Goal: Task Accomplishment & Management: Manage account settings

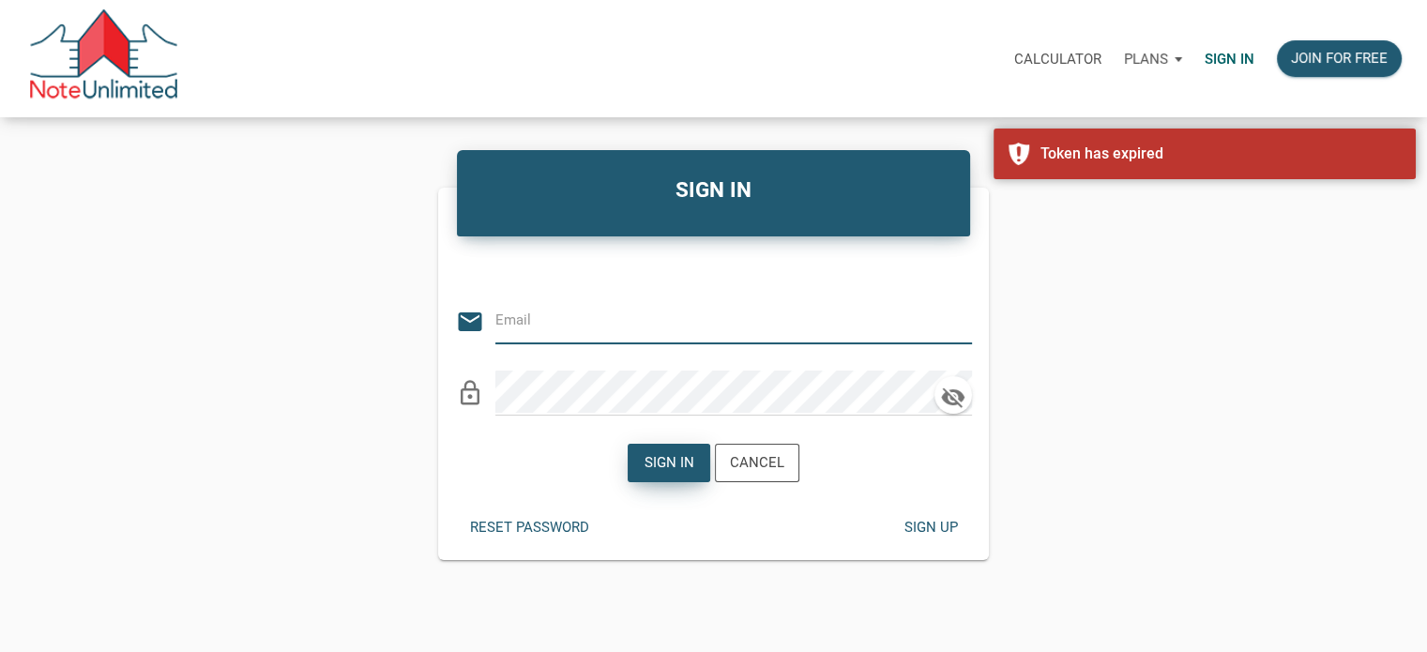
type input "[EMAIL_ADDRESS][DOMAIN_NAME]"
click at [661, 466] on div "Sign in" at bounding box center [669, 463] width 50 height 22
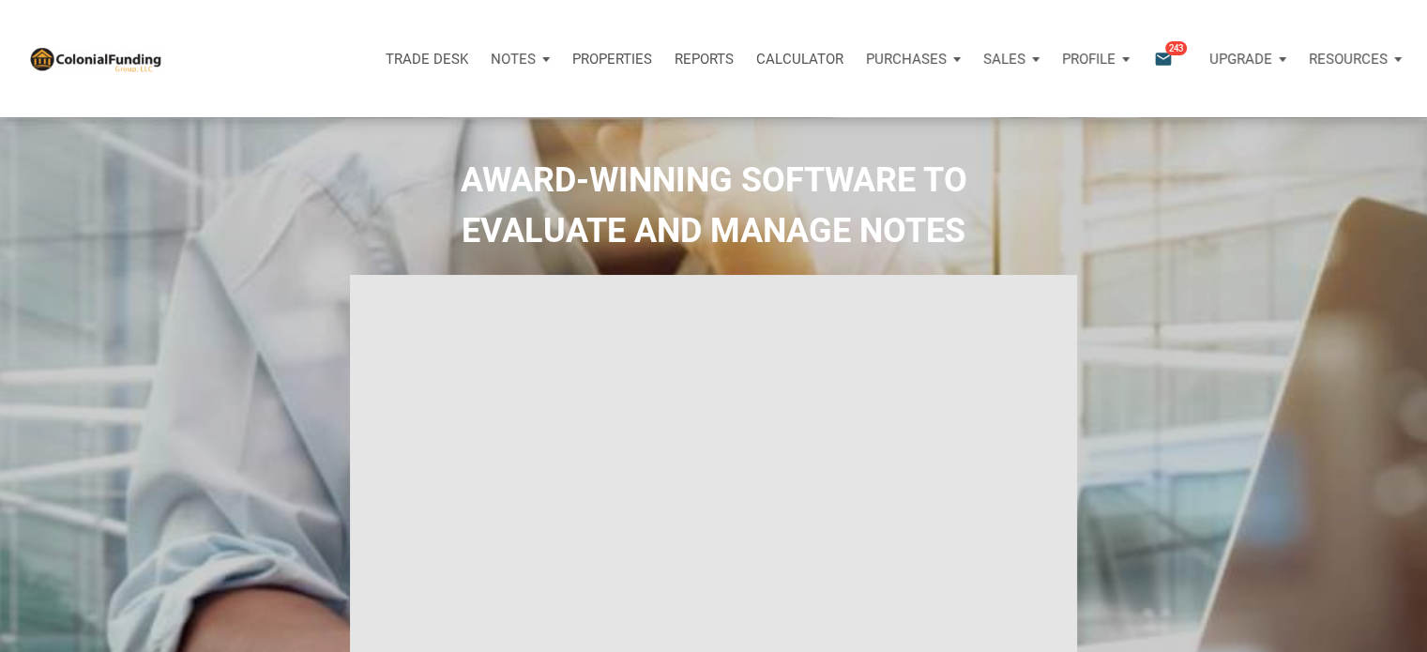
type input "Introduction to new features"
select select
click at [1163, 59] on icon "email" at bounding box center [1163, 59] width 23 height 22
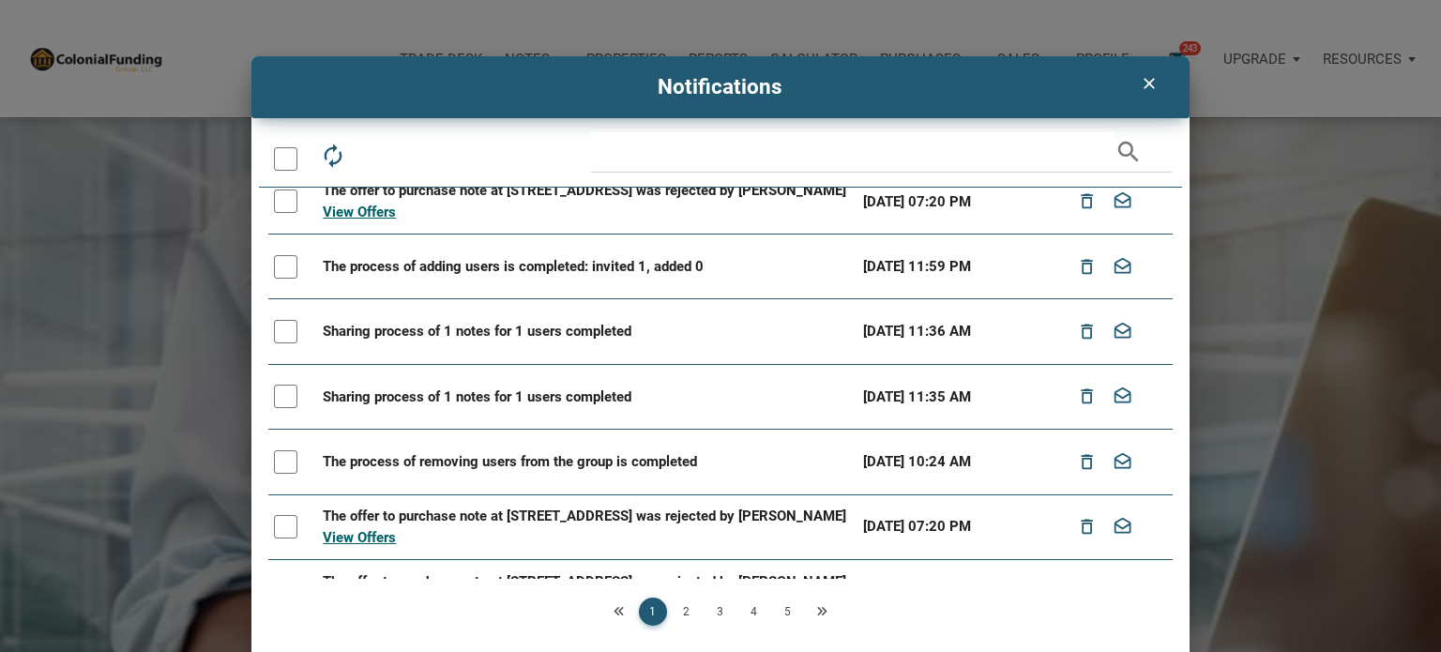
scroll to position [225, 0]
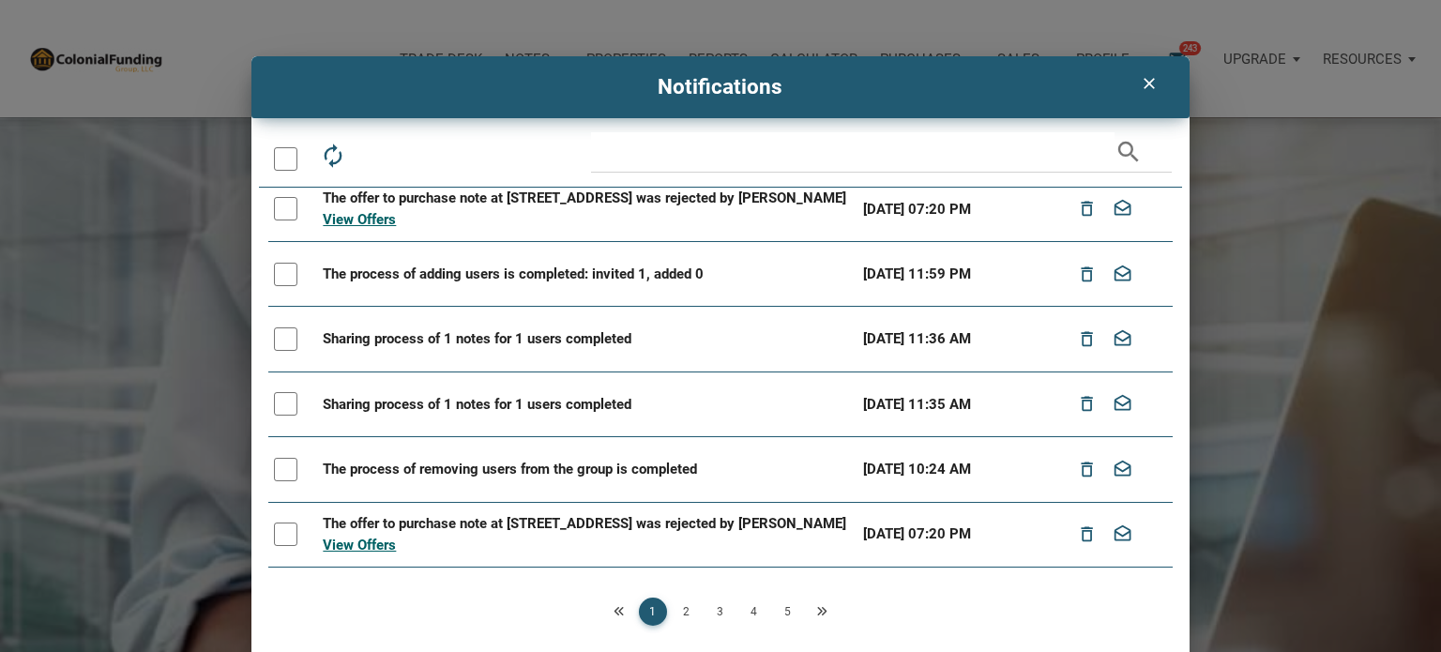
click at [277, 286] on div at bounding box center [285, 274] width 23 height 23
click at [275, 351] on div at bounding box center [285, 338] width 23 height 23
click at [280, 415] on div at bounding box center [285, 403] width 23 height 23
click at [281, 481] on div at bounding box center [285, 469] width 23 height 23
click at [371, 153] on icon "delete_outline" at bounding box center [375, 156] width 26 height 26
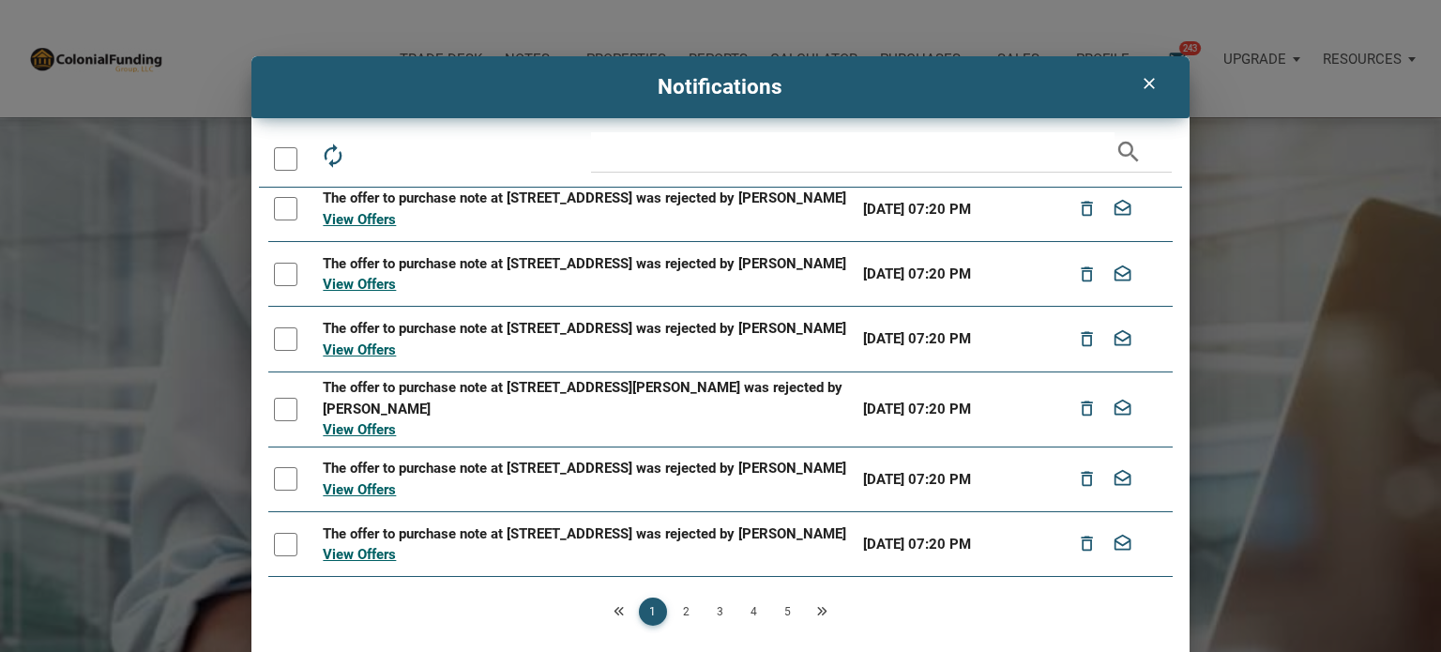
click at [274, 157] on div at bounding box center [285, 158] width 23 height 23
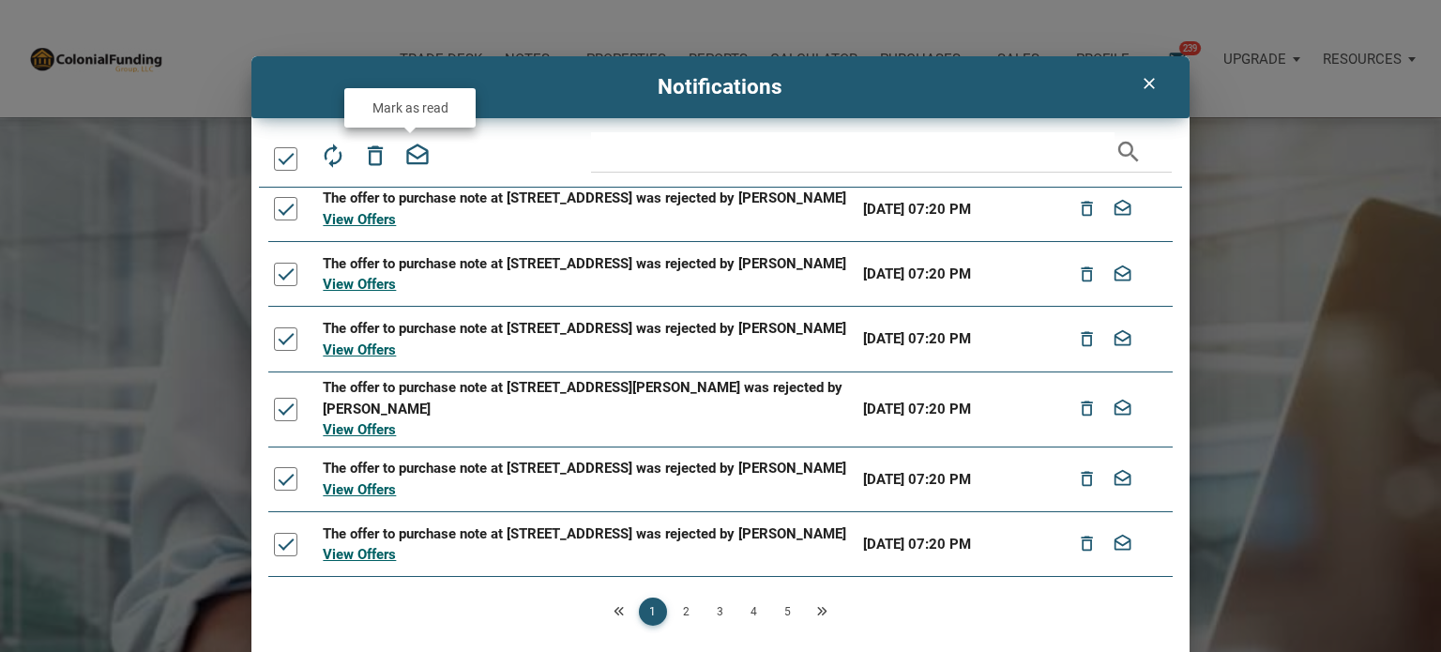
click at [406, 154] on icon "drafts" at bounding box center [417, 156] width 26 height 26
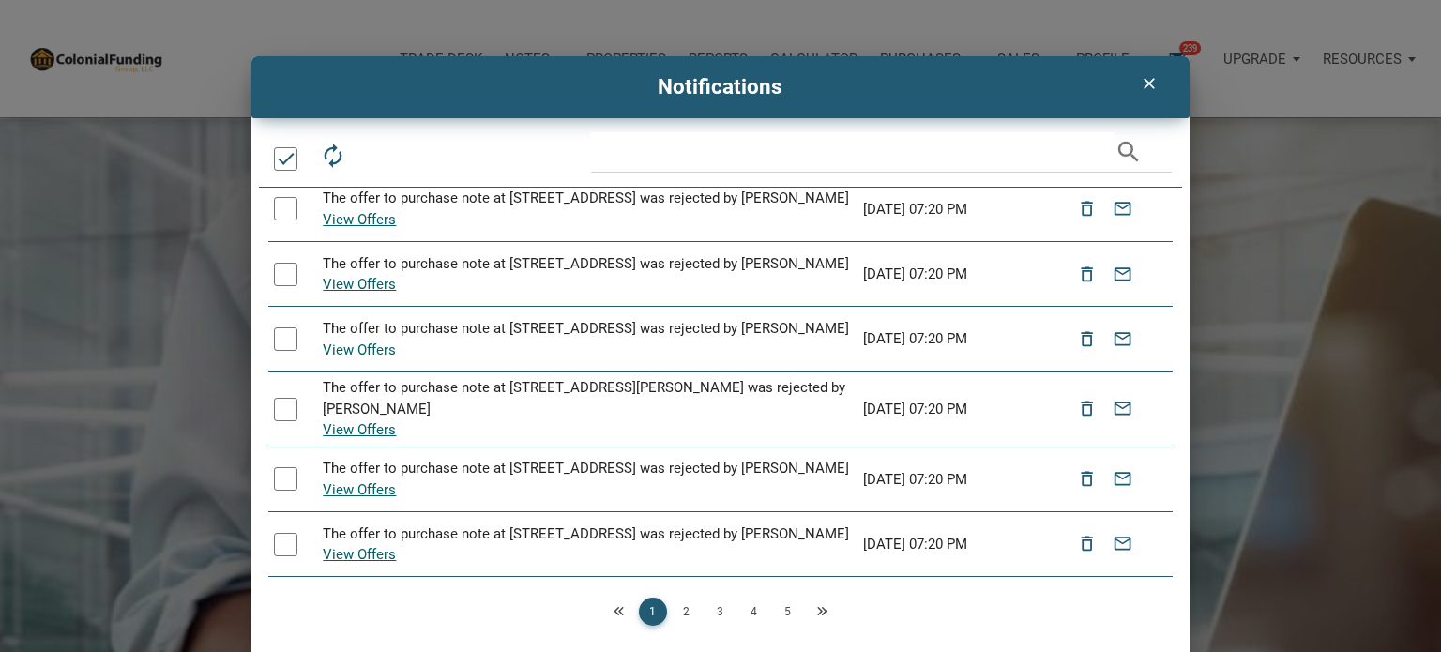
click at [1140, 82] on icon "clear" at bounding box center [1149, 83] width 23 height 19
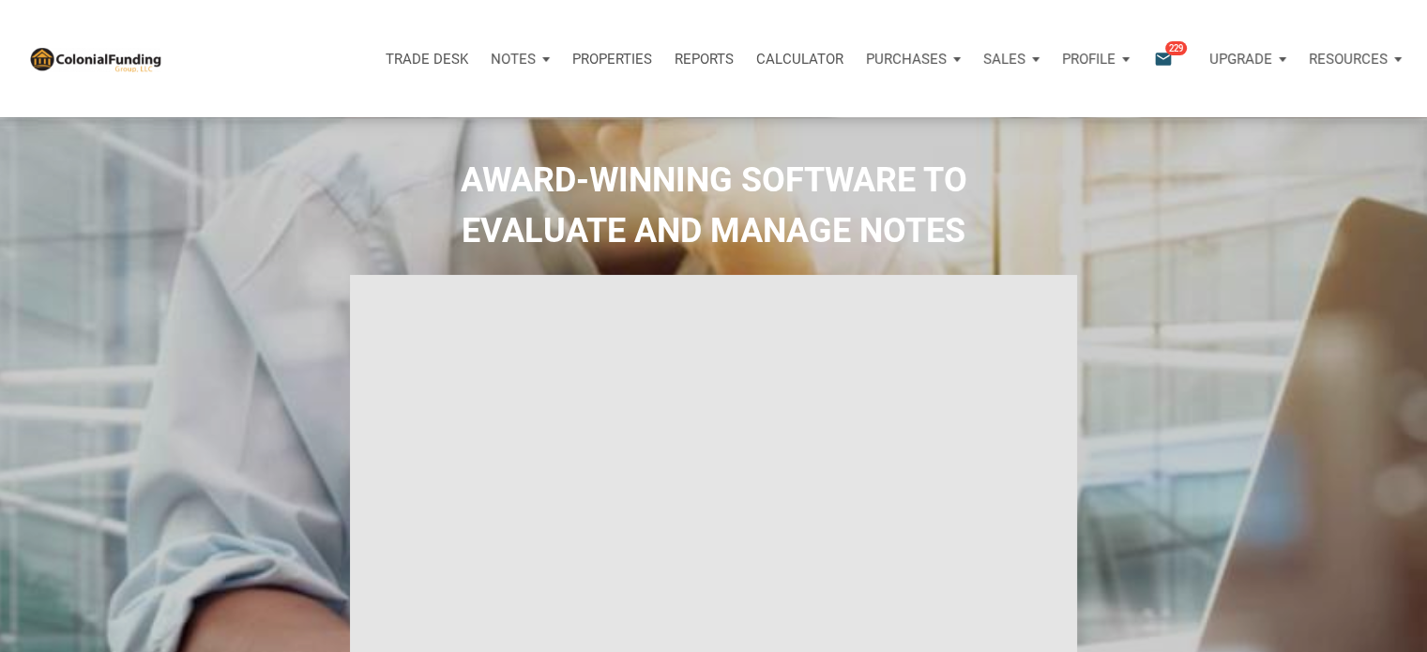
click at [515, 59] on p "Notes" at bounding box center [513, 59] width 45 height 17
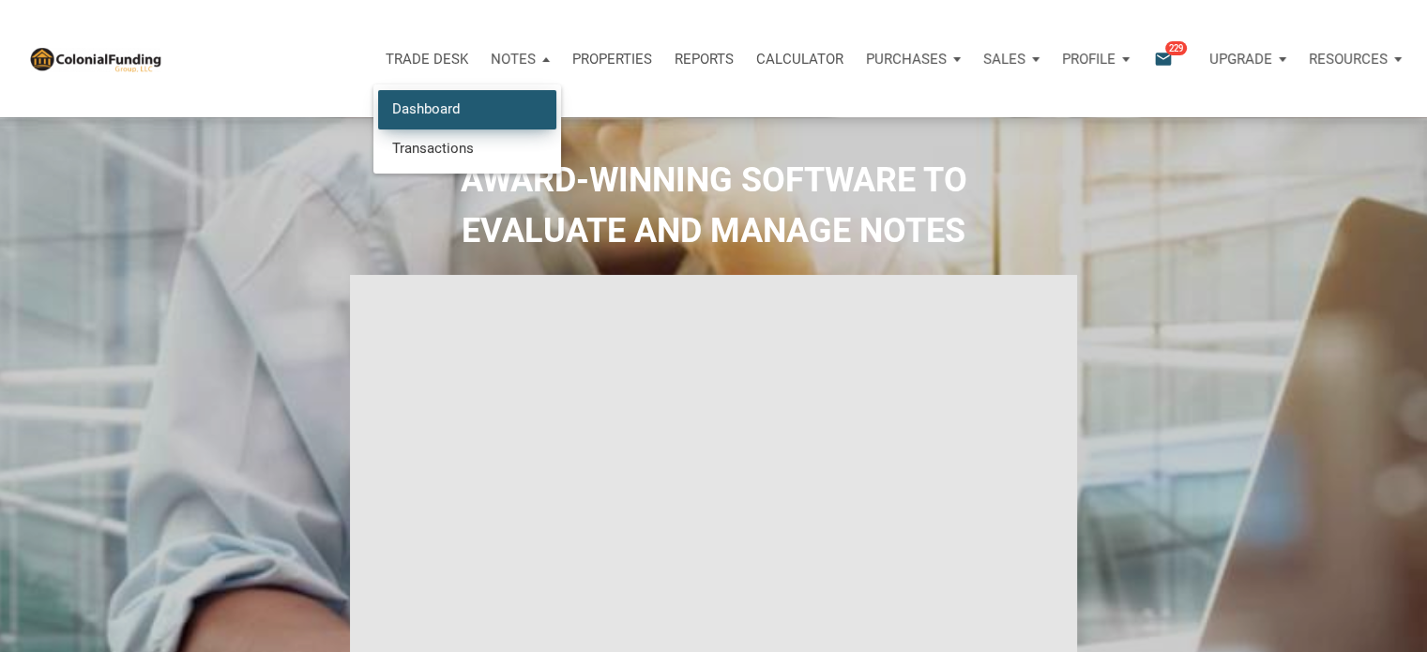
click at [428, 109] on link "Dashboard" at bounding box center [467, 109] width 178 height 38
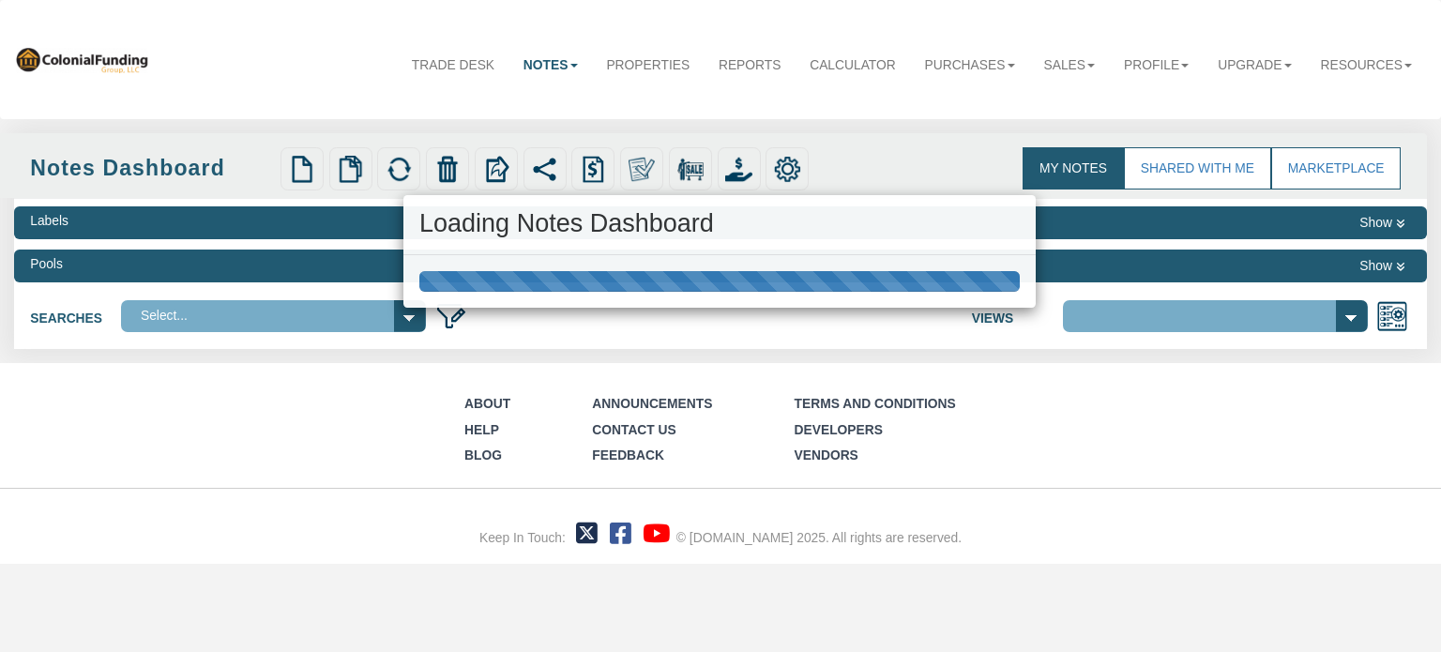
select select
select select "316"
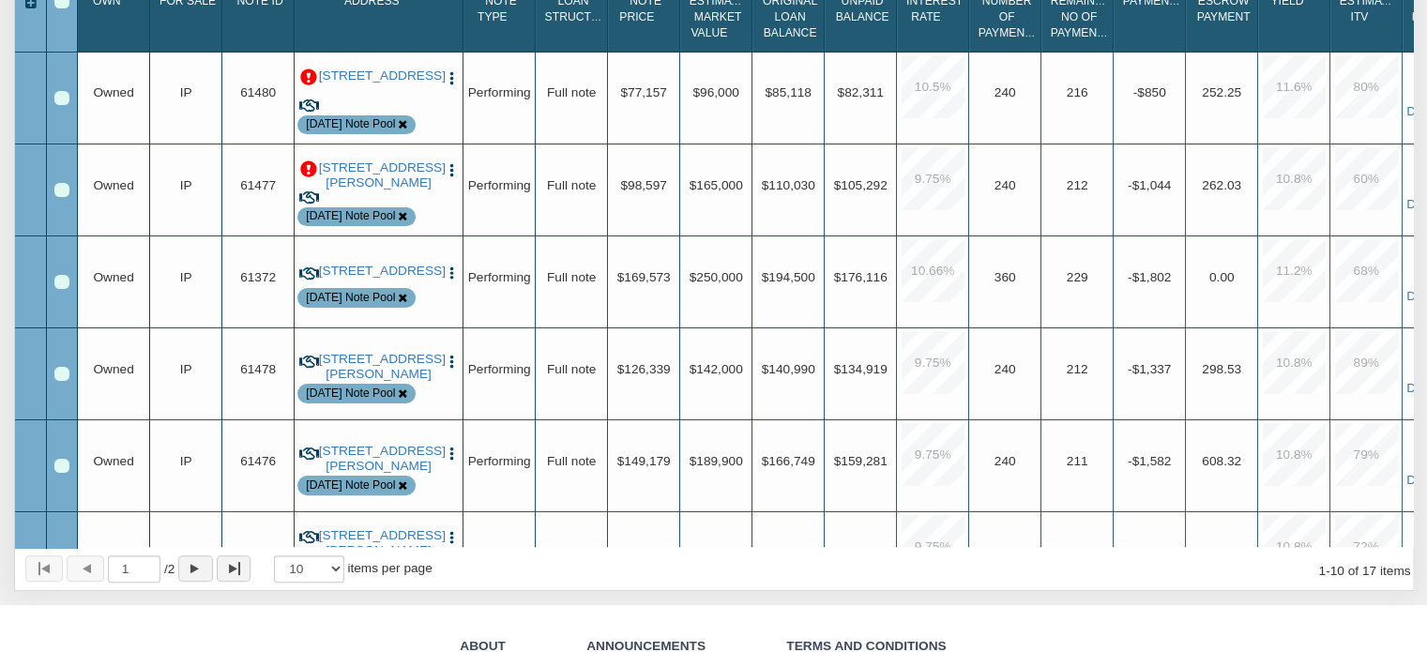
scroll to position [195, 0]
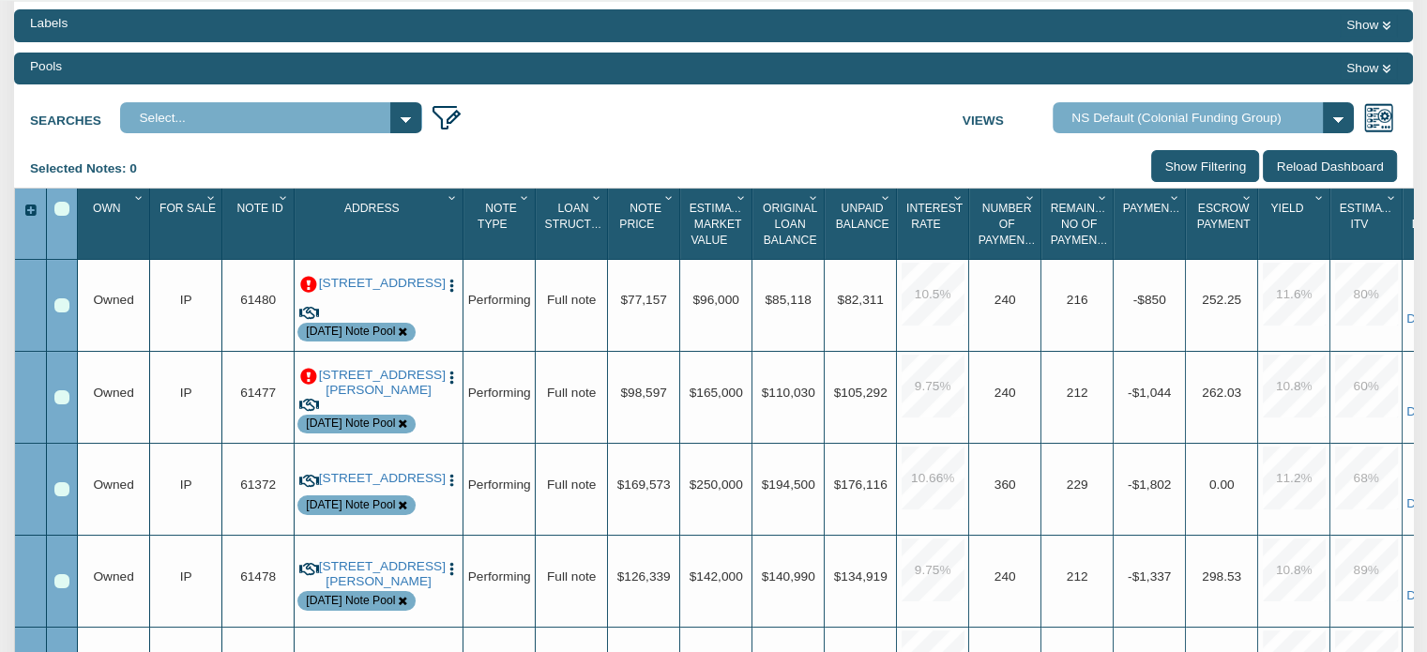
click at [134, 201] on icon "Column Menu" at bounding box center [139, 197] width 18 height 11
click at [1197, 158] on input "Show Filtering" at bounding box center [1205, 165] width 108 height 31
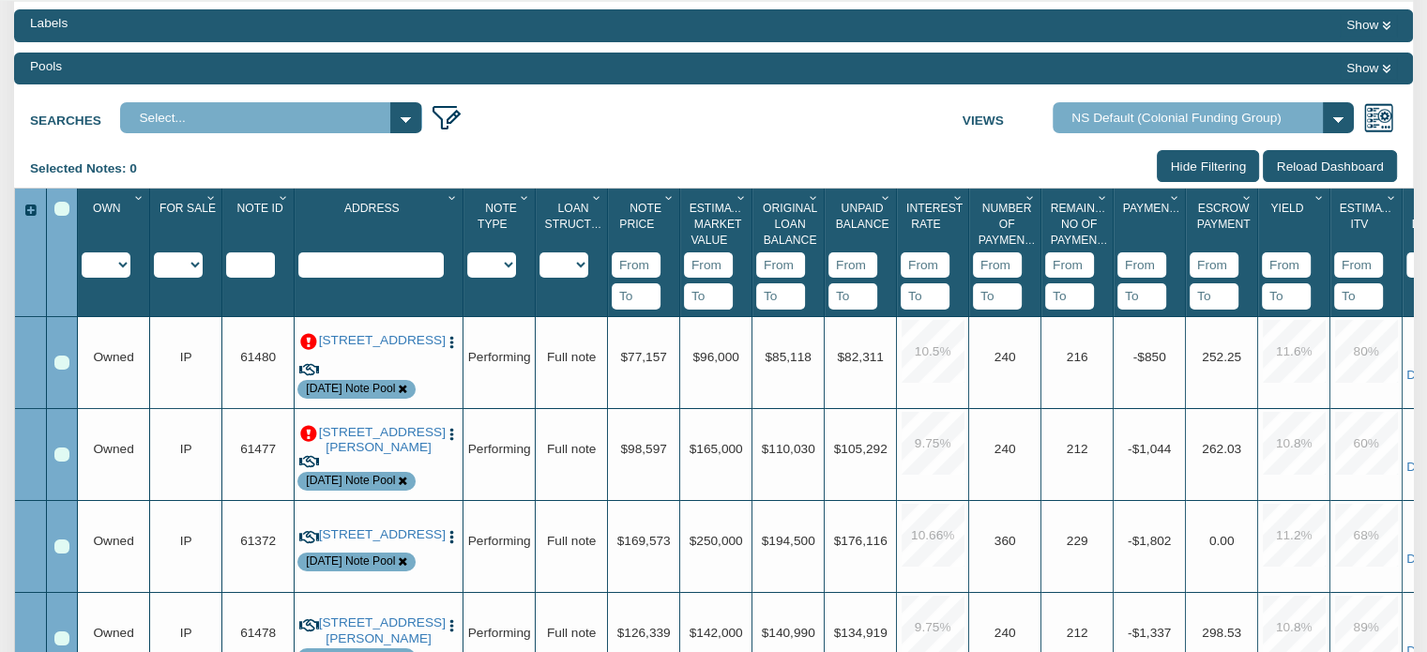
click at [128, 266] on select "Imported Owned Sold Closed Loan Mod" at bounding box center [106, 264] width 49 height 25
click at [82, 254] on select "Imported Owned Sold Closed Loan Mod" at bounding box center [106, 264] width 49 height 25
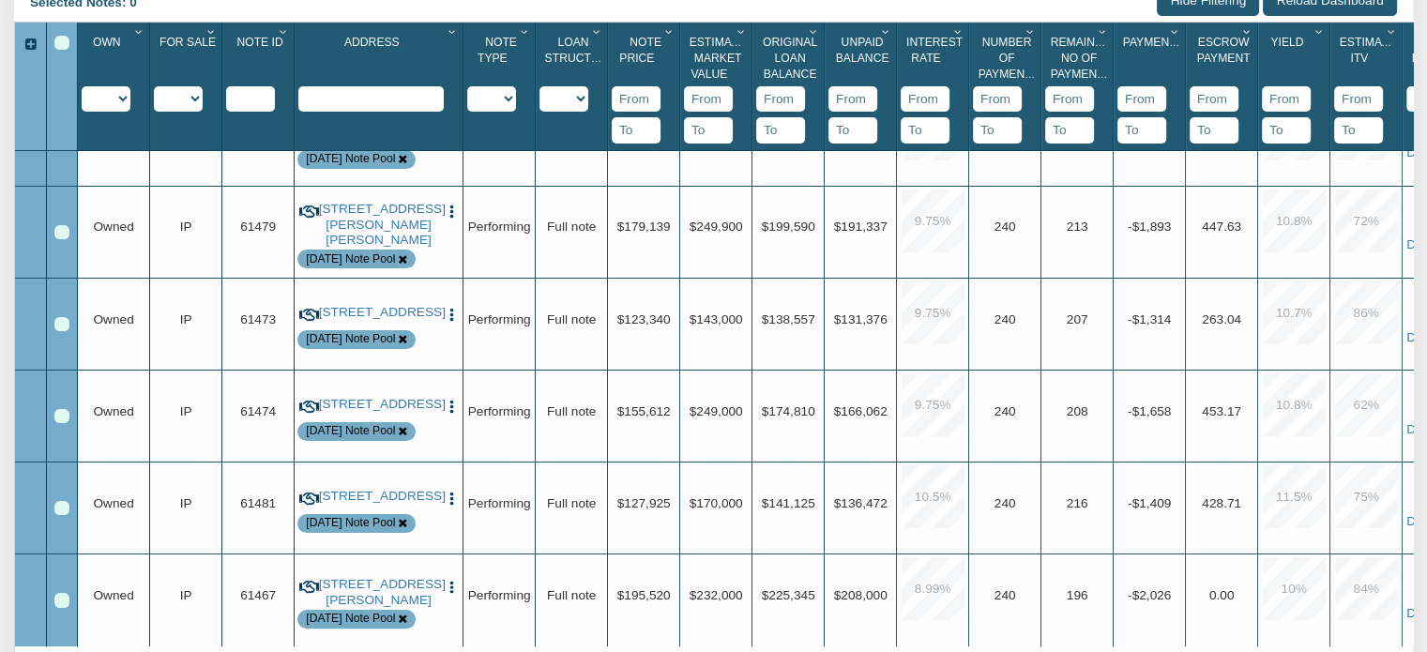
scroll to position [0, 0]
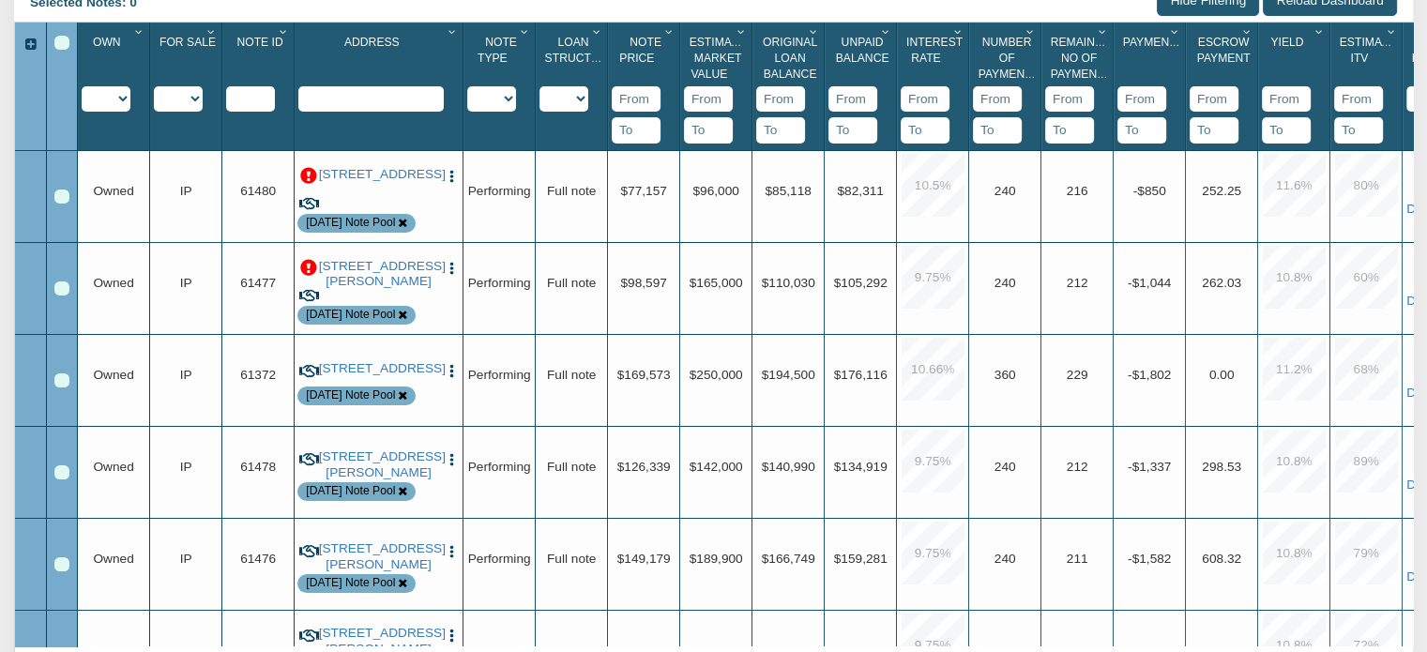
click at [307, 268] on p at bounding box center [308, 268] width 17 height 17
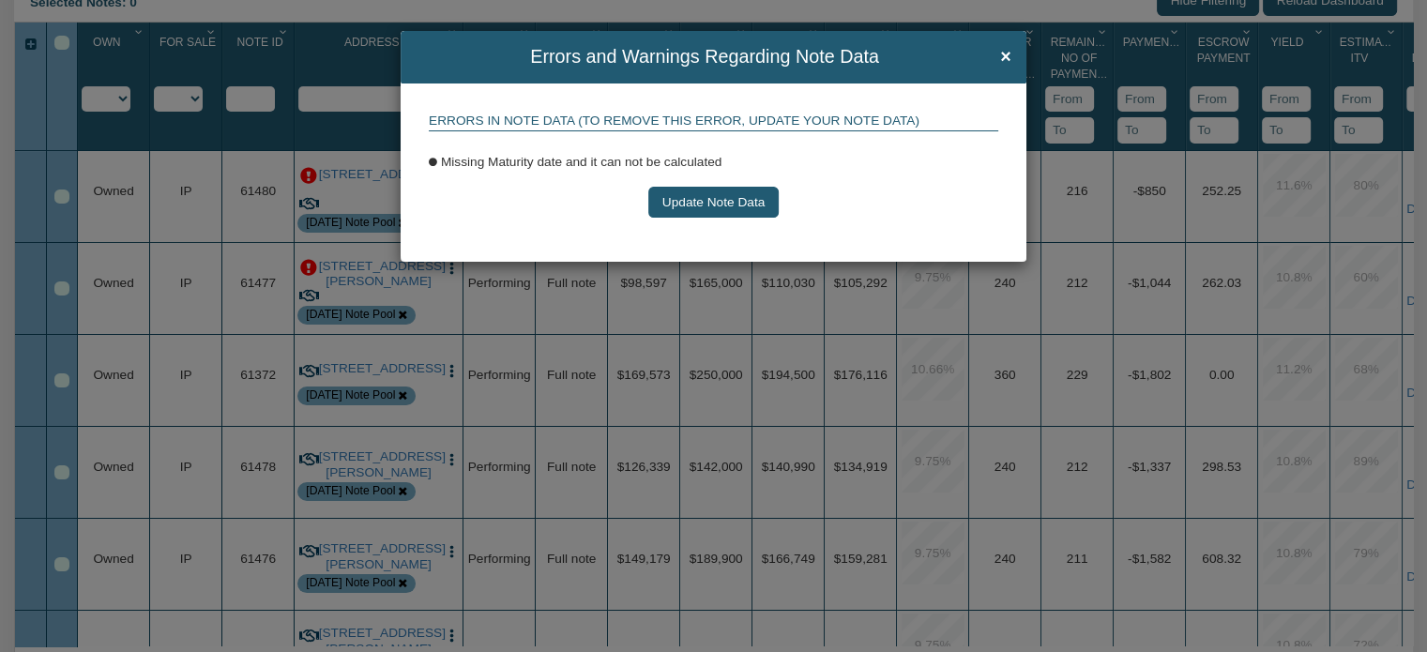
scroll to position [363, 0]
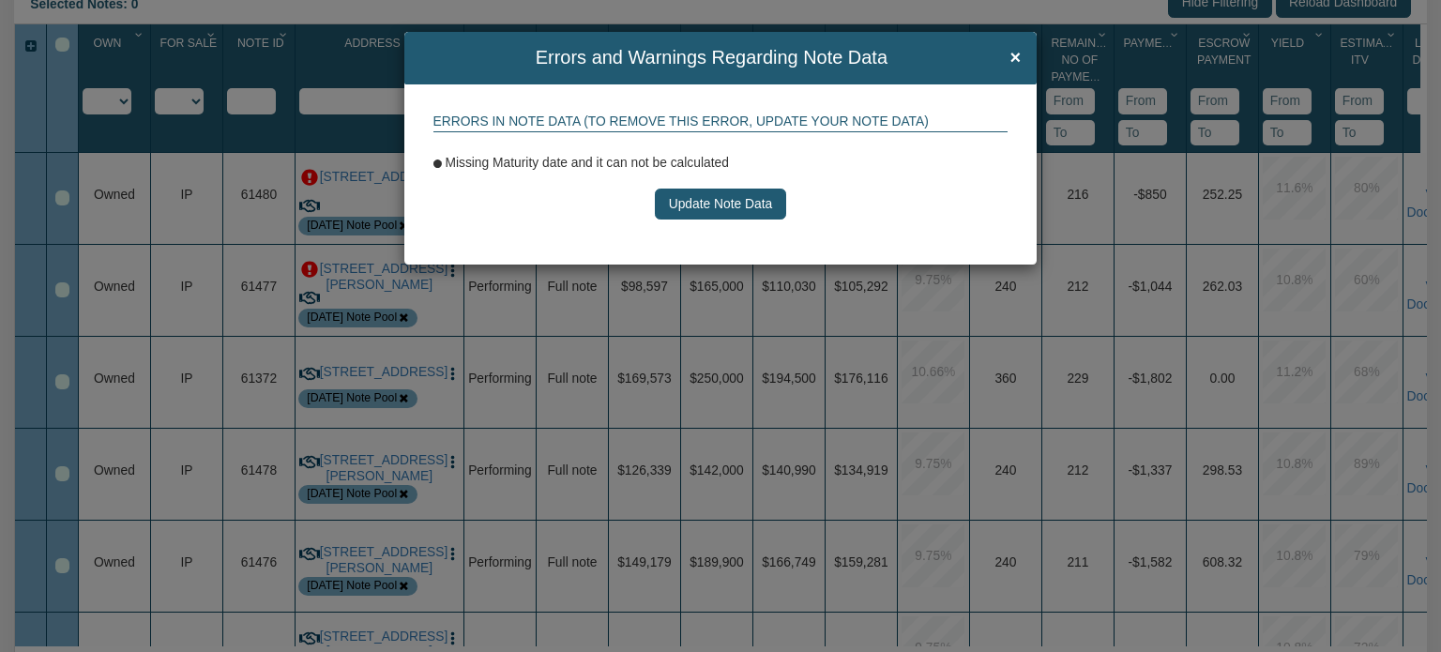
click at [698, 201] on button "Update Note Data" at bounding box center [720, 205] width 131 height 32
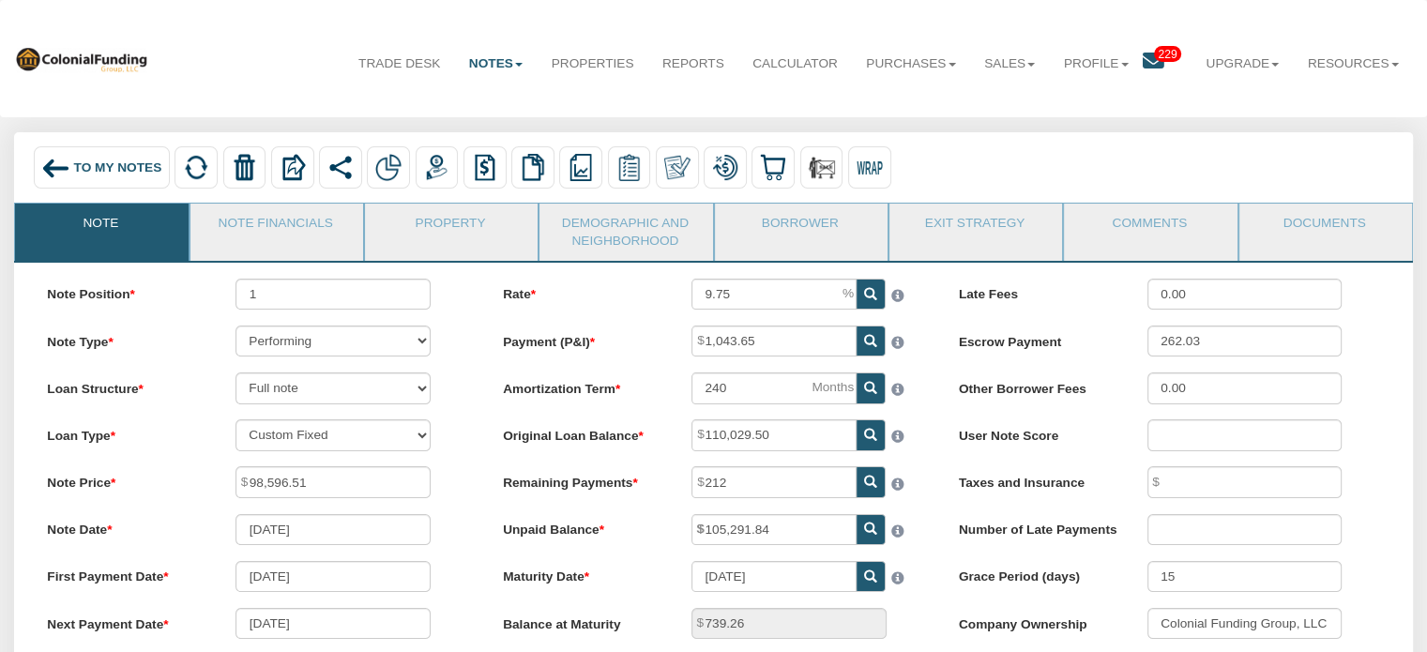
drag, startPoint x: 70, startPoint y: 173, endPoint x: 934, endPoint y: 95, distance: 867.3
click at [70, 173] on div "To My Notes" at bounding box center [102, 167] width 136 height 43
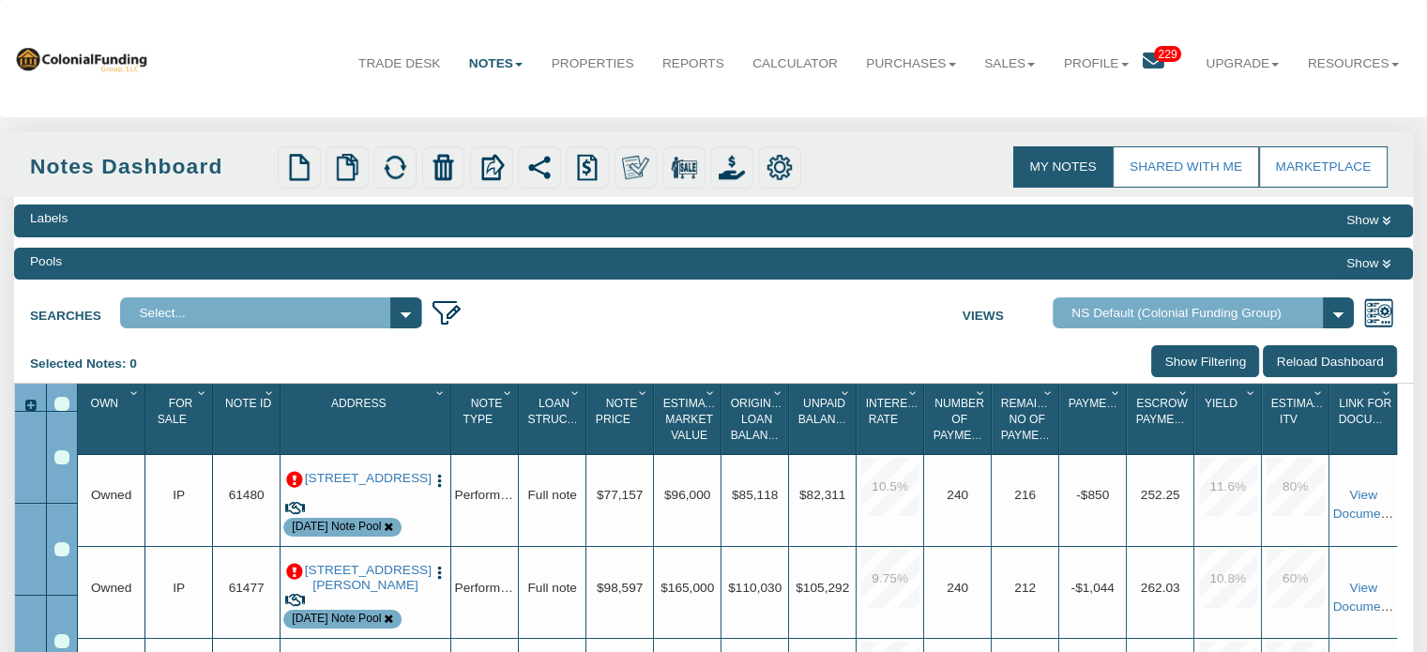
select select
click at [1142, 57] on icon at bounding box center [1153, 62] width 22 height 22
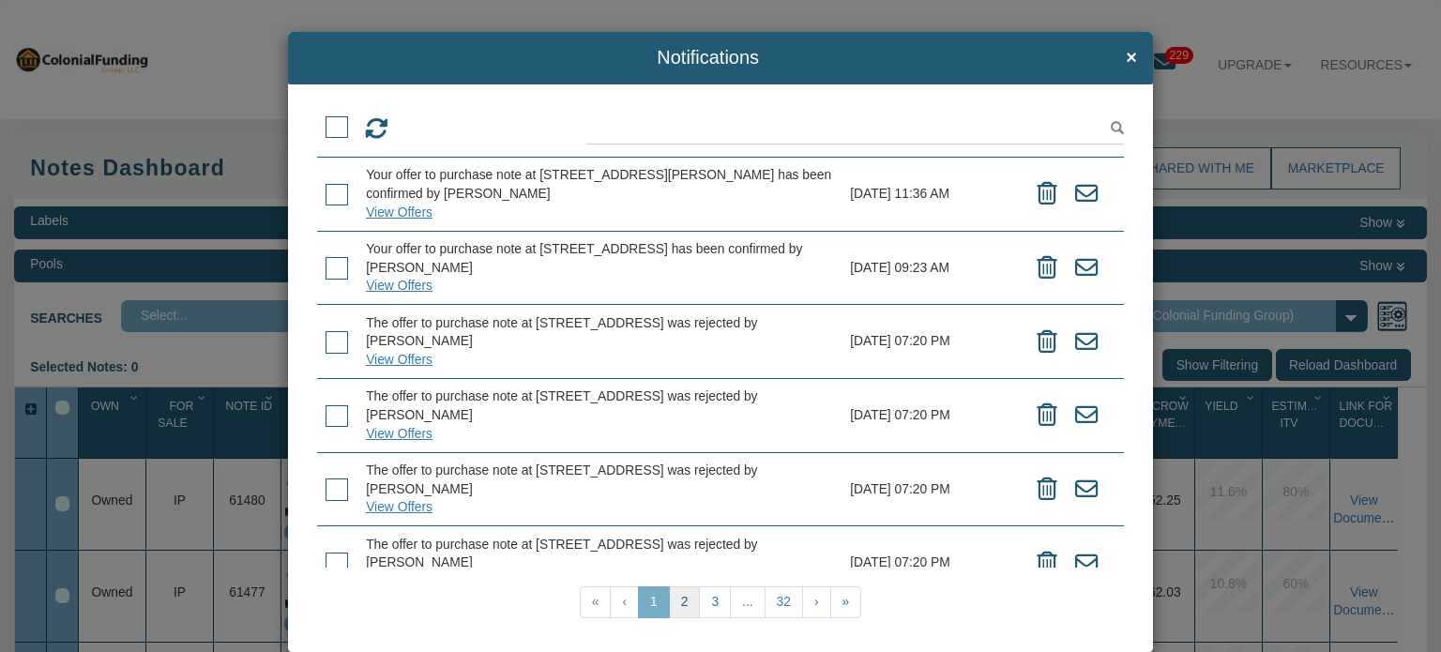
click at [680, 603] on link "2" at bounding box center [685, 602] width 32 height 32
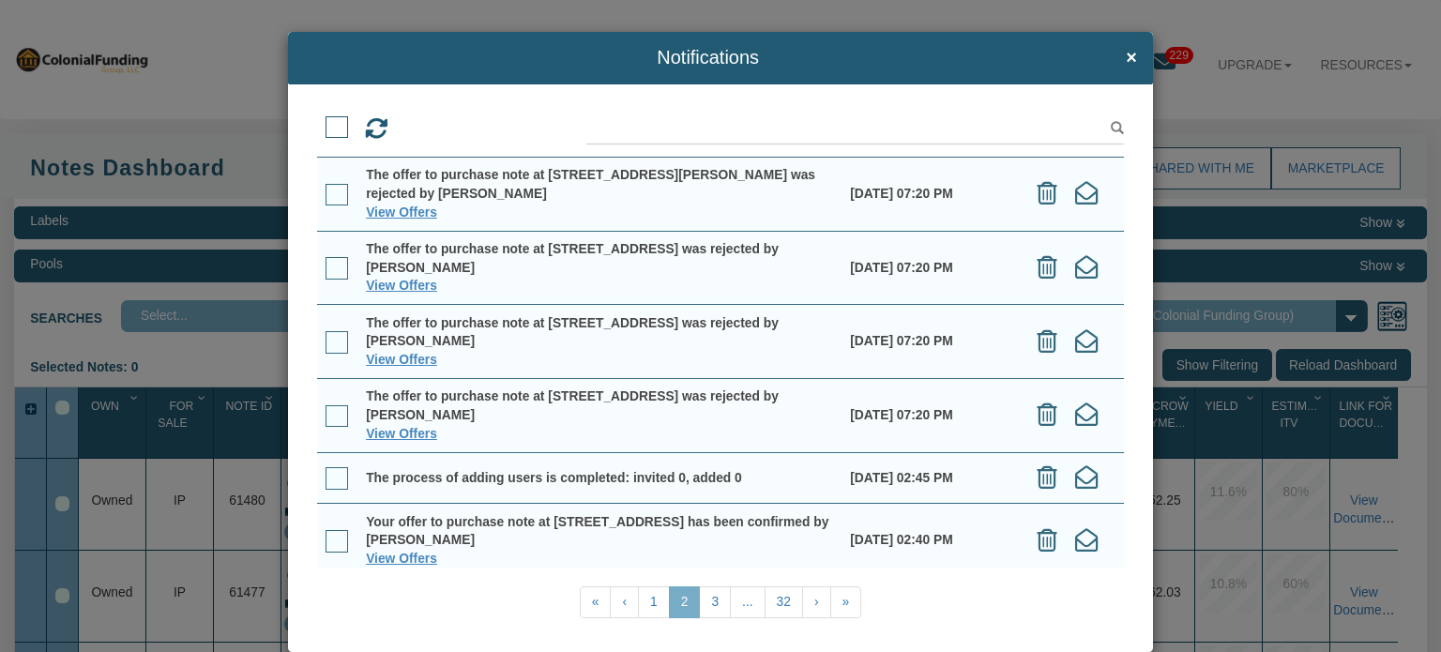
click at [333, 129] on span at bounding box center [336, 127] width 23 height 23
click at [325, 120] on input "checkbox" at bounding box center [325, 120] width 0 height 0
click at [454, 126] on icon at bounding box center [455, 128] width 23 height 23
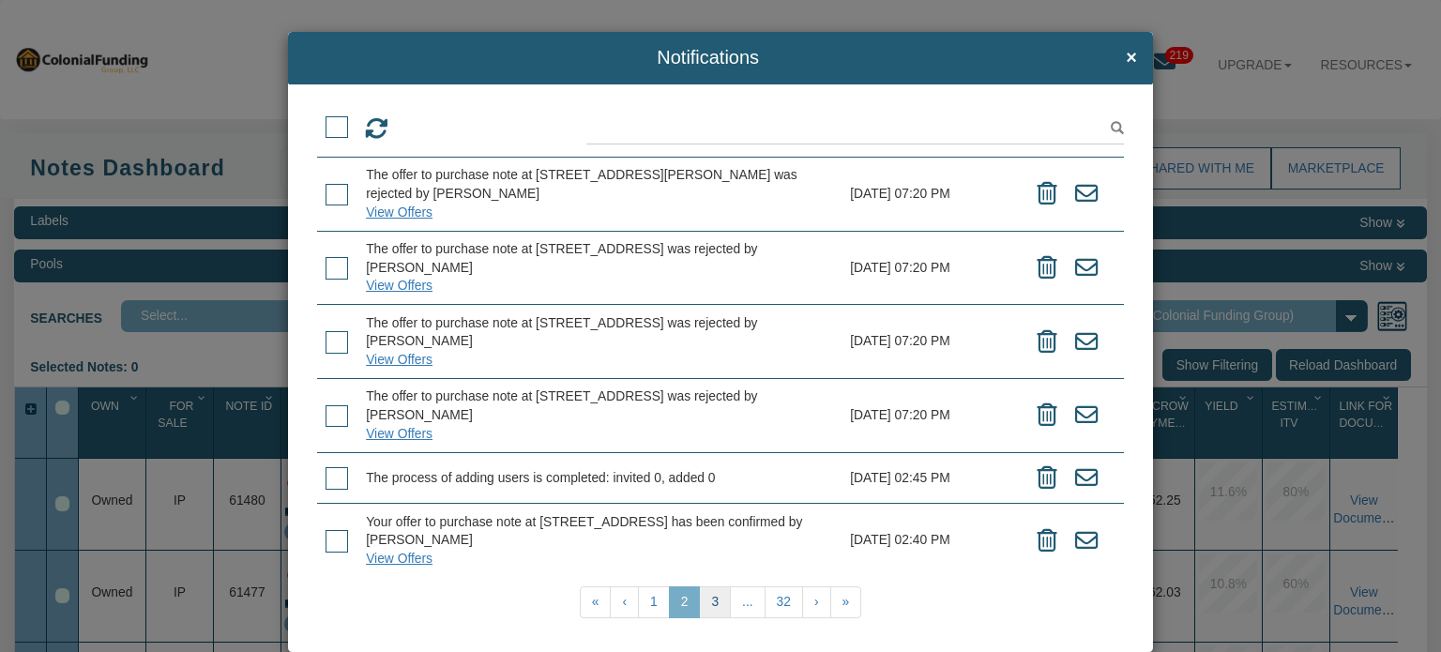
click at [702, 613] on link "3" at bounding box center [715, 602] width 32 height 32
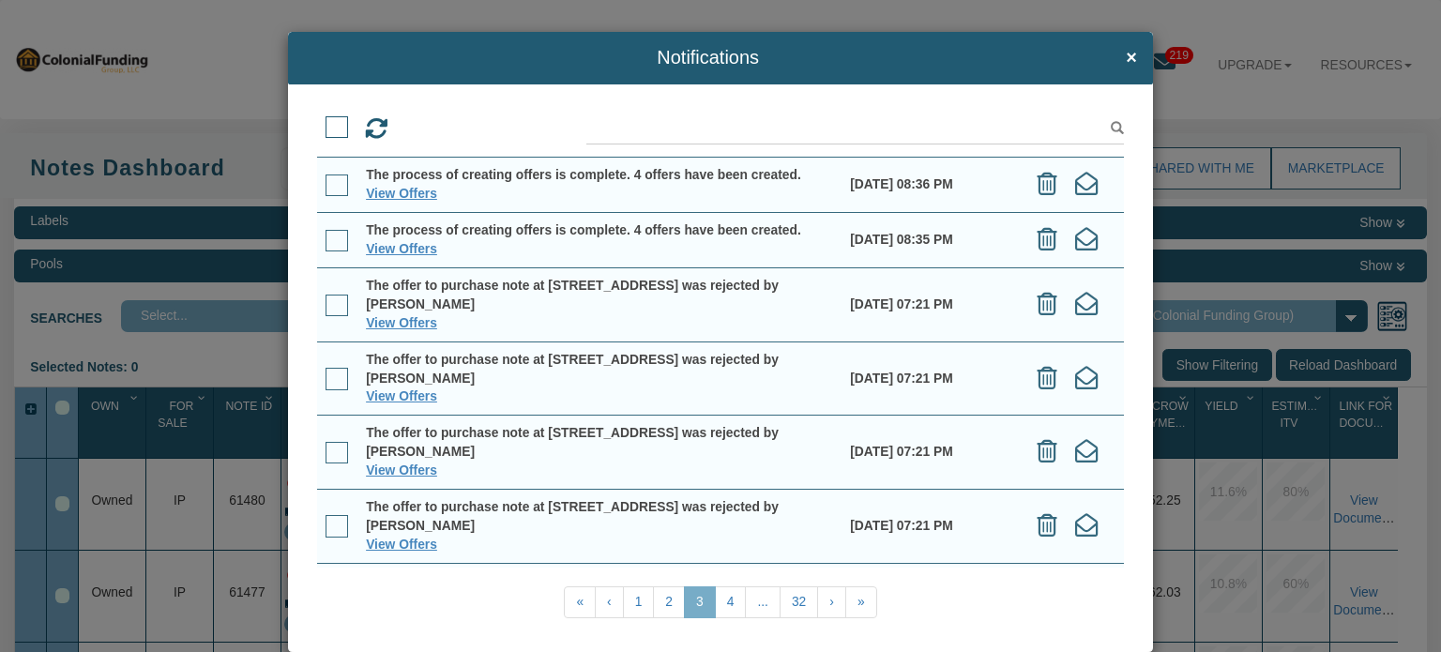
click at [327, 129] on span at bounding box center [336, 127] width 23 height 23
click at [325, 120] on input "checkbox" at bounding box center [325, 120] width 0 height 0
click at [458, 124] on icon at bounding box center [455, 128] width 23 height 23
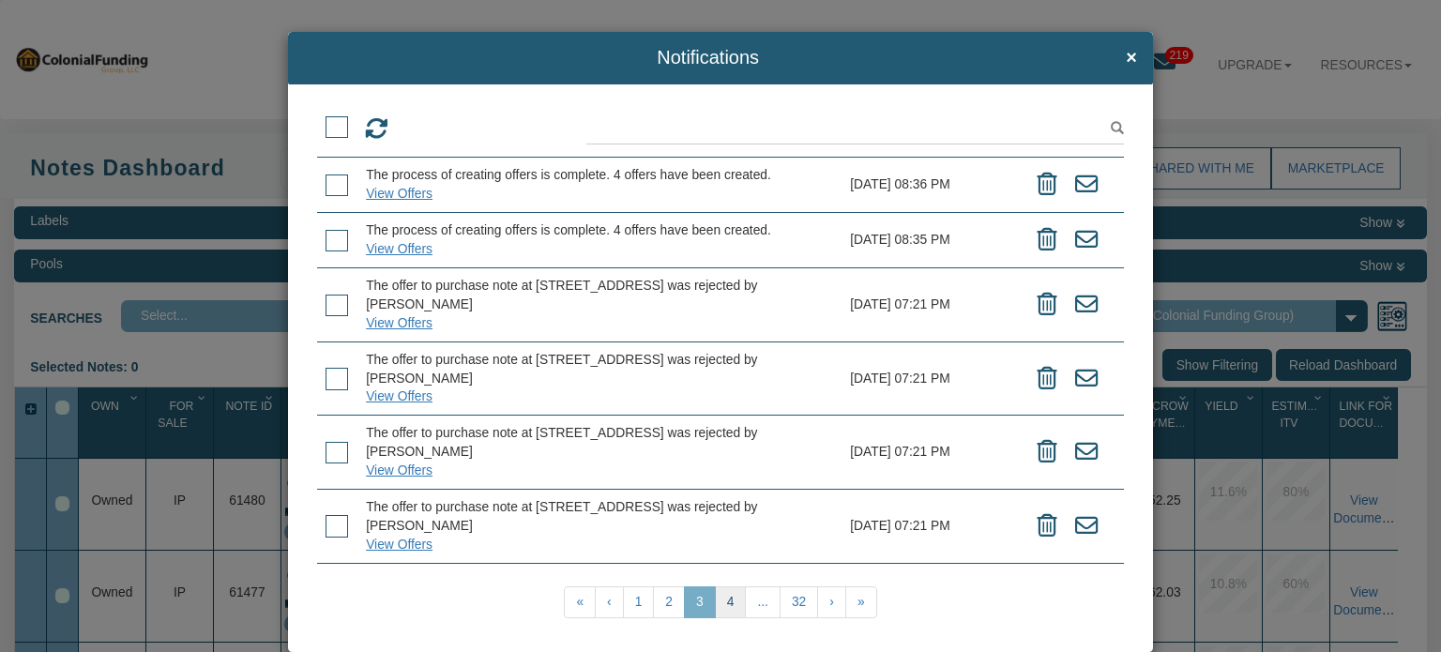
click at [721, 601] on link "4" at bounding box center [731, 602] width 32 height 32
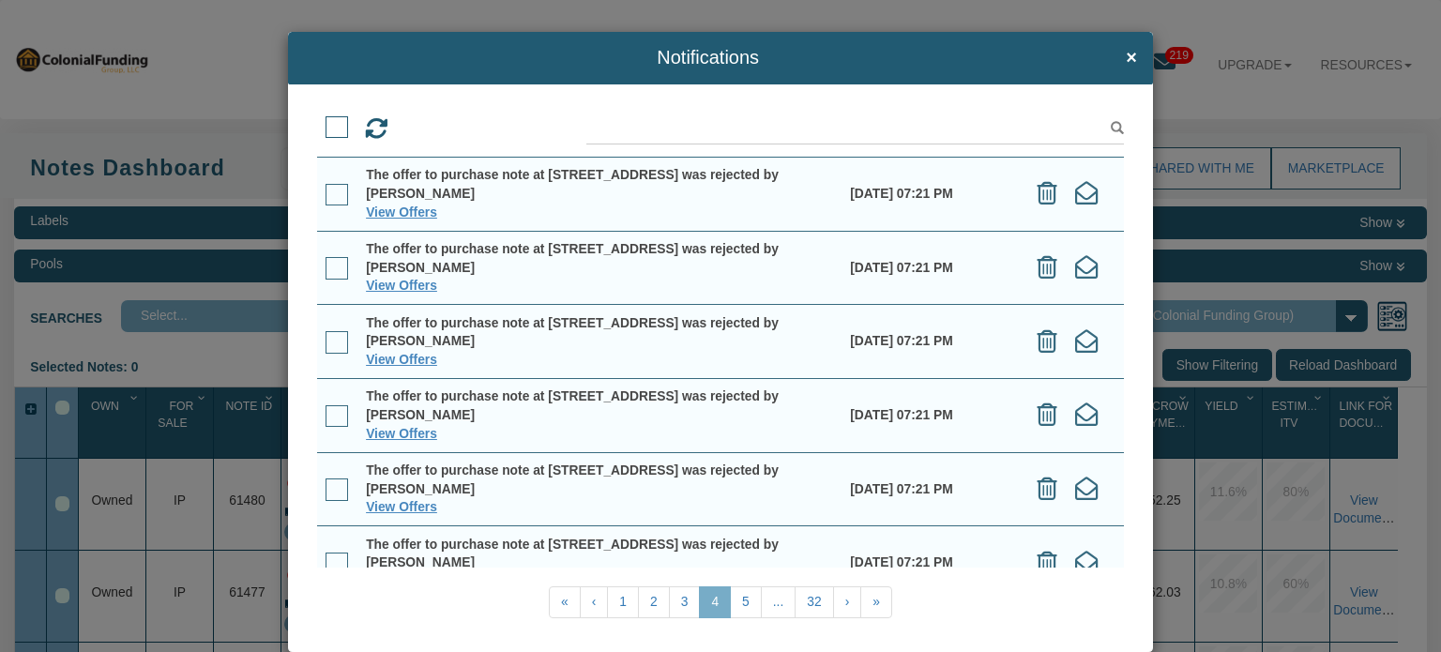
click at [329, 118] on span at bounding box center [336, 127] width 23 height 23
click at [325, 120] on input "checkbox" at bounding box center [325, 120] width 0 height 0
click at [450, 130] on icon at bounding box center [455, 128] width 23 height 23
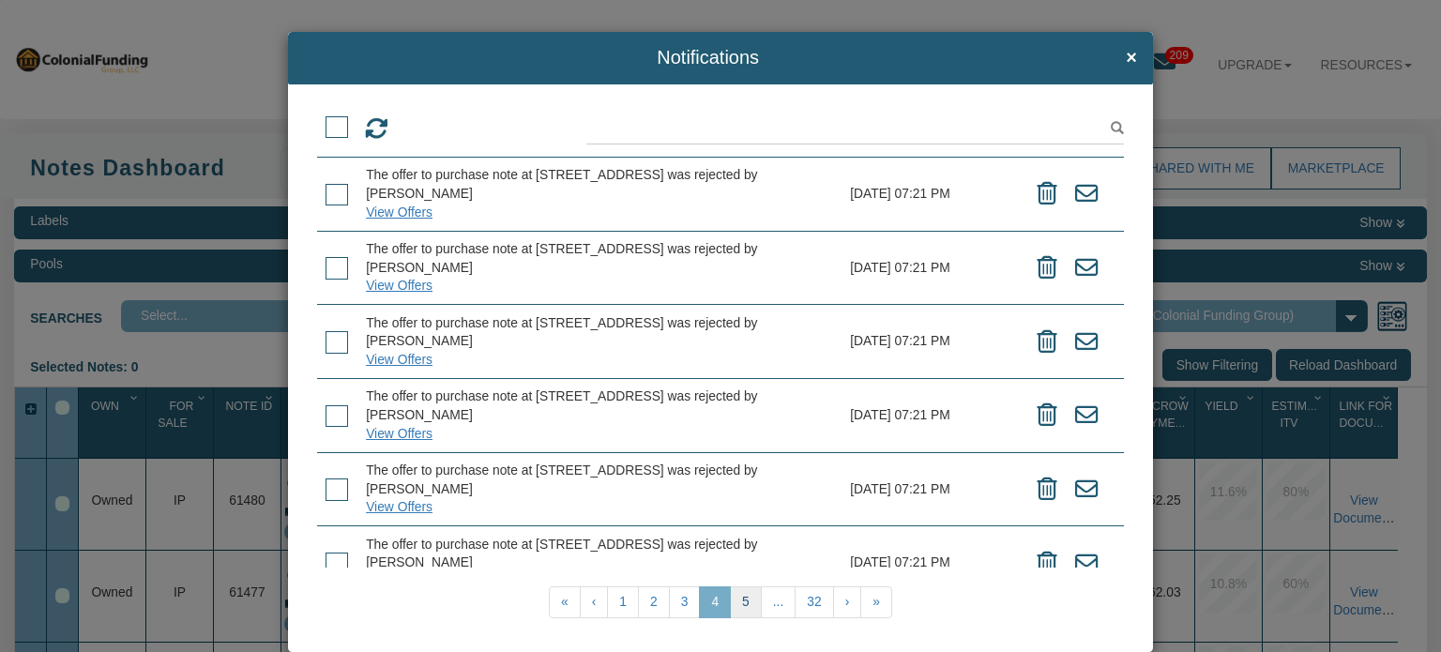
click at [740, 607] on link "5" at bounding box center [746, 602] width 32 height 32
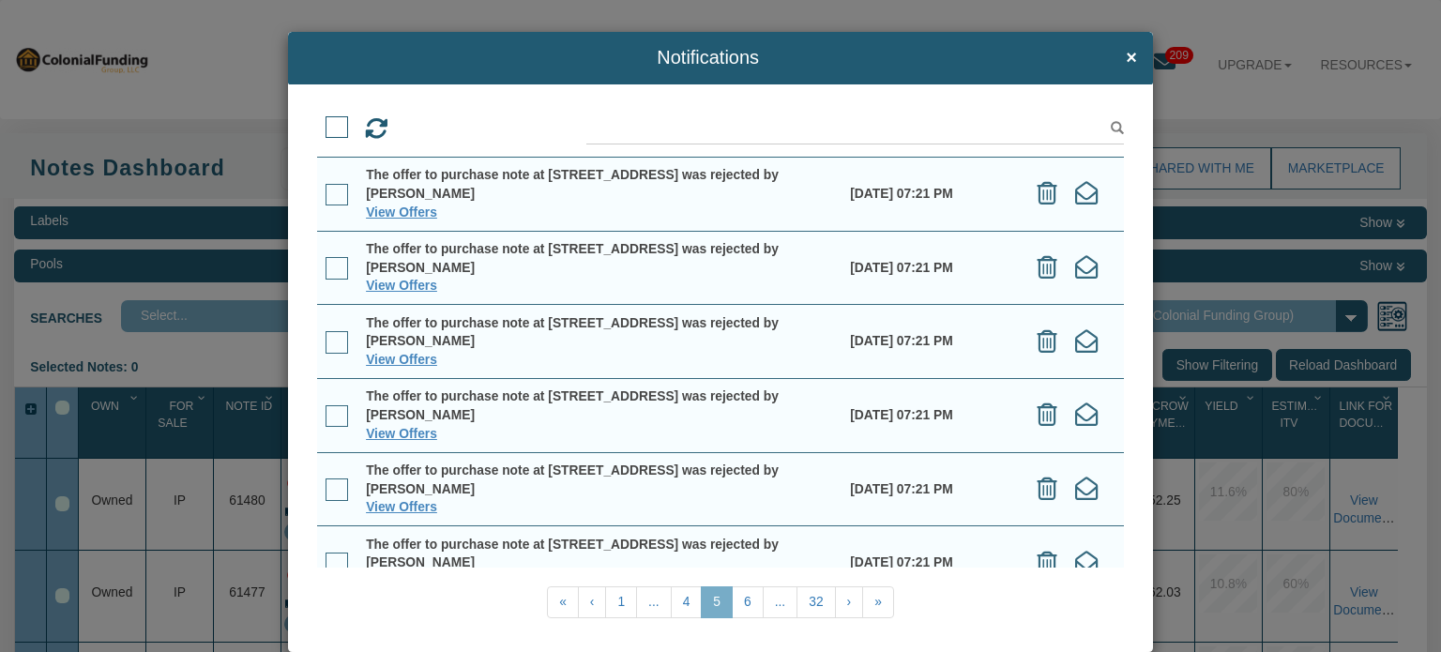
click at [325, 123] on span at bounding box center [336, 127] width 23 height 23
click at [325, 120] on input "checkbox" at bounding box center [325, 120] width 0 height 0
click at [446, 127] on icon at bounding box center [455, 128] width 23 height 23
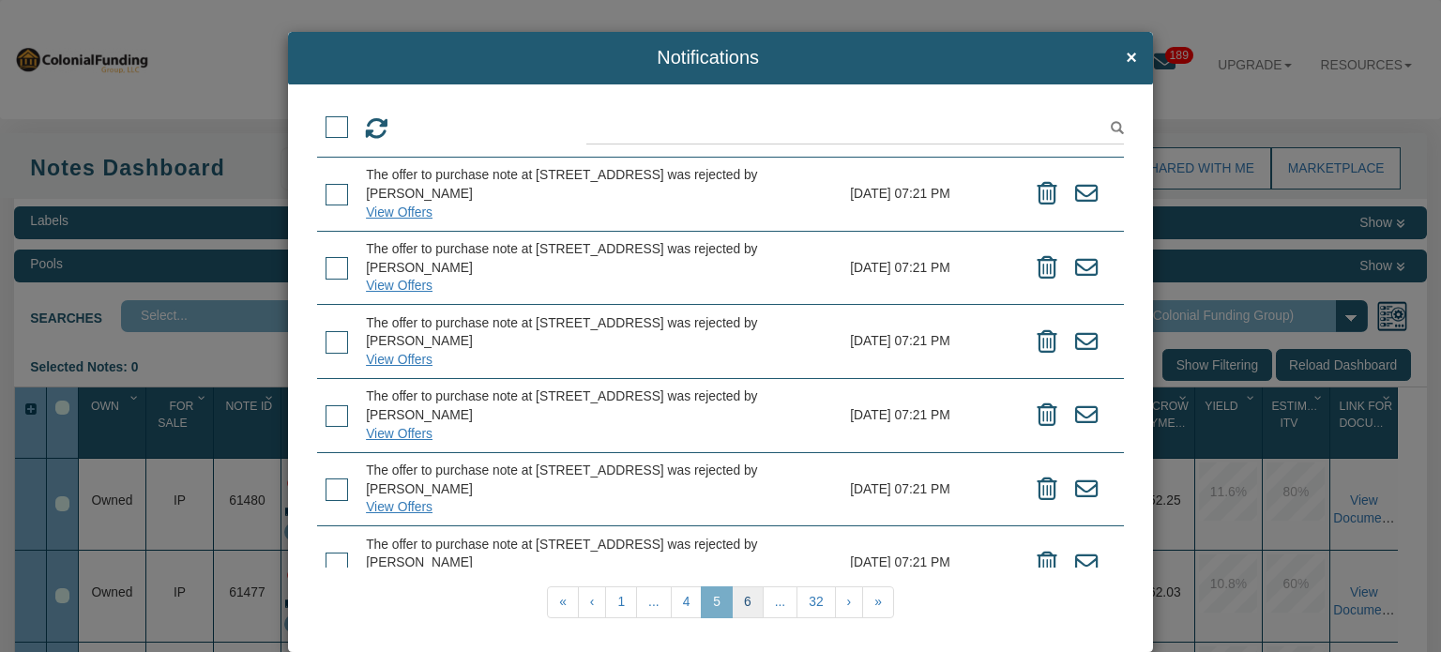
click at [739, 604] on link "6" at bounding box center [748, 602] width 32 height 32
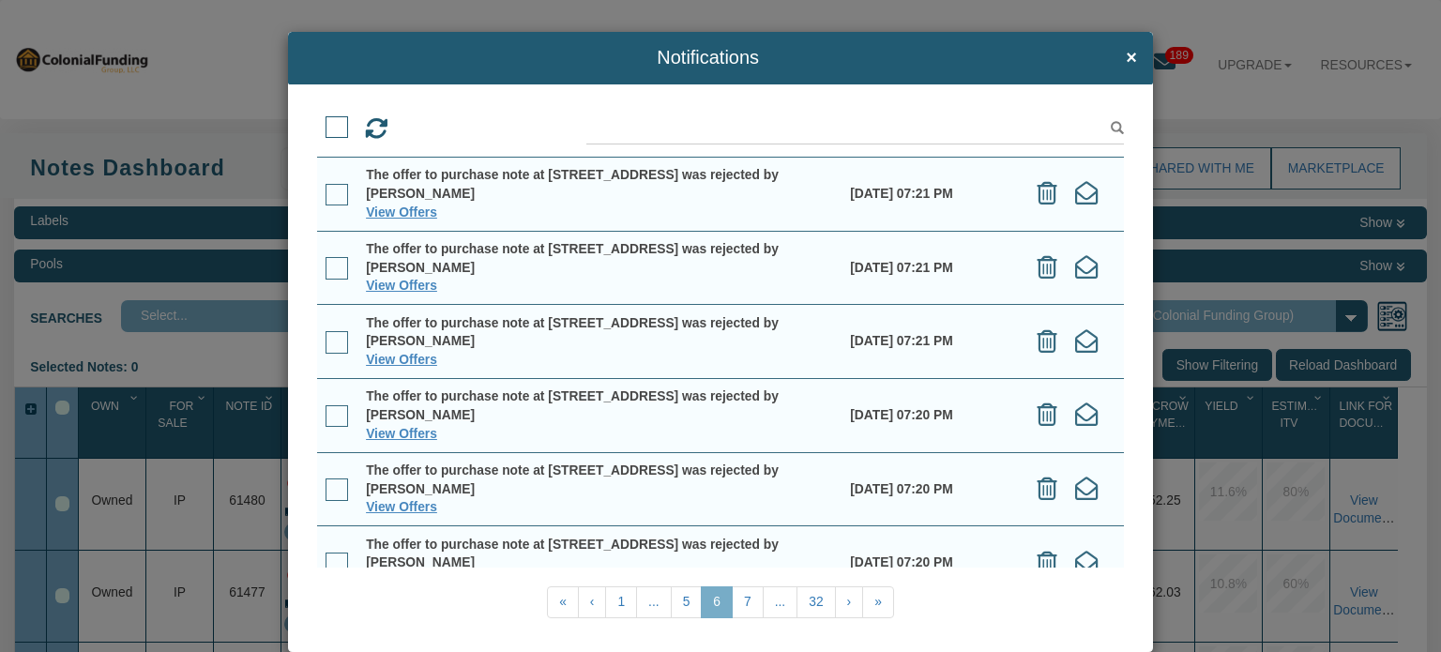
click at [326, 124] on span at bounding box center [336, 127] width 23 height 23
click at [325, 120] on input "checkbox" at bounding box center [325, 120] width 0 height 0
click at [451, 130] on icon at bounding box center [455, 128] width 23 height 23
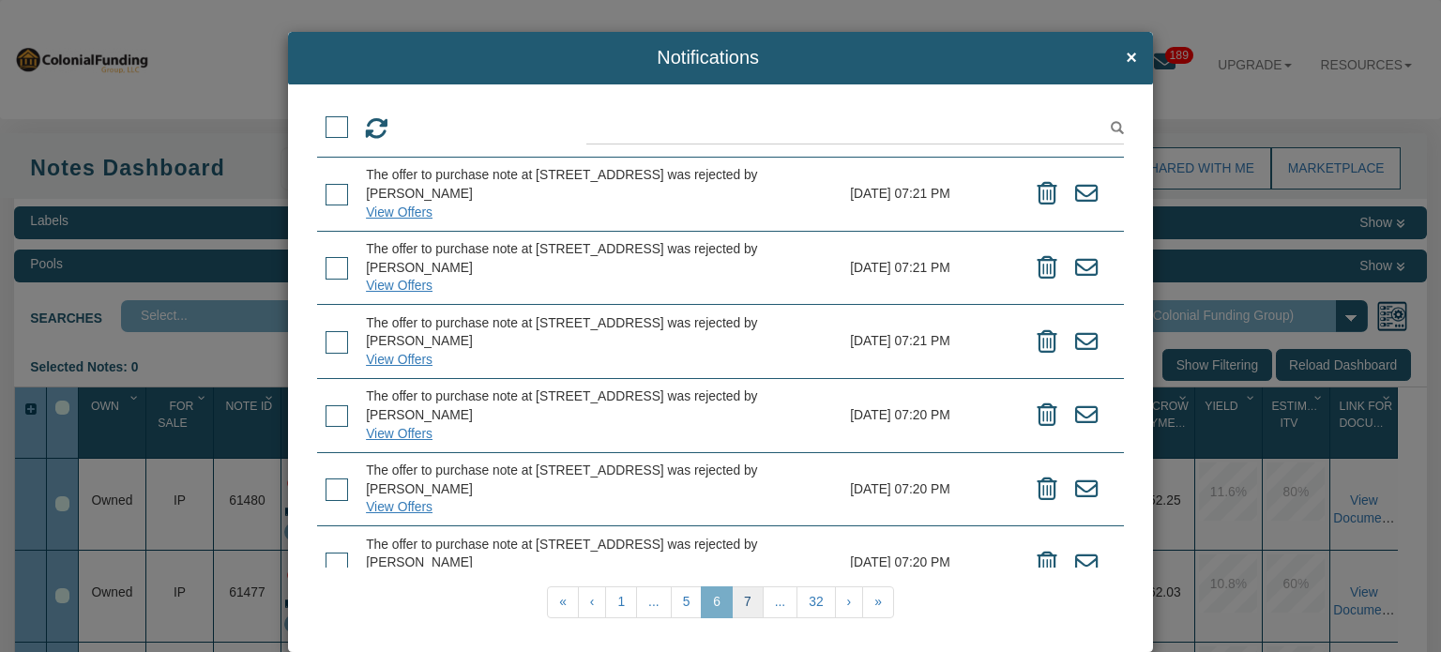
click at [742, 608] on link "7" at bounding box center [748, 602] width 32 height 32
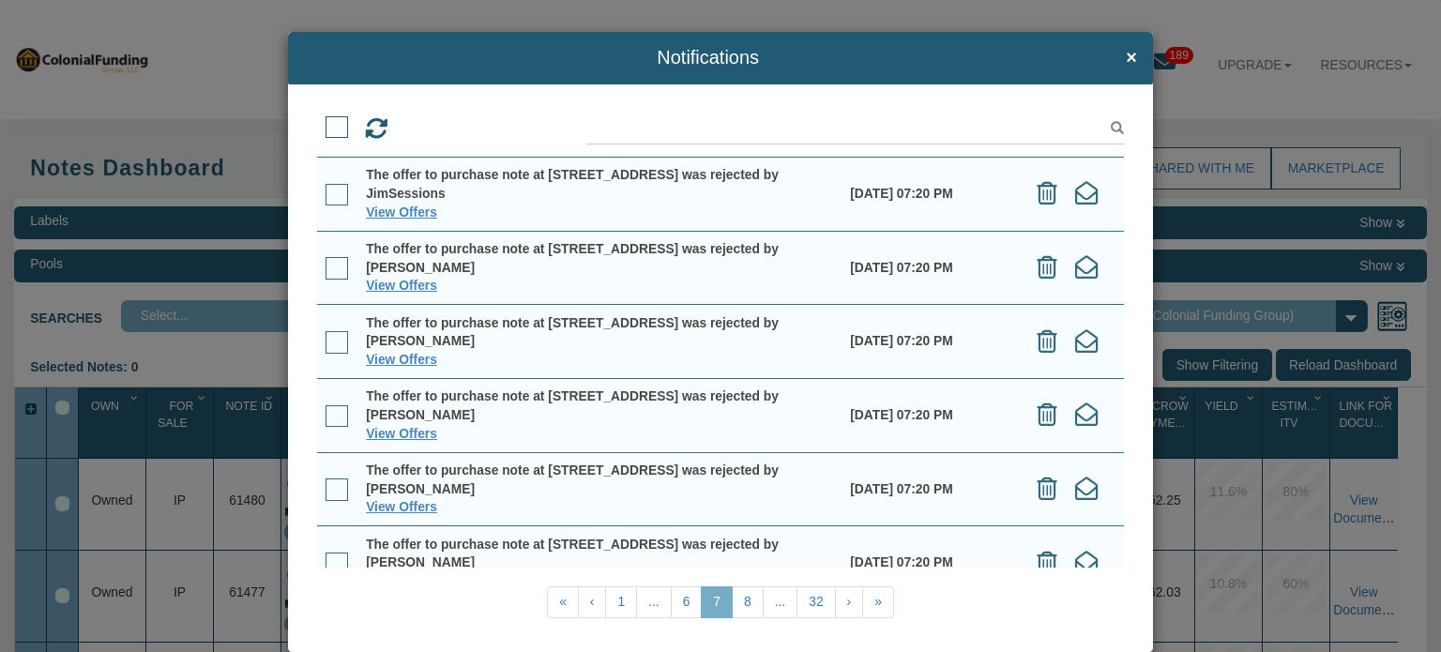
click at [333, 127] on span at bounding box center [336, 127] width 23 height 23
click at [325, 120] on input "checkbox" at bounding box center [325, 120] width 0 height 0
click at [453, 128] on icon at bounding box center [455, 128] width 23 height 23
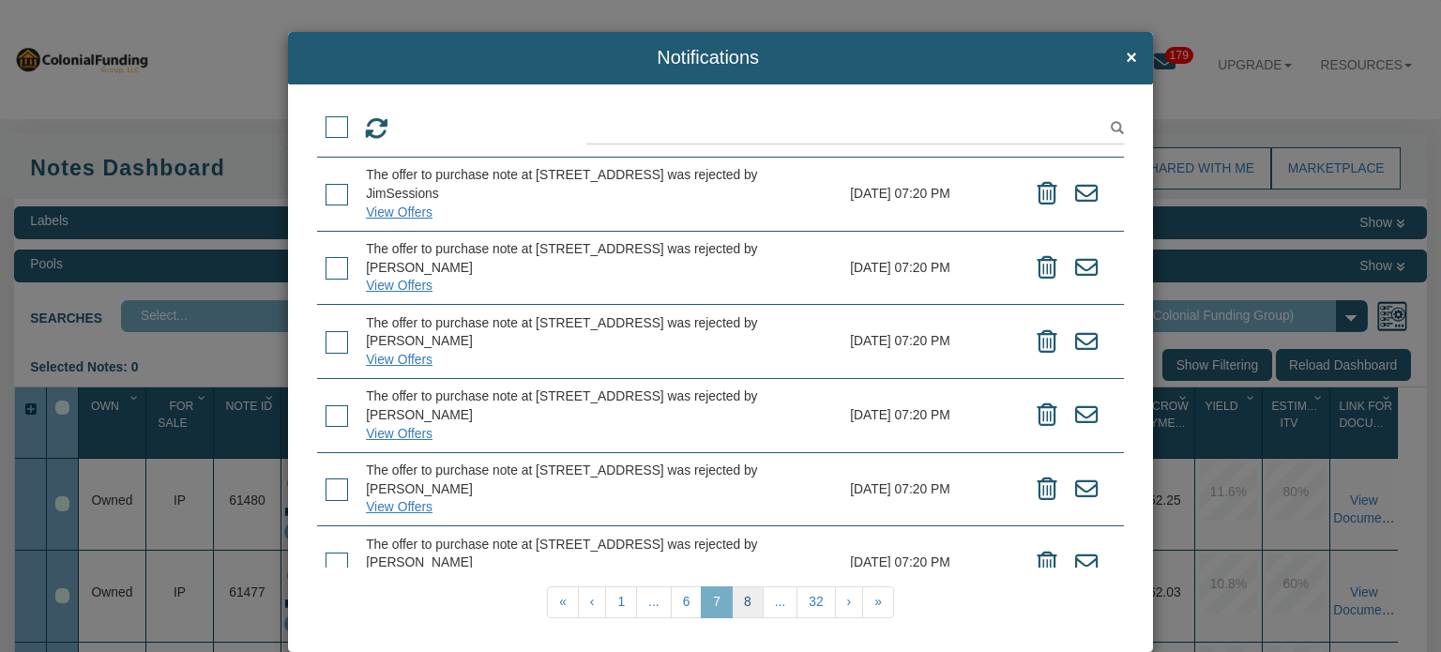
click at [739, 596] on link "8" at bounding box center [748, 602] width 32 height 32
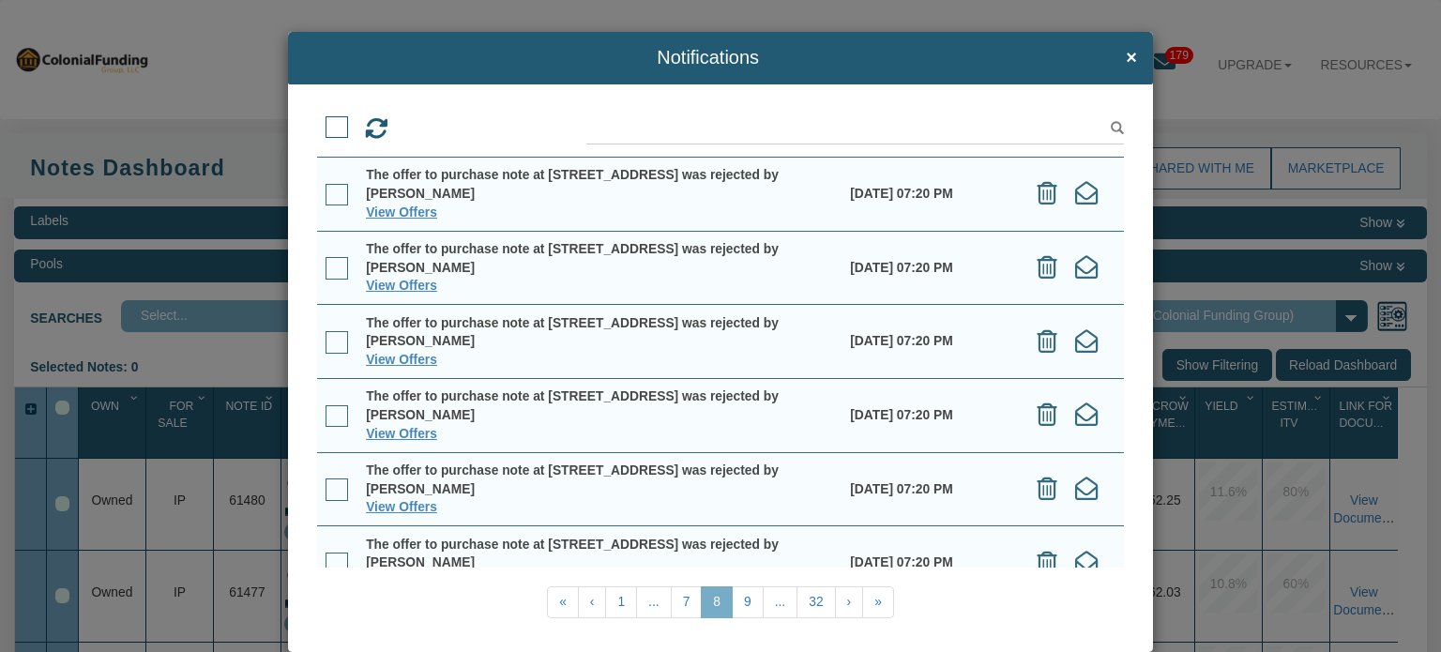
click at [334, 126] on span at bounding box center [336, 127] width 23 height 23
click at [325, 120] on input "checkbox" at bounding box center [325, 120] width 0 height 0
click at [454, 127] on icon at bounding box center [455, 128] width 23 height 23
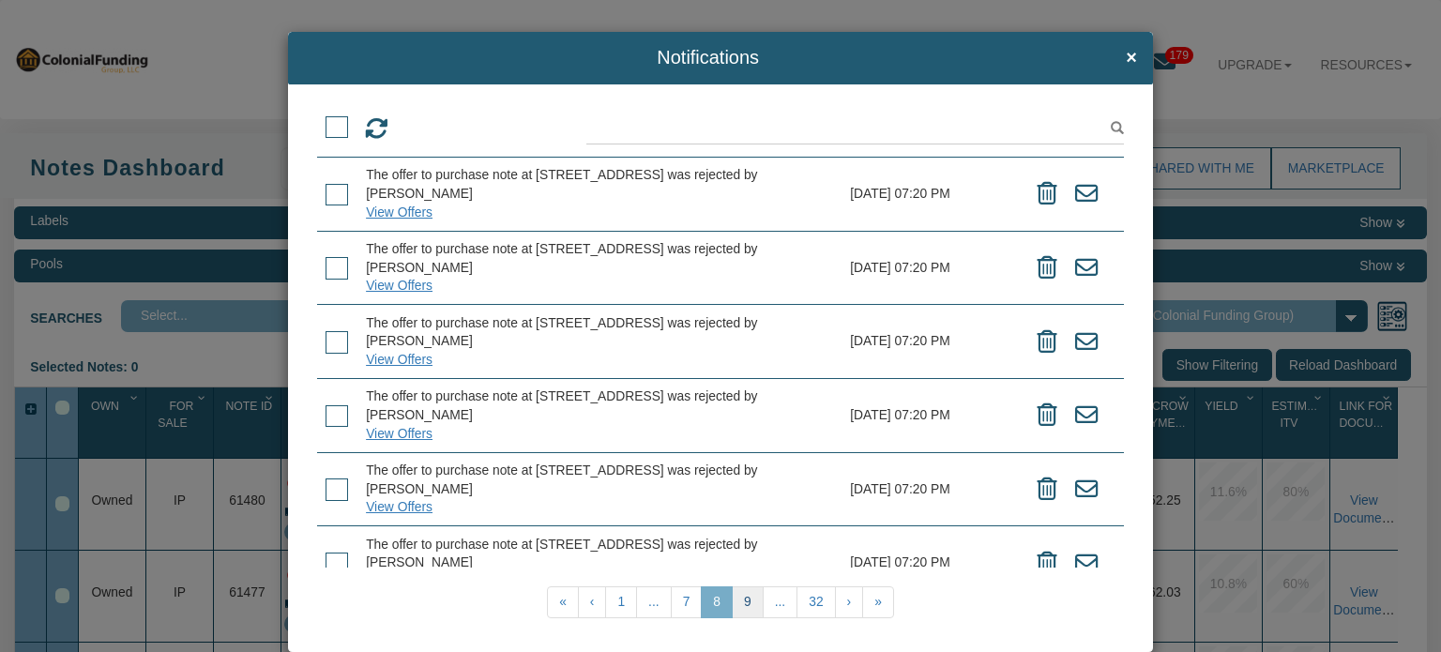
click at [738, 604] on link "9" at bounding box center [748, 602] width 32 height 32
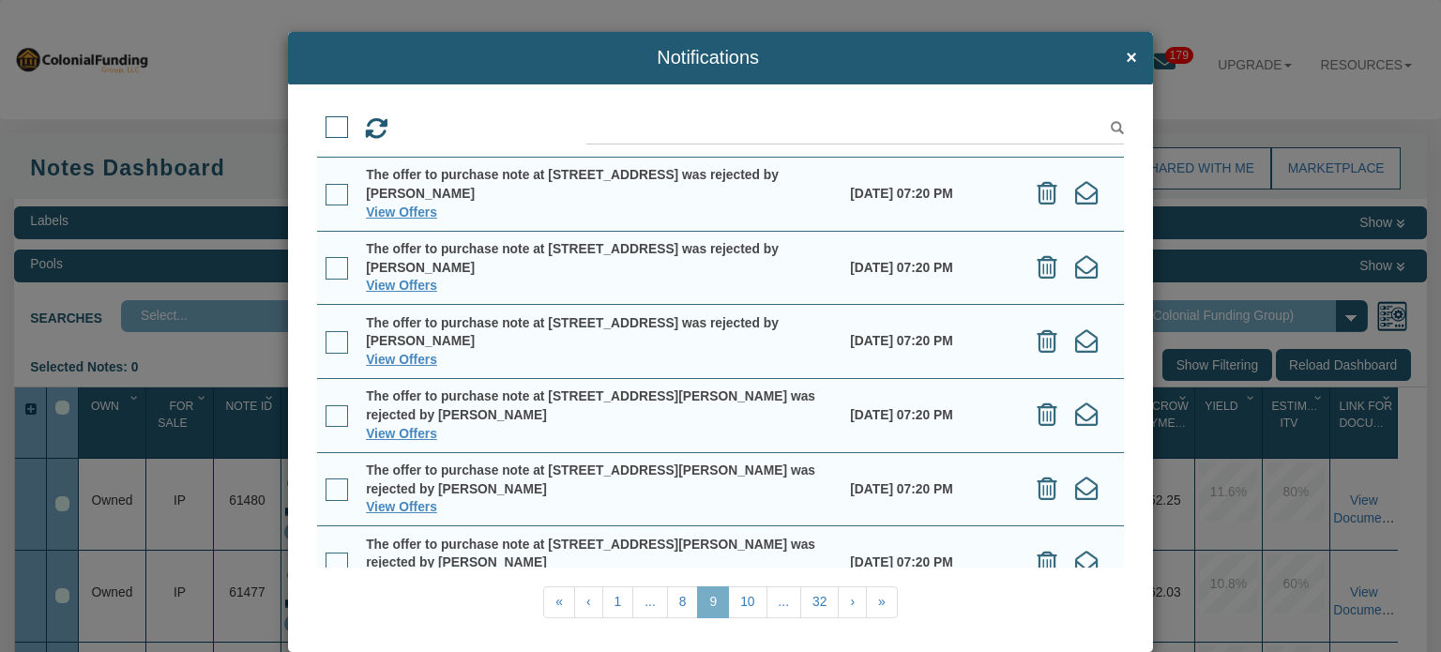
click at [327, 117] on span at bounding box center [336, 127] width 23 height 23
click at [325, 120] on input "checkbox" at bounding box center [325, 120] width 0 height 0
click at [450, 132] on icon at bounding box center [455, 128] width 23 height 23
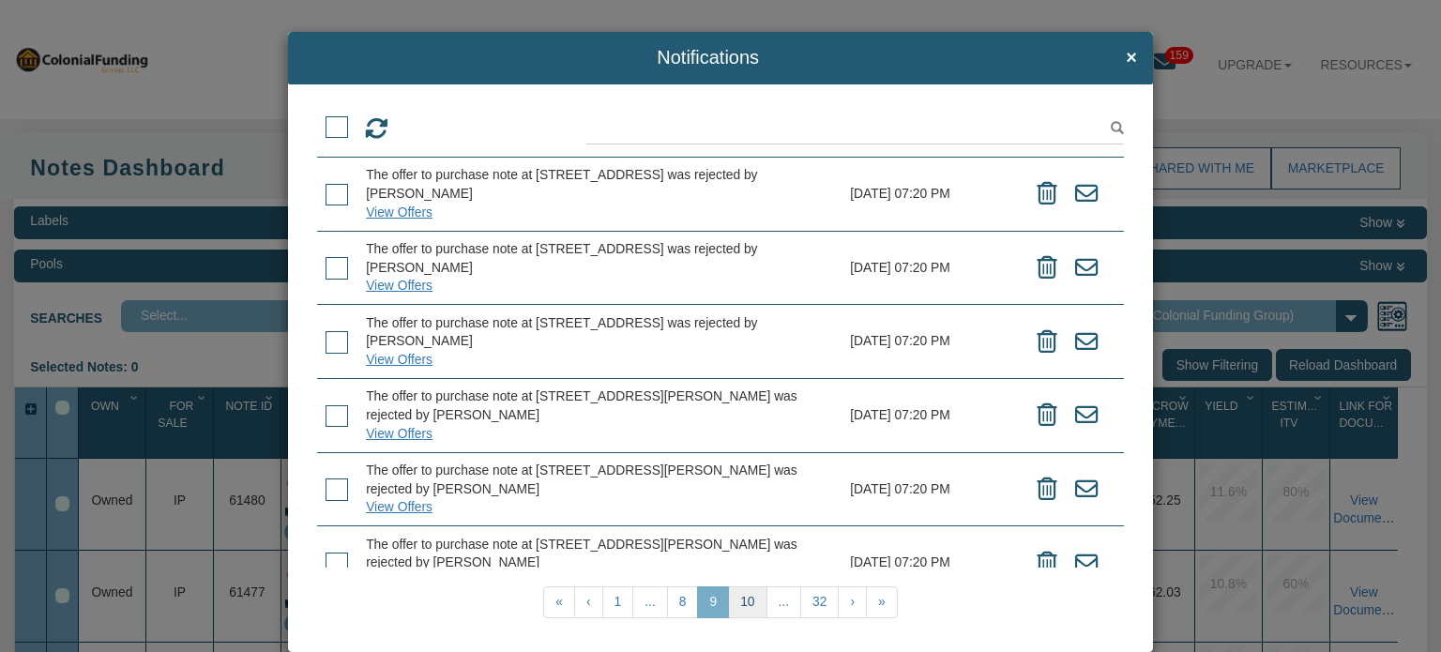
click at [739, 600] on link "10" at bounding box center [747, 602] width 38 height 32
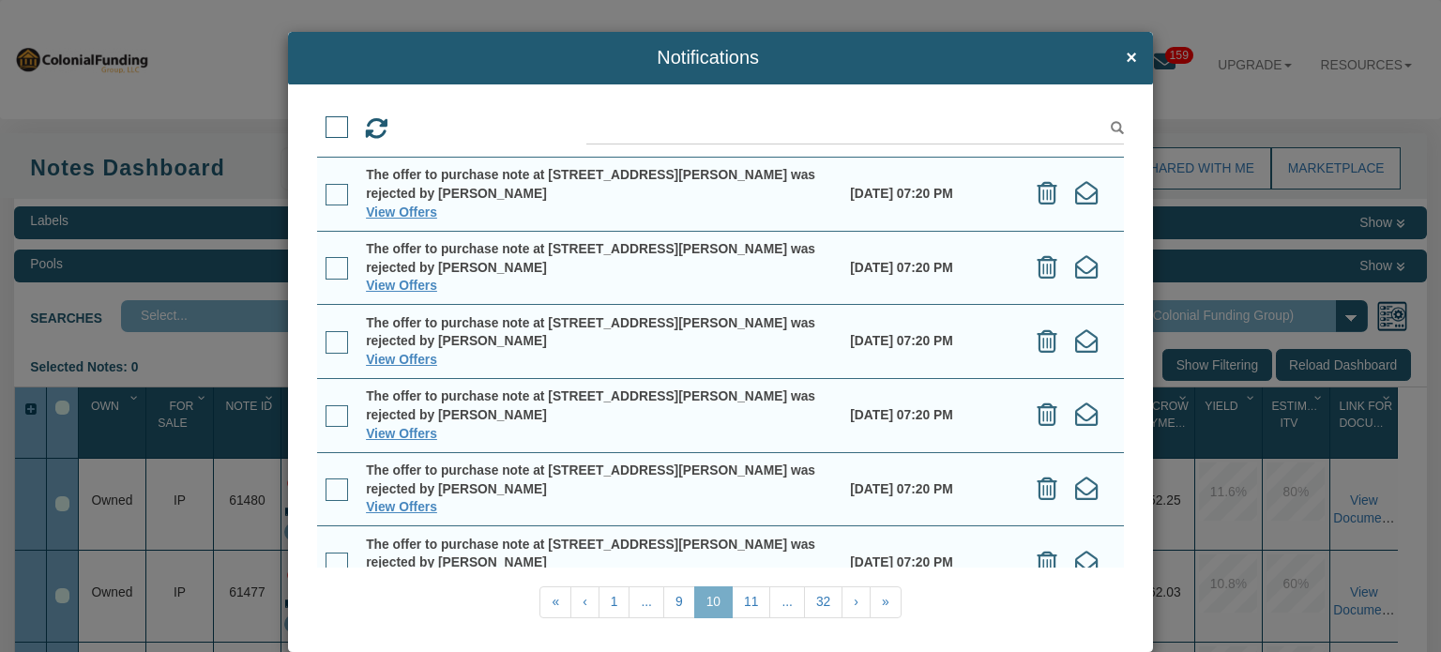
click at [332, 124] on span at bounding box center [336, 127] width 23 height 23
click at [325, 120] on input "checkbox" at bounding box center [325, 120] width 0 height 0
click at [458, 133] on icon at bounding box center [455, 128] width 23 height 23
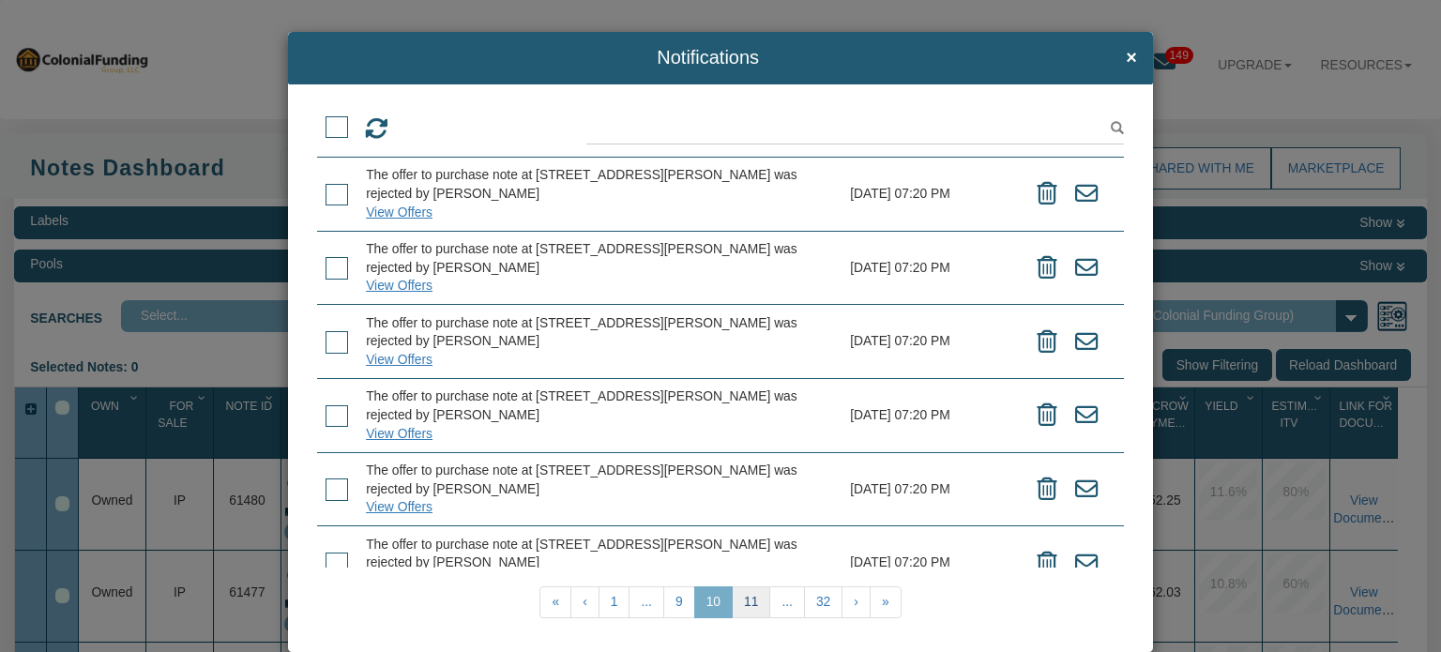
click at [735, 611] on link "11" at bounding box center [751, 602] width 38 height 32
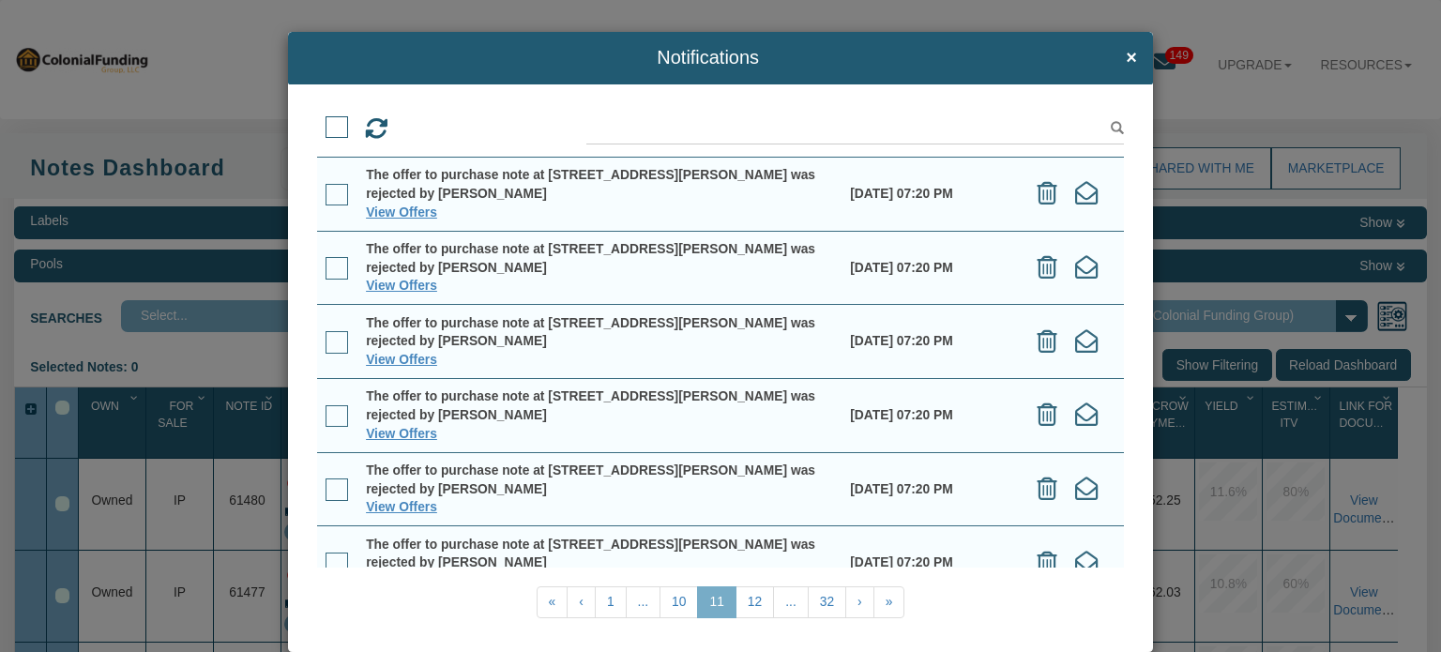
click at [334, 121] on span at bounding box center [336, 127] width 23 height 23
click at [325, 120] on input "checkbox" at bounding box center [325, 120] width 0 height 0
click at [454, 124] on icon at bounding box center [455, 128] width 23 height 23
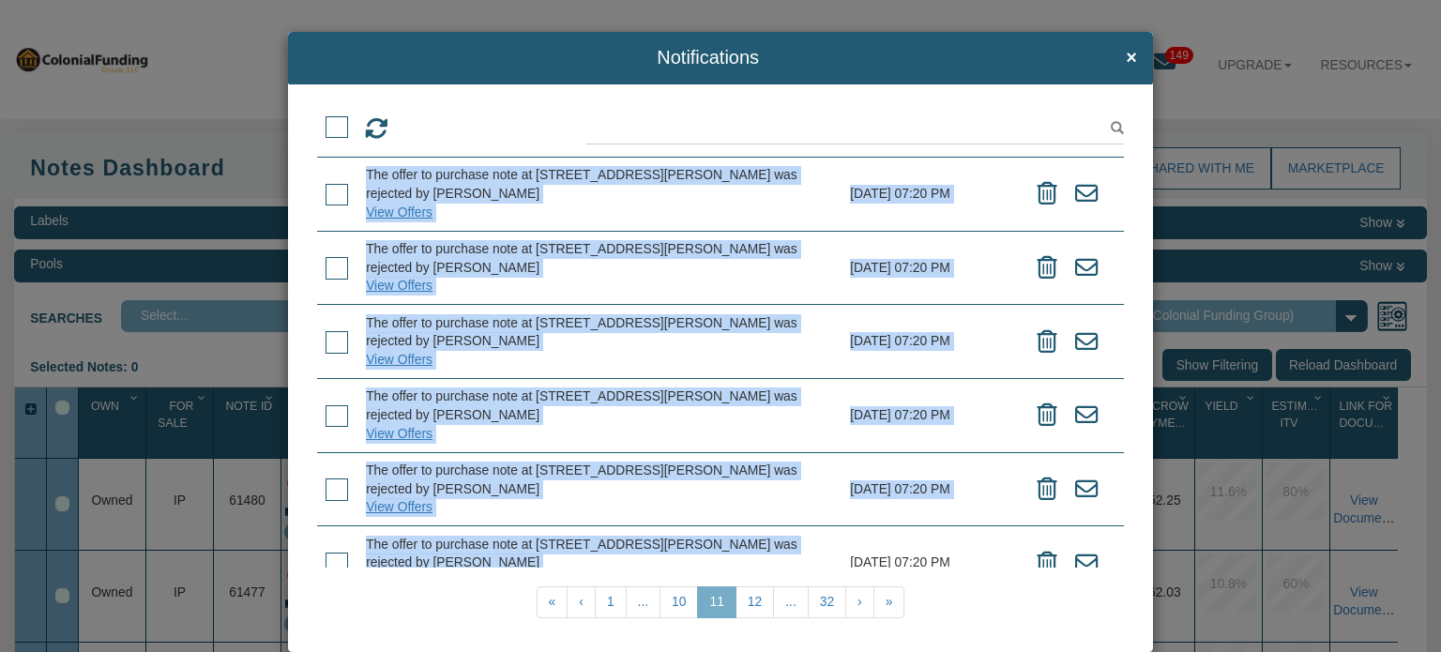
drag, startPoint x: 454, startPoint y: 124, endPoint x: 836, endPoint y: 652, distance: 651.5
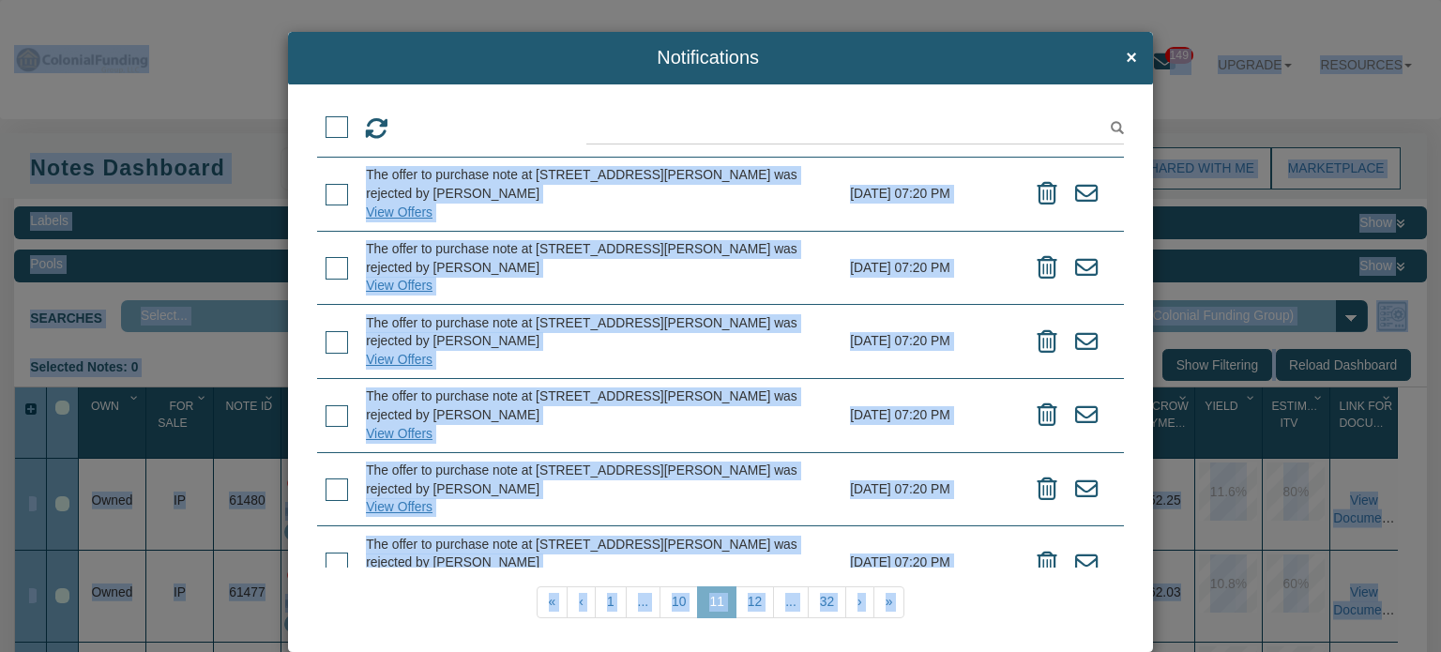
scroll to position [21, 0]
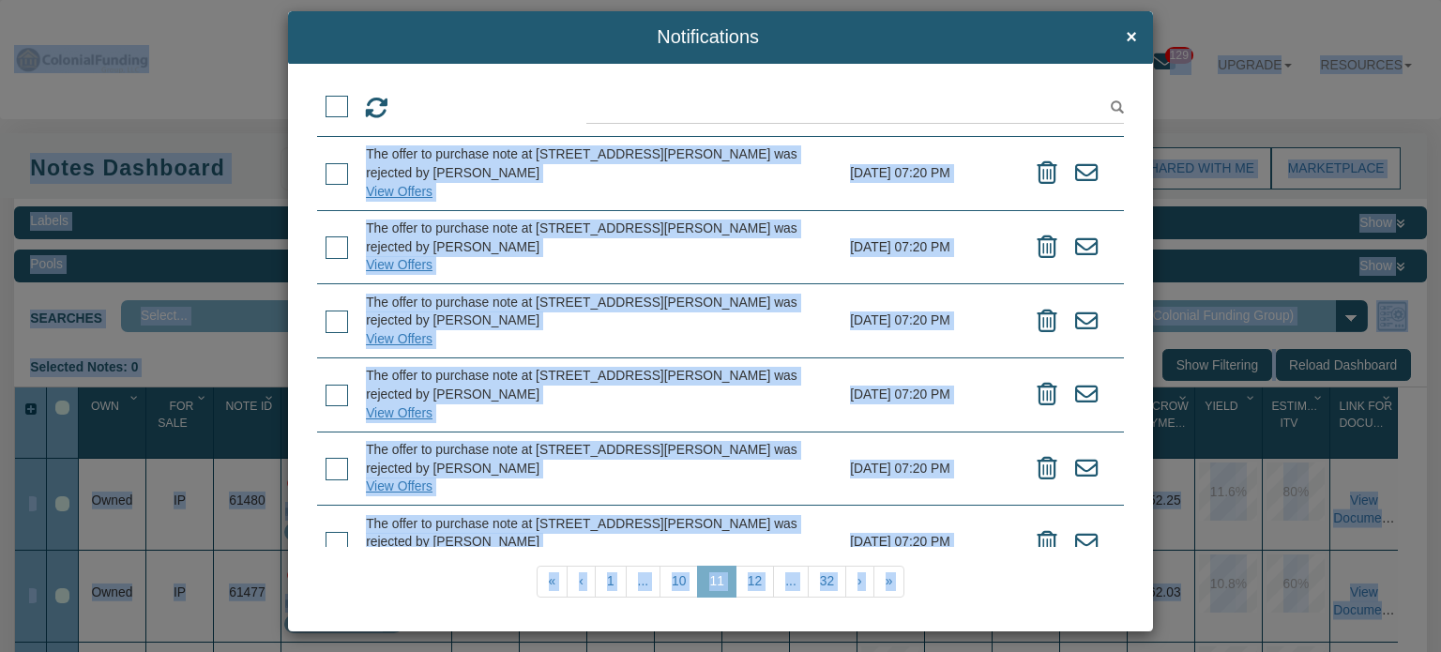
click at [725, 619] on div "View Offers View Offers «" at bounding box center [720, 348] width 865 height 568
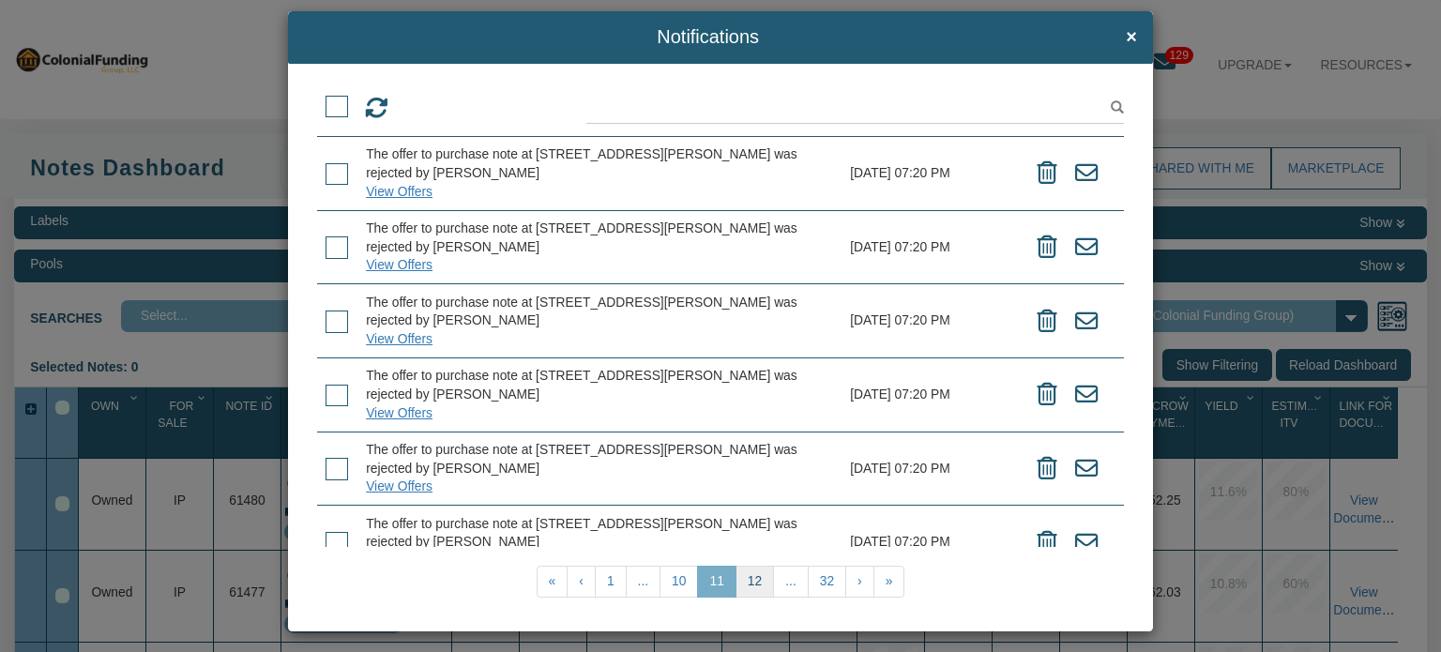
click at [750, 572] on link "12" at bounding box center [754, 582] width 38 height 32
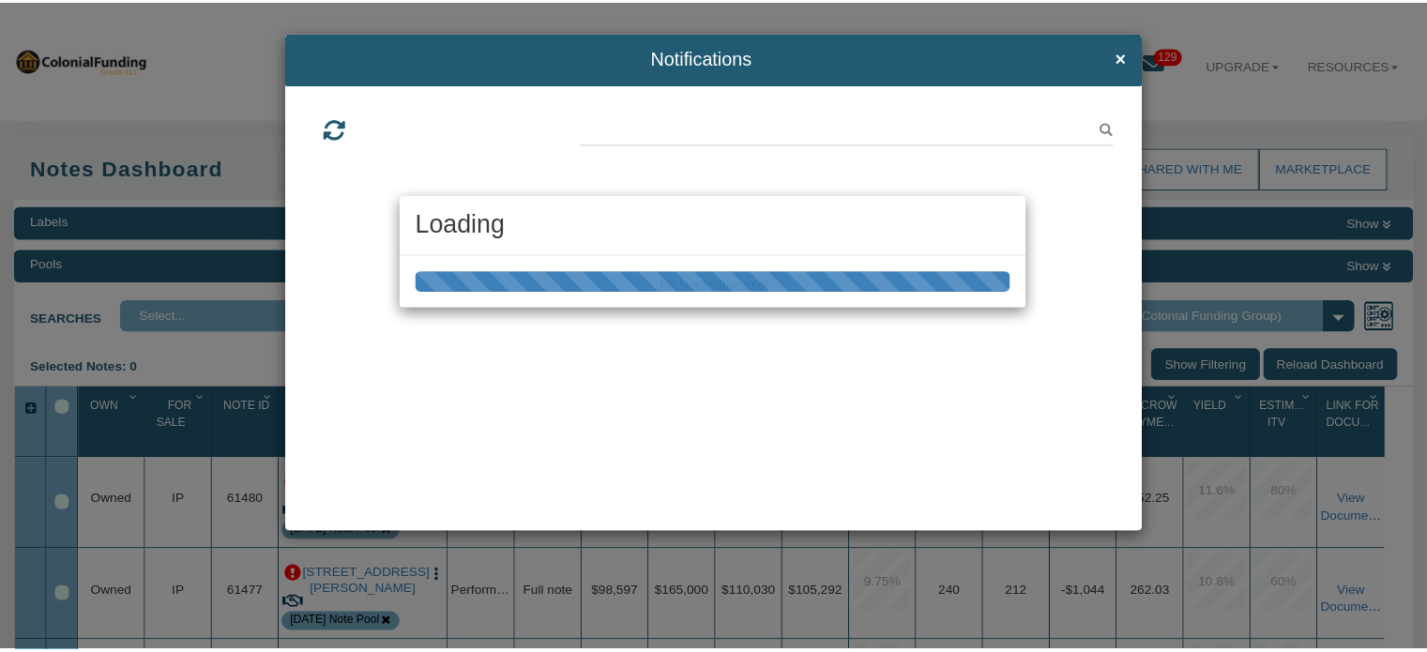
scroll to position [0, 0]
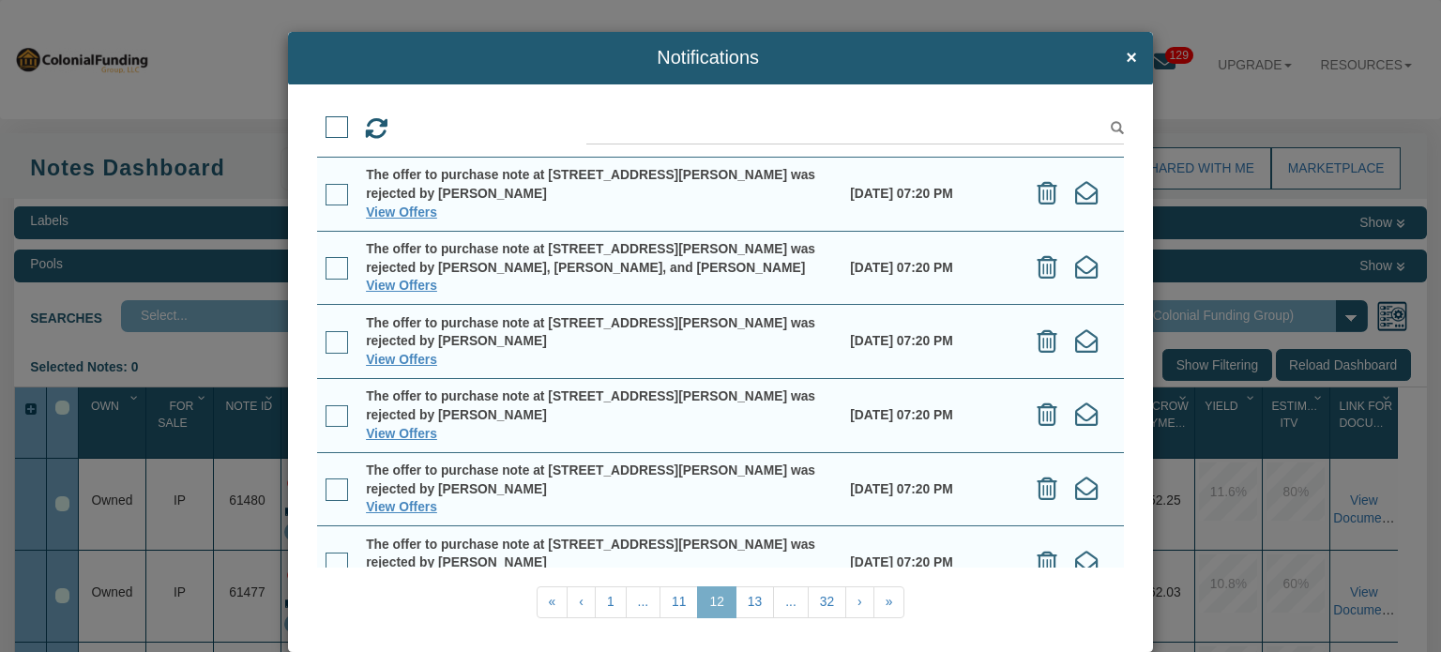
click at [326, 128] on span at bounding box center [336, 127] width 23 height 23
click at [325, 120] on input "checkbox" at bounding box center [325, 120] width 0 height 0
click at [461, 128] on icon at bounding box center [455, 128] width 23 height 23
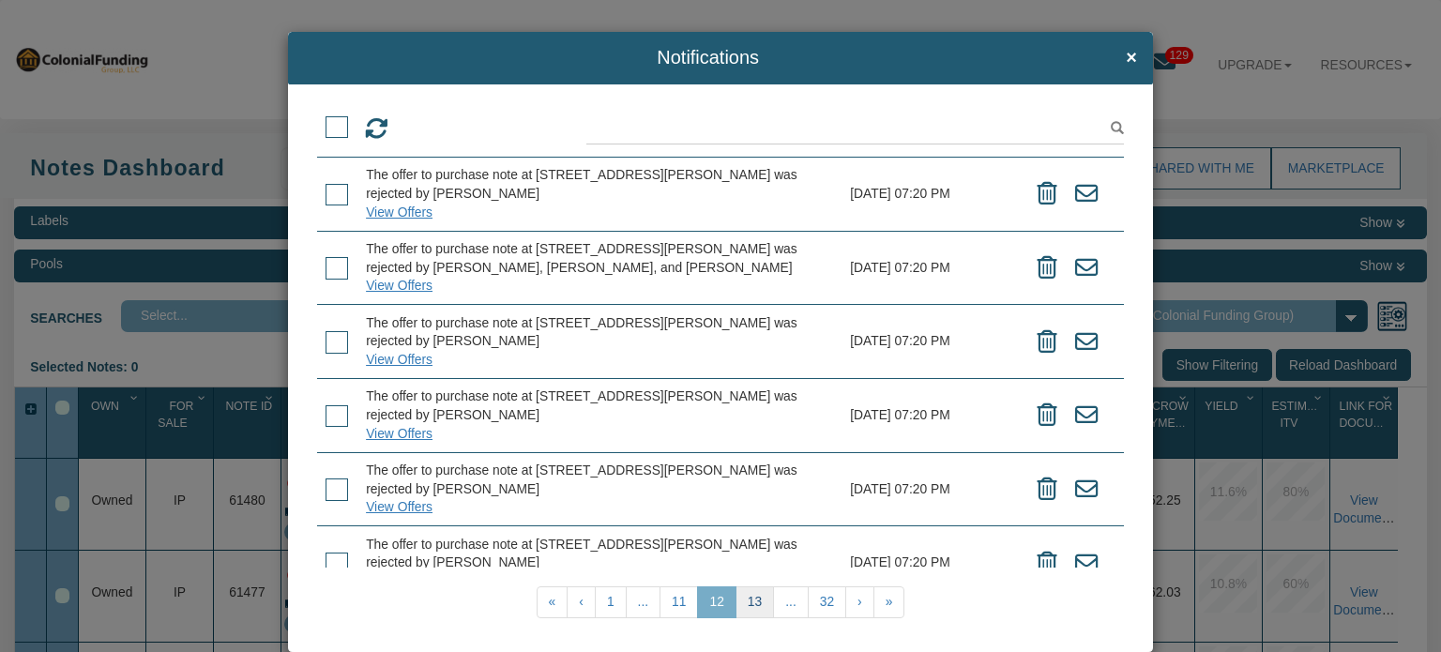
click at [743, 607] on link "13" at bounding box center [754, 602] width 38 height 32
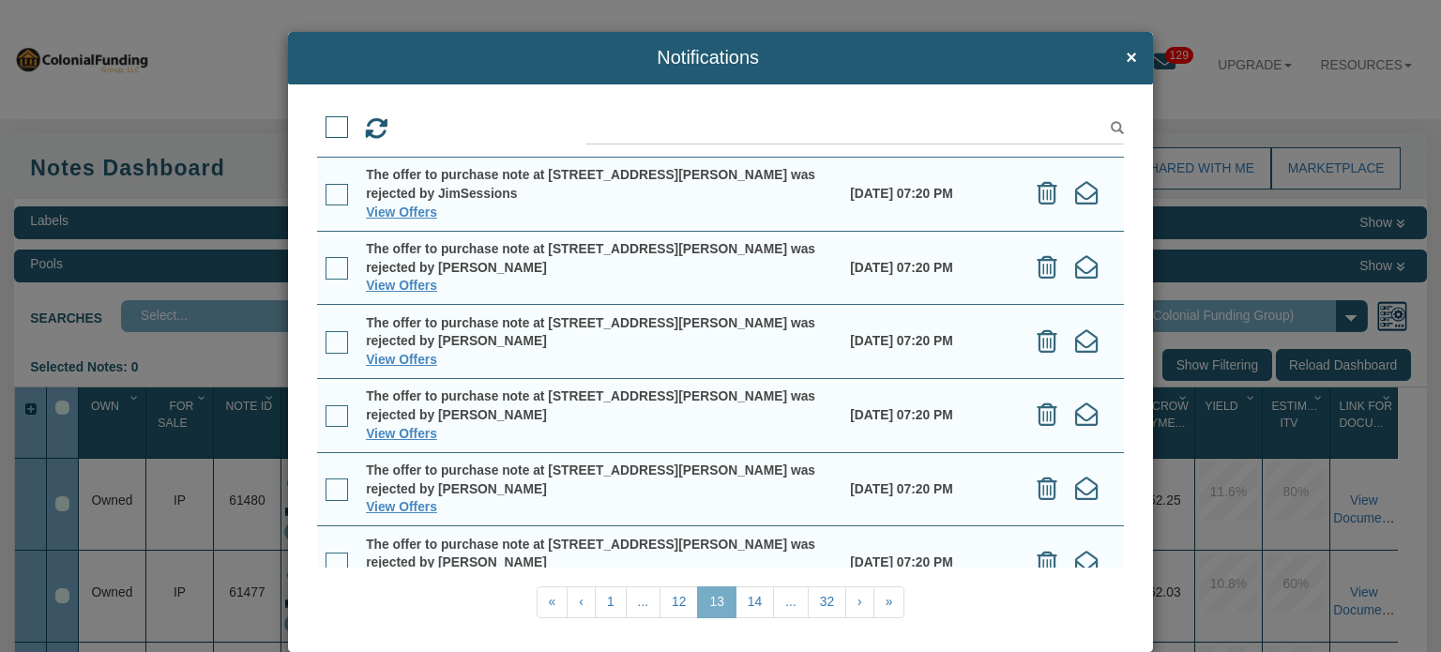
click at [334, 124] on span at bounding box center [336, 127] width 23 height 23
click at [325, 120] on input "checkbox" at bounding box center [325, 120] width 0 height 0
click at [446, 132] on icon at bounding box center [455, 128] width 23 height 23
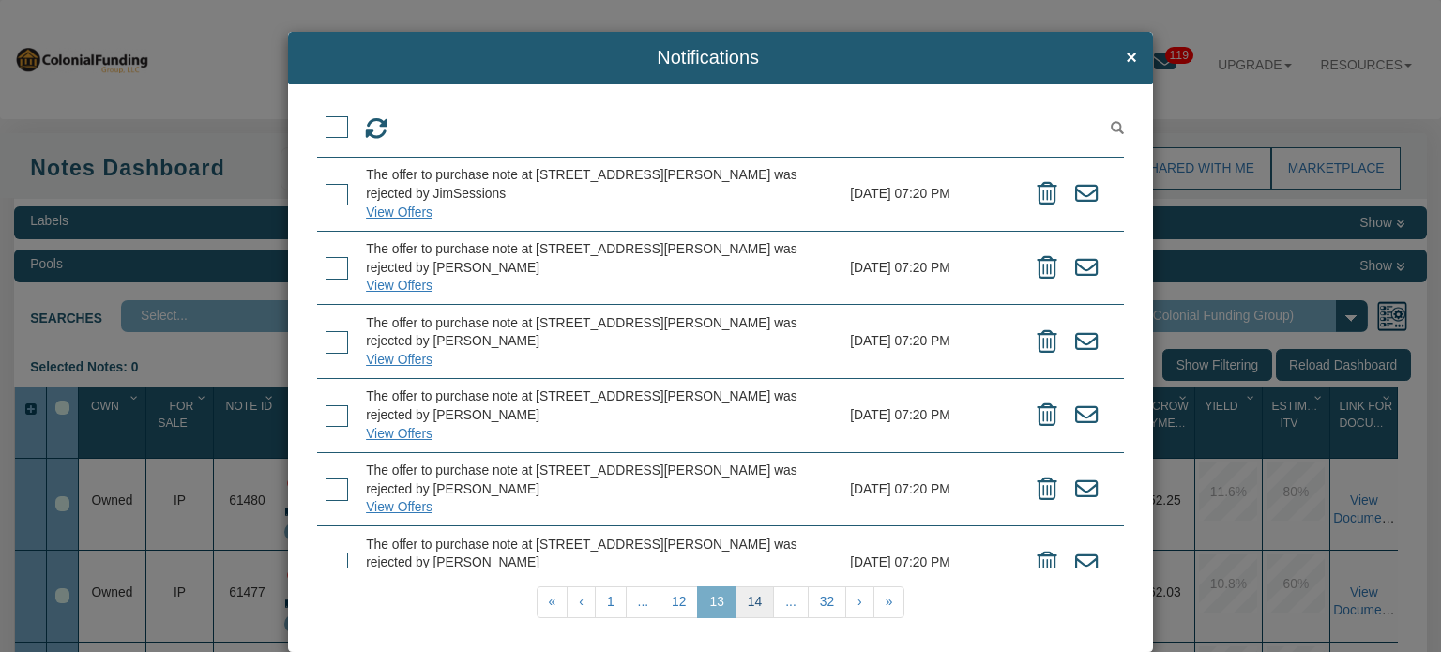
click at [747, 603] on link "14" at bounding box center [754, 602] width 38 height 32
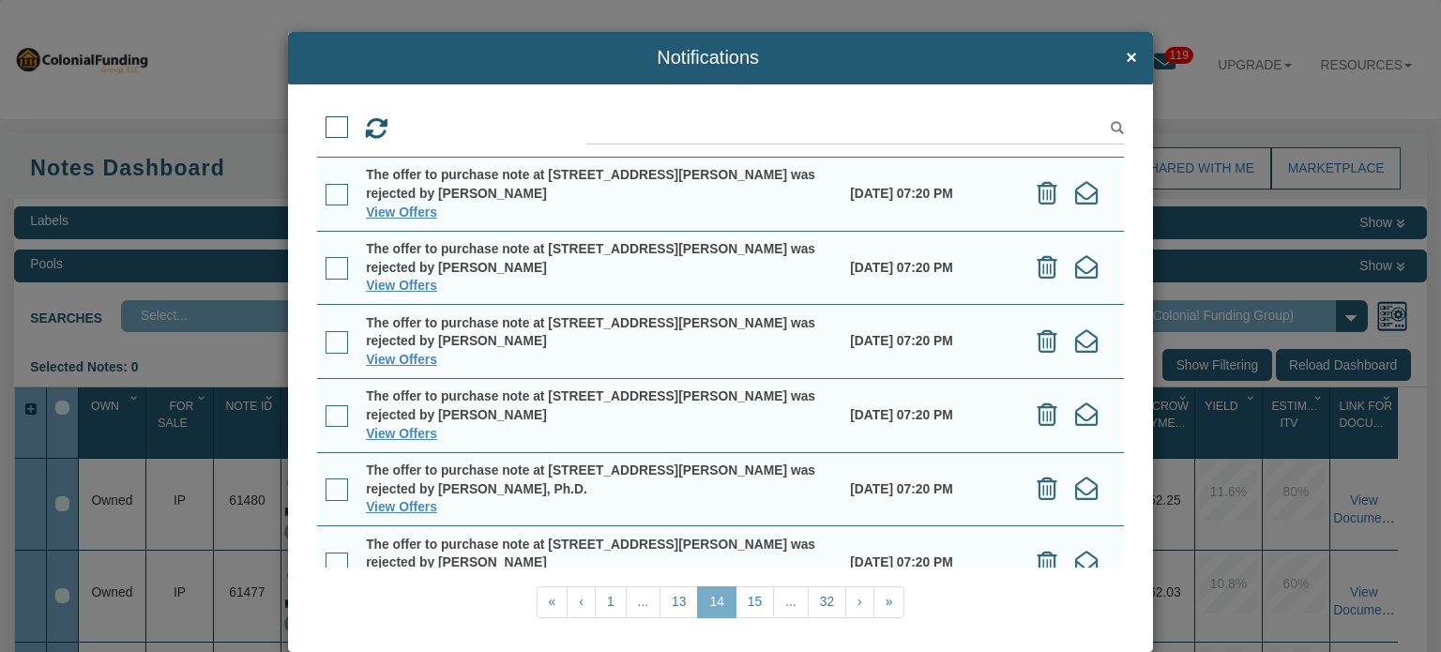
click at [330, 128] on span at bounding box center [336, 127] width 23 height 23
click at [325, 120] on input "checkbox" at bounding box center [325, 120] width 0 height 0
click at [450, 129] on icon at bounding box center [455, 128] width 23 height 23
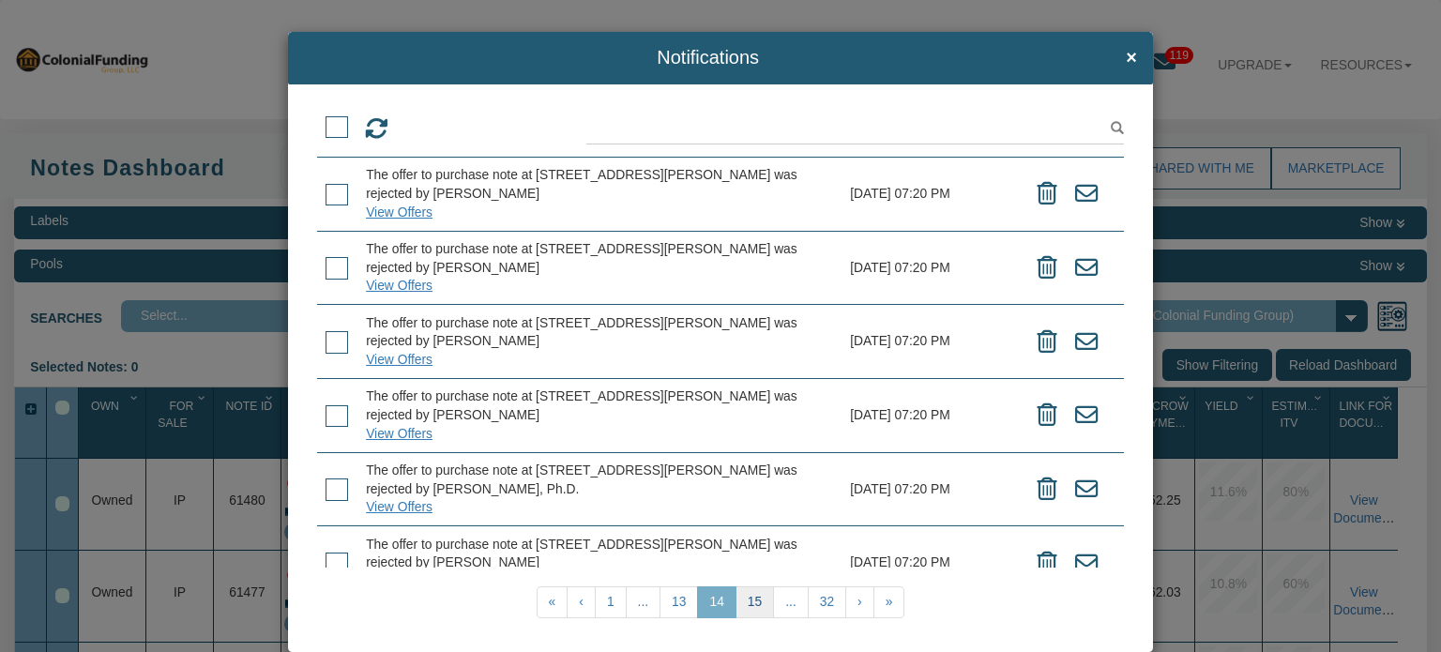
click at [746, 597] on link "15" at bounding box center [754, 602] width 38 height 32
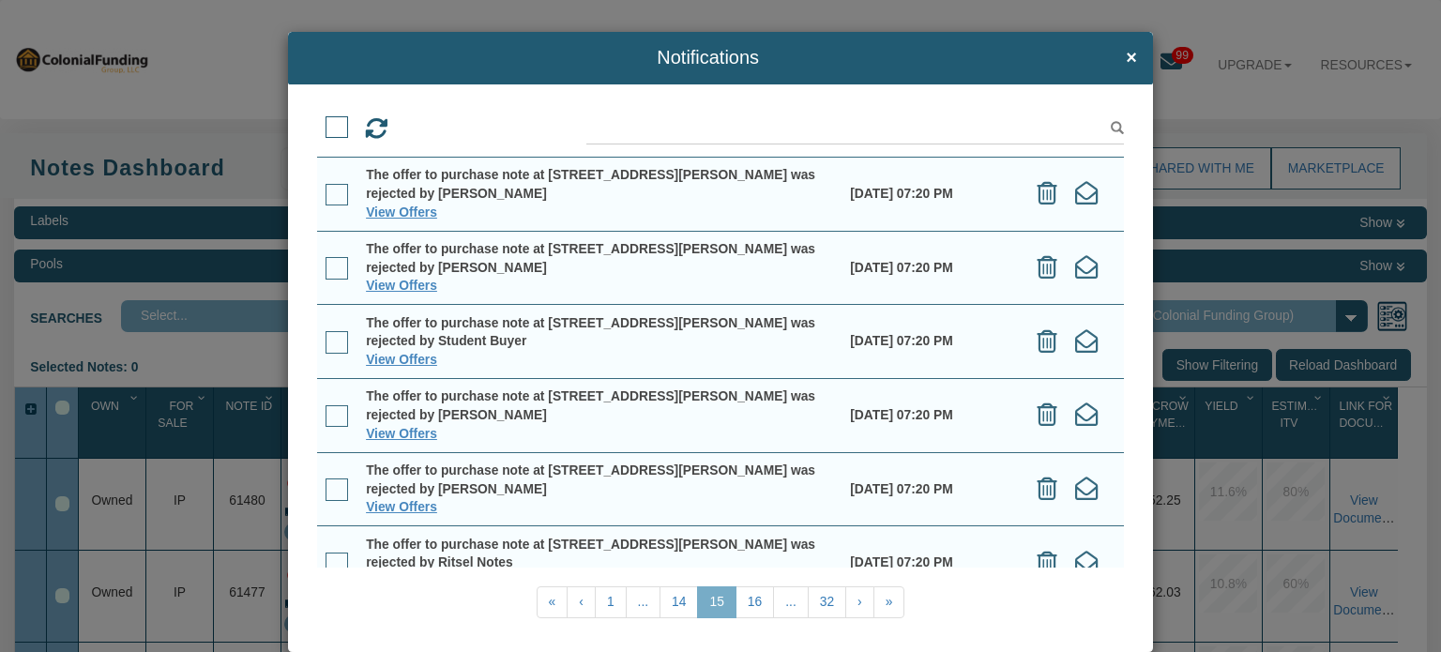
click at [338, 128] on span at bounding box center [336, 127] width 23 height 23
click at [325, 120] on input "checkbox" at bounding box center [325, 120] width 0 height 0
click at [457, 130] on icon at bounding box center [455, 128] width 23 height 23
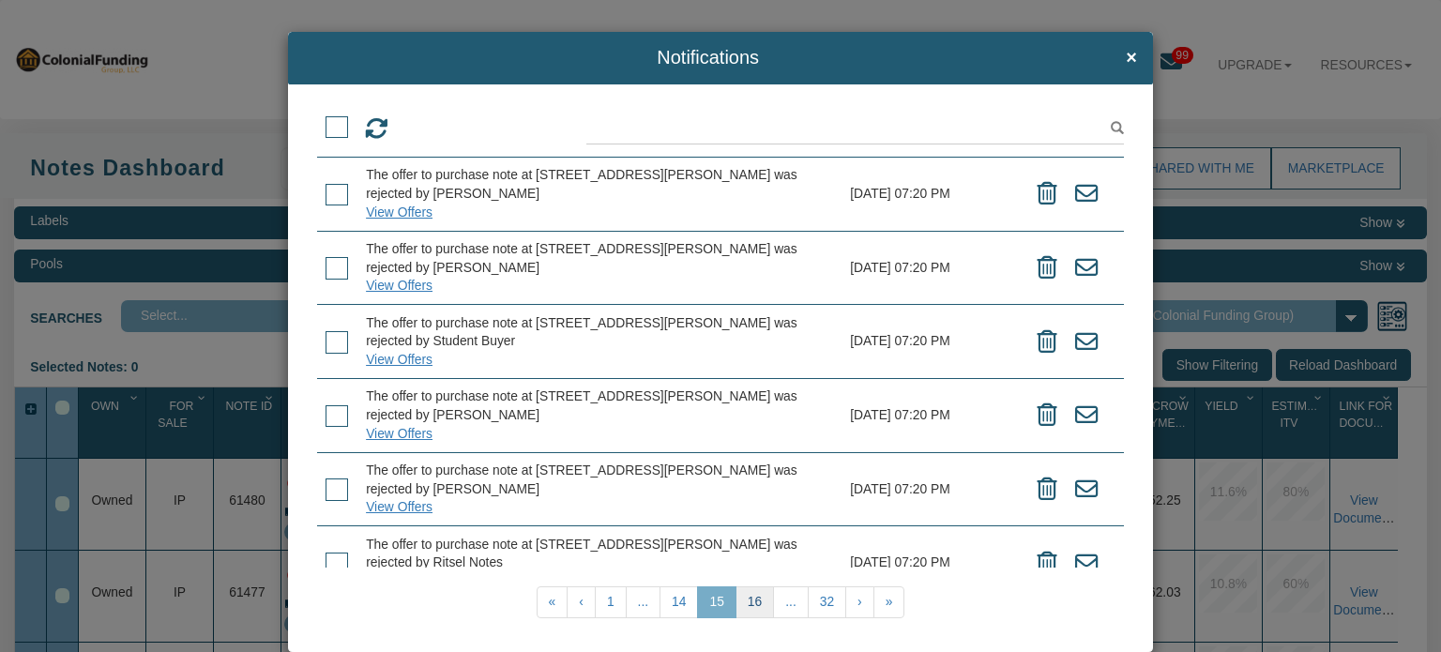
click at [750, 600] on link "16" at bounding box center [754, 602] width 38 height 32
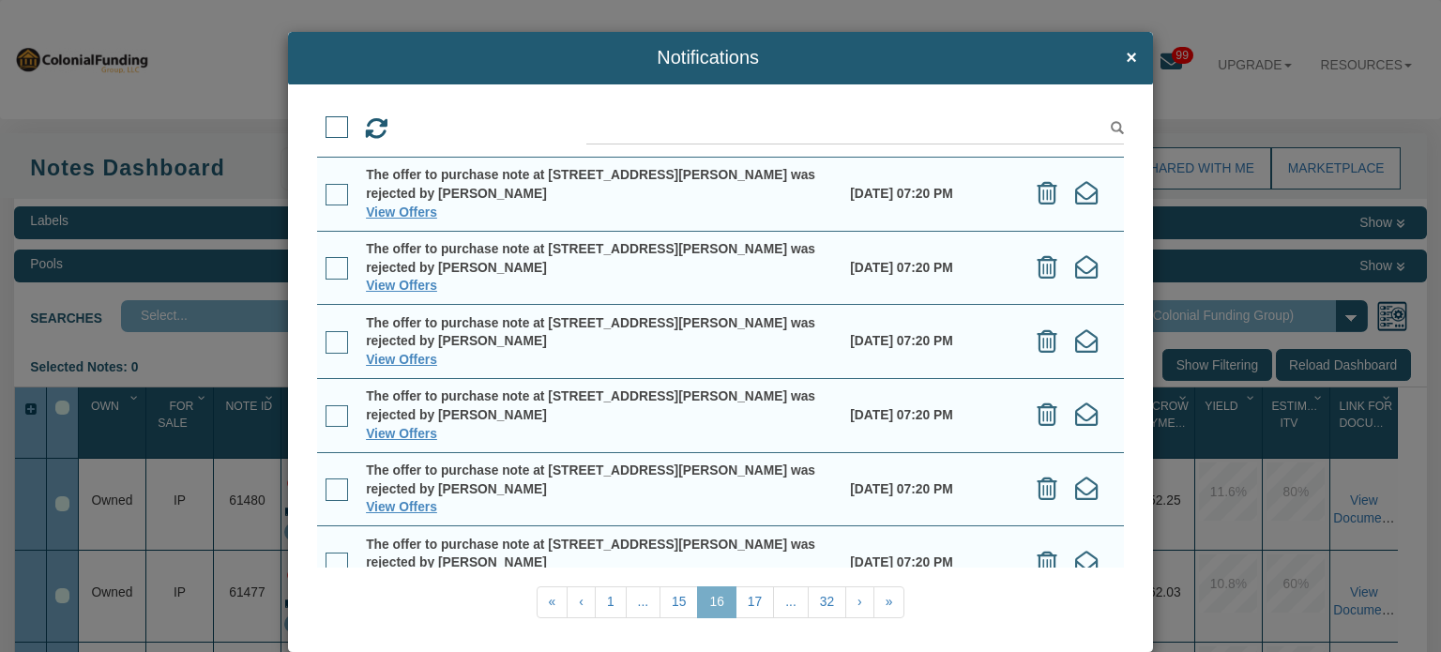
click at [332, 124] on span at bounding box center [336, 127] width 23 height 23
click at [325, 120] on input "checkbox" at bounding box center [325, 120] width 0 height 0
click at [450, 127] on icon at bounding box center [455, 128] width 23 height 23
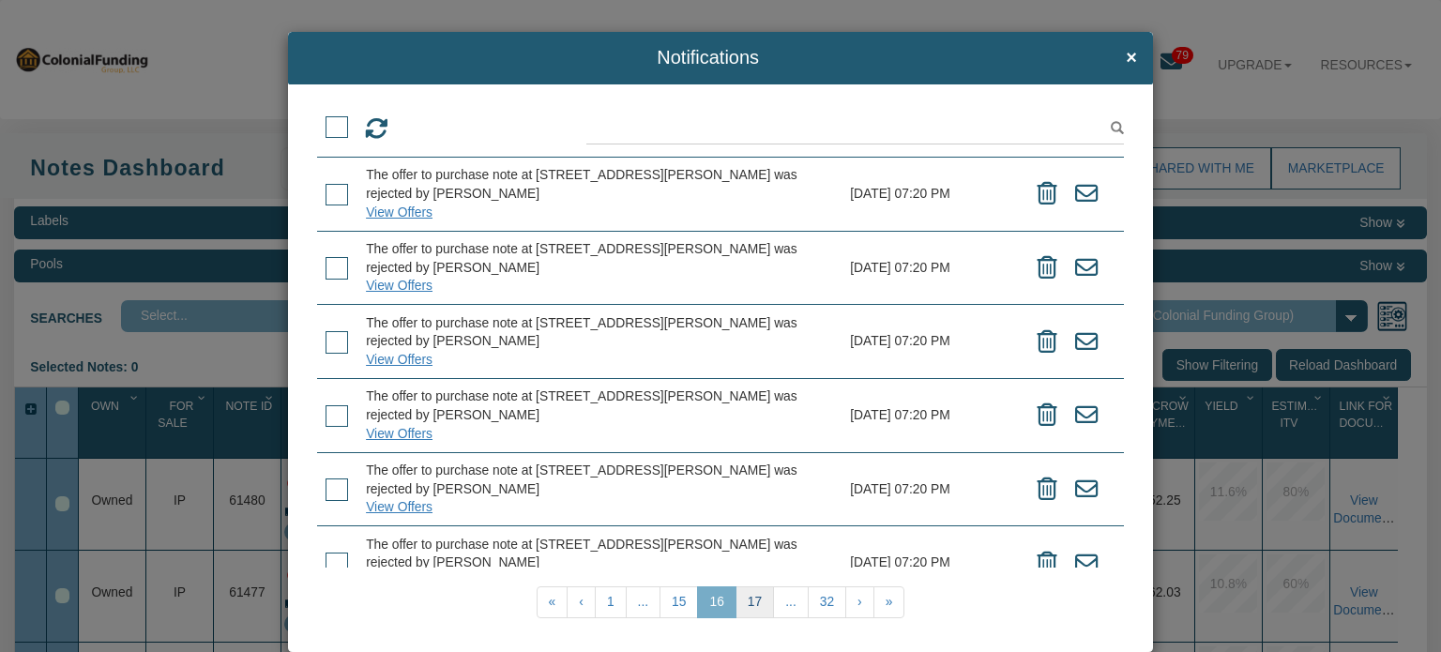
click at [747, 596] on link "17" at bounding box center [754, 602] width 38 height 32
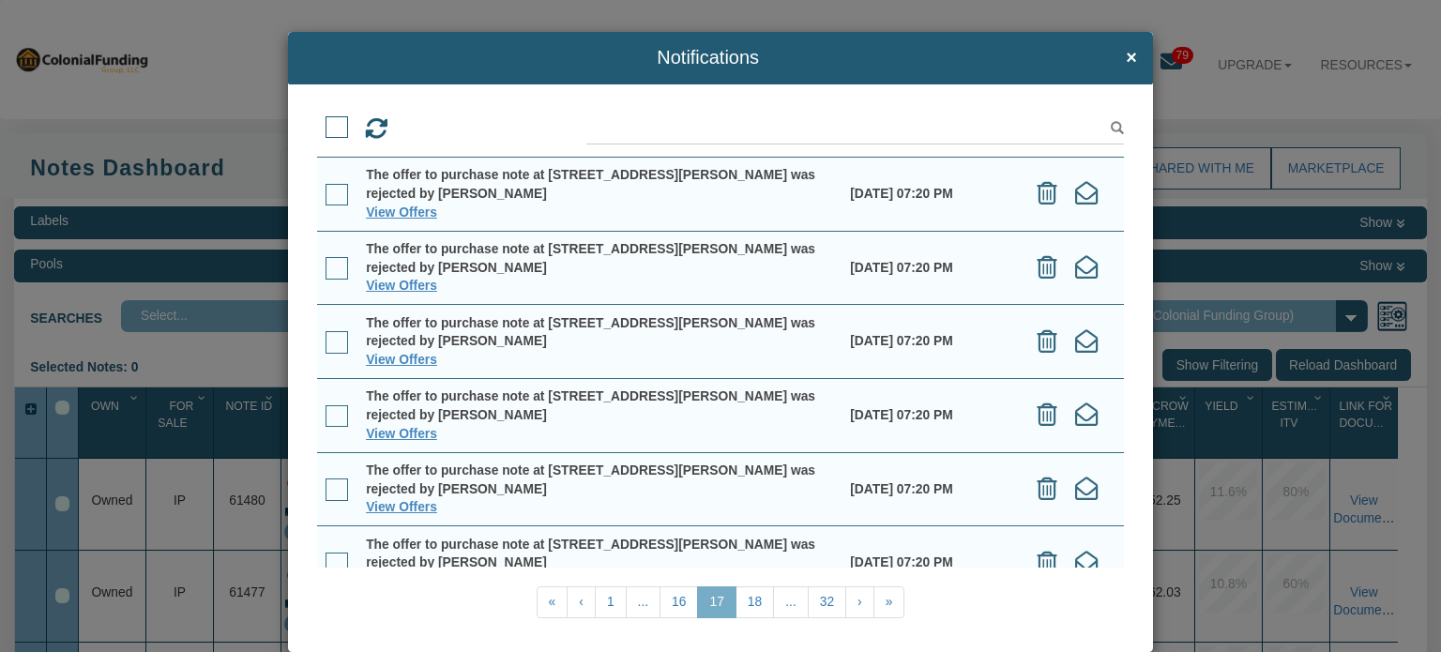
click at [326, 114] on div at bounding box center [337, 123] width 29 height 21
click at [332, 126] on span at bounding box center [336, 127] width 23 height 23
click at [325, 120] on input "checkbox" at bounding box center [325, 120] width 0 height 0
click at [445, 122] on icon at bounding box center [455, 128] width 23 height 23
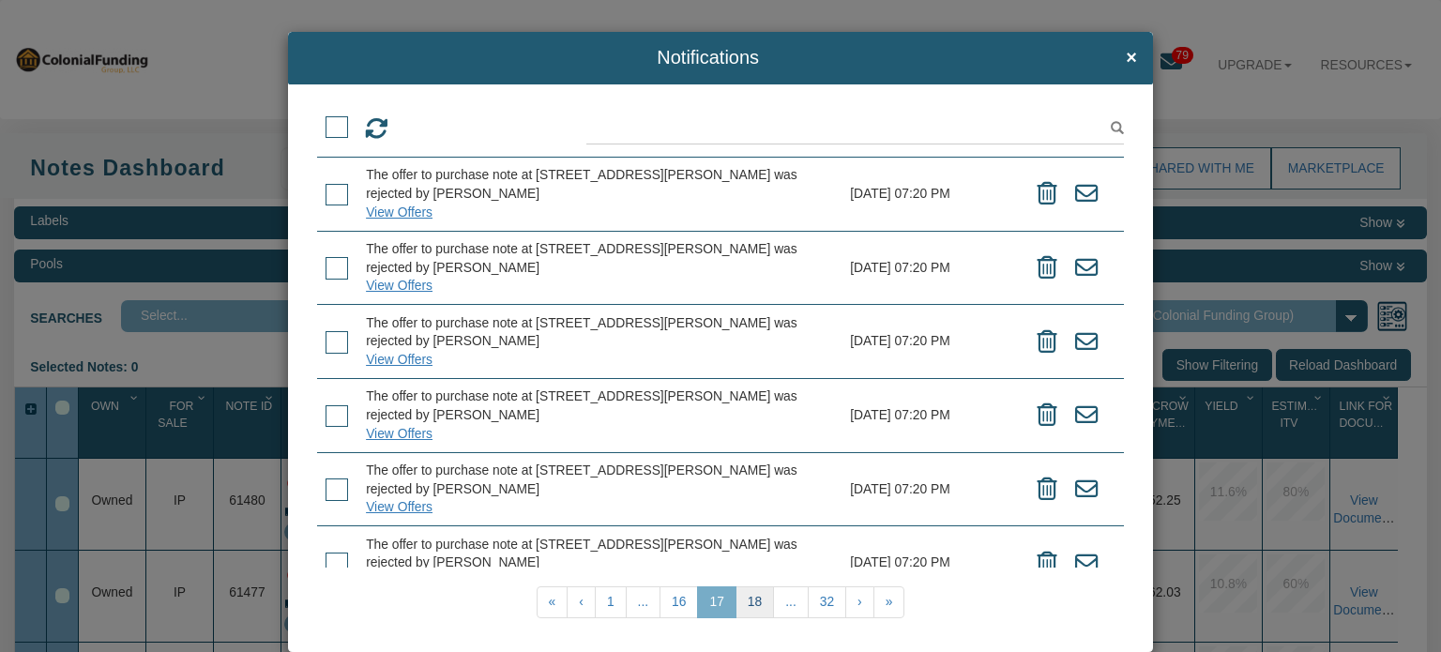
click at [735, 603] on link "18" at bounding box center [754, 602] width 38 height 32
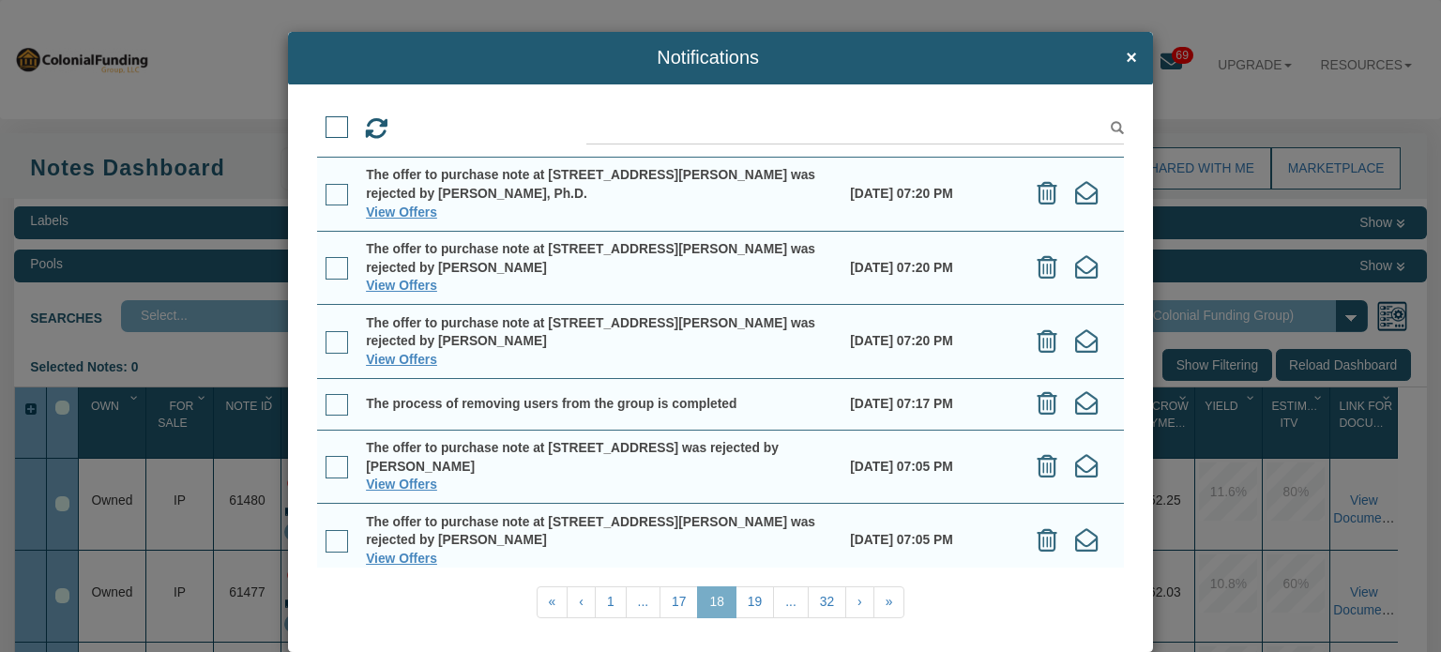
click at [331, 124] on span at bounding box center [336, 127] width 23 height 23
click at [325, 120] on input "checkbox" at bounding box center [325, 120] width 0 height 0
click at [451, 128] on icon at bounding box center [455, 128] width 23 height 23
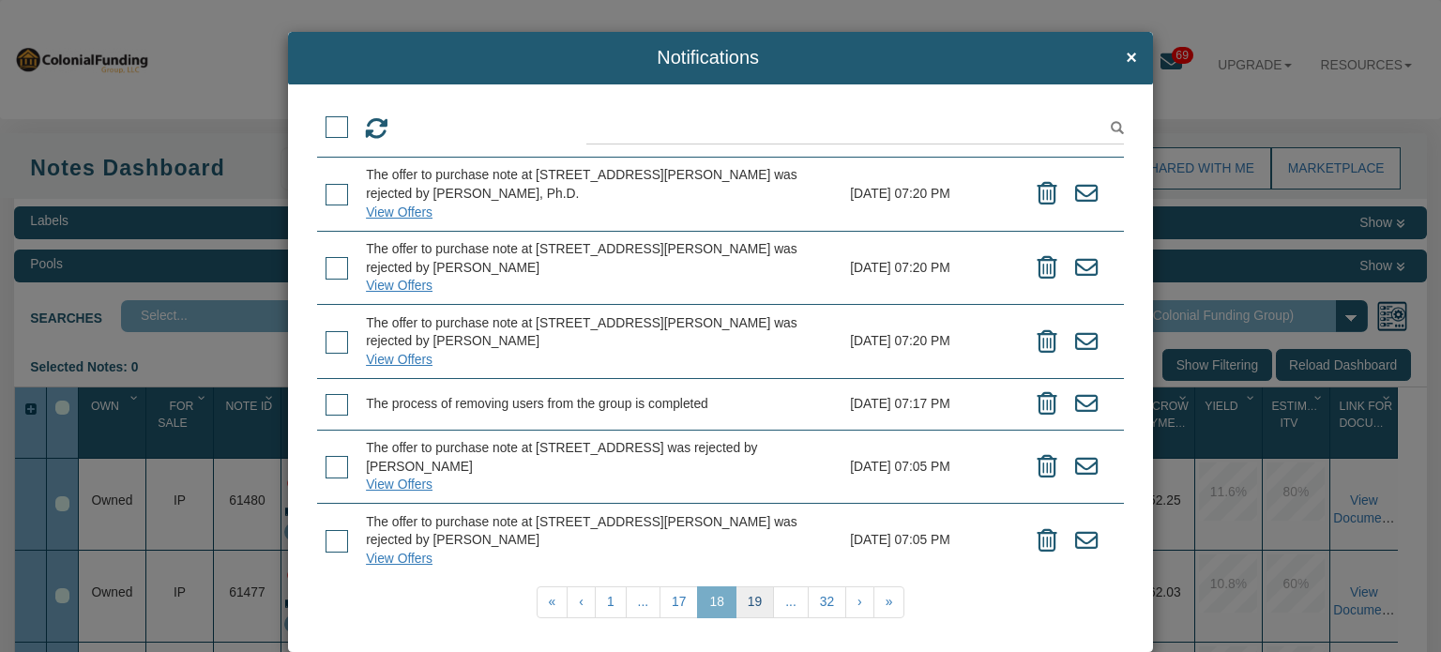
click at [747, 599] on link "19" at bounding box center [754, 602] width 38 height 32
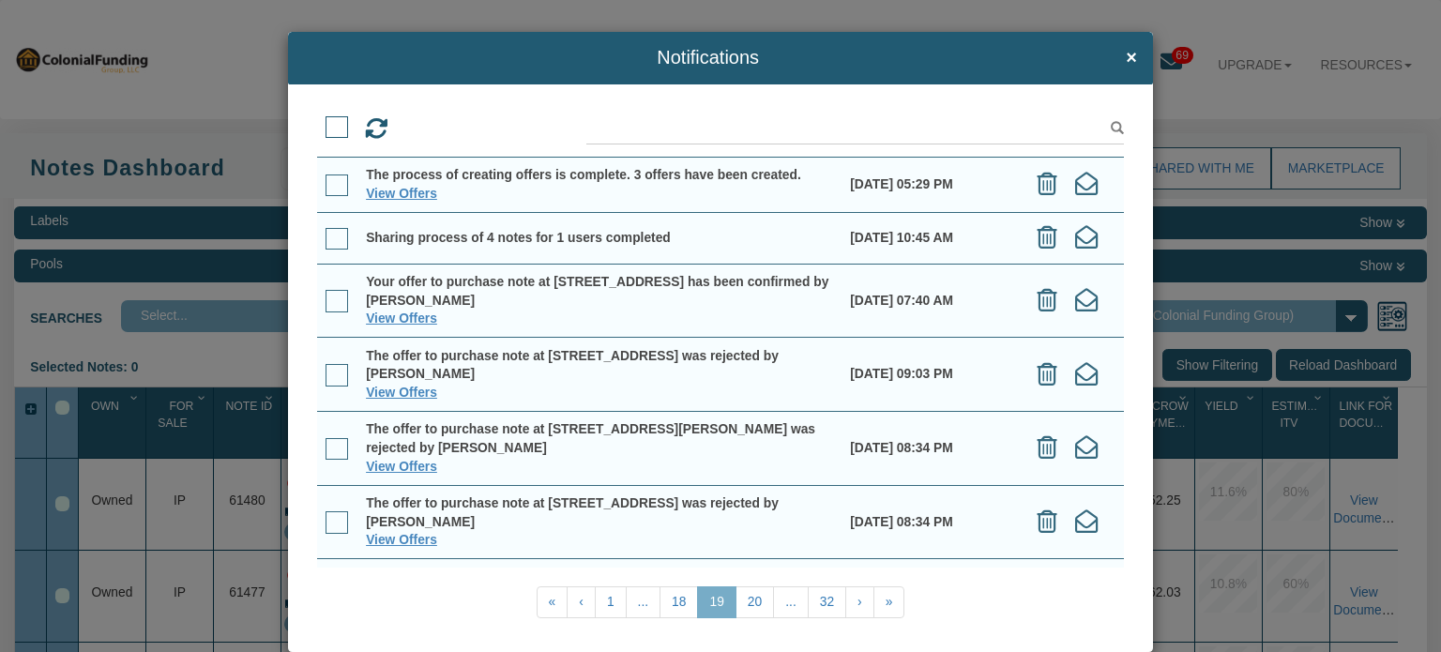
click at [340, 123] on span at bounding box center [336, 127] width 23 height 23
click at [325, 120] on input "checkbox" at bounding box center [325, 120] width 0 height 0
click at [454, 127] on icon at bounding box center [455, 128] width 23 height 23
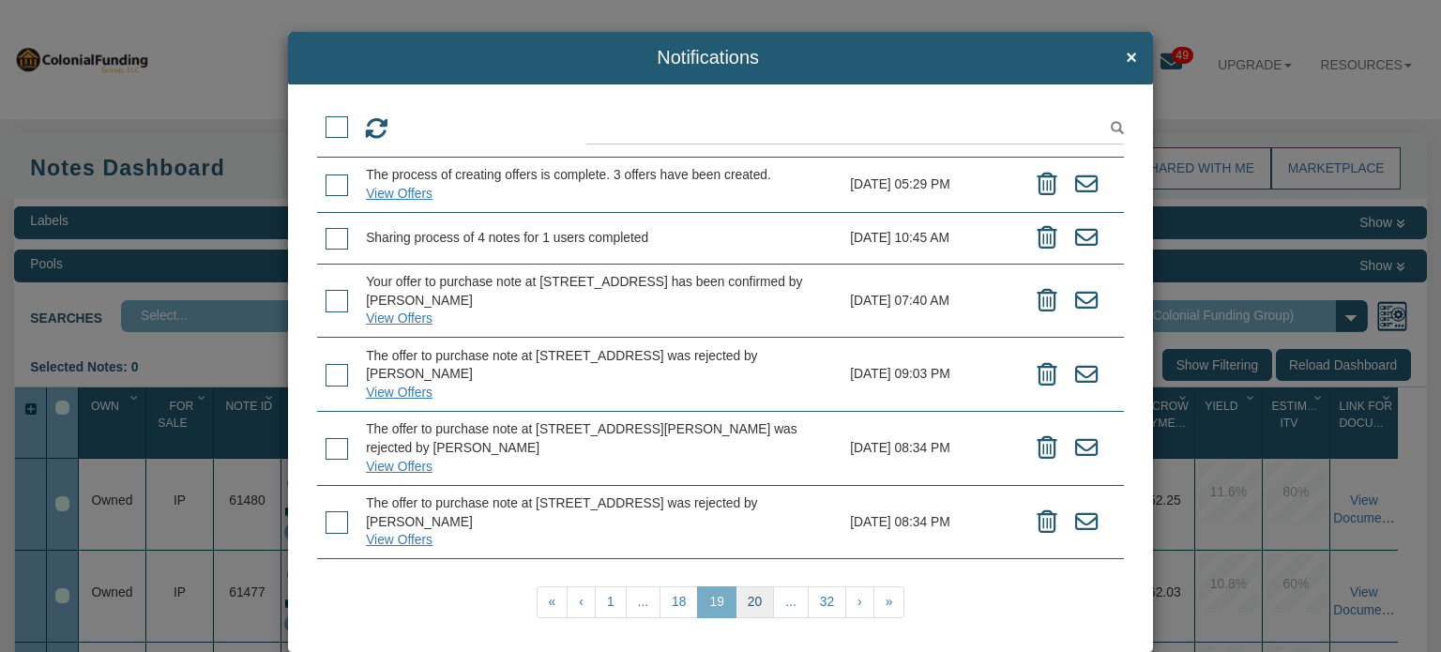
click at [750, 596] on link "20" at bounding box center [754, 602] width 38 height 32
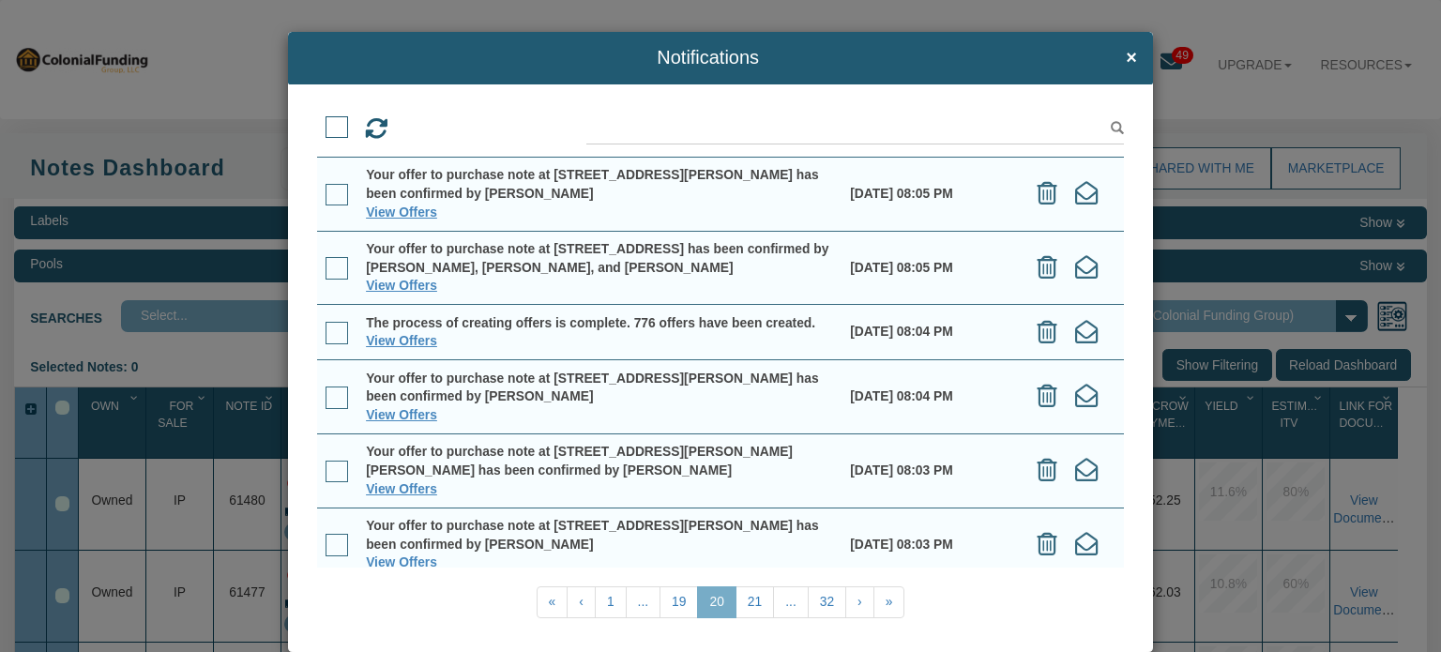
click at [335, 125] on span at bounding box center [336, 127] width 23 height 23
click at [325, 120] on input "checkbox" at bounding box center [325, 120] width 0 height 0
click at [452, 128] on icon at bounding box center [455, 128] width 23 height 23
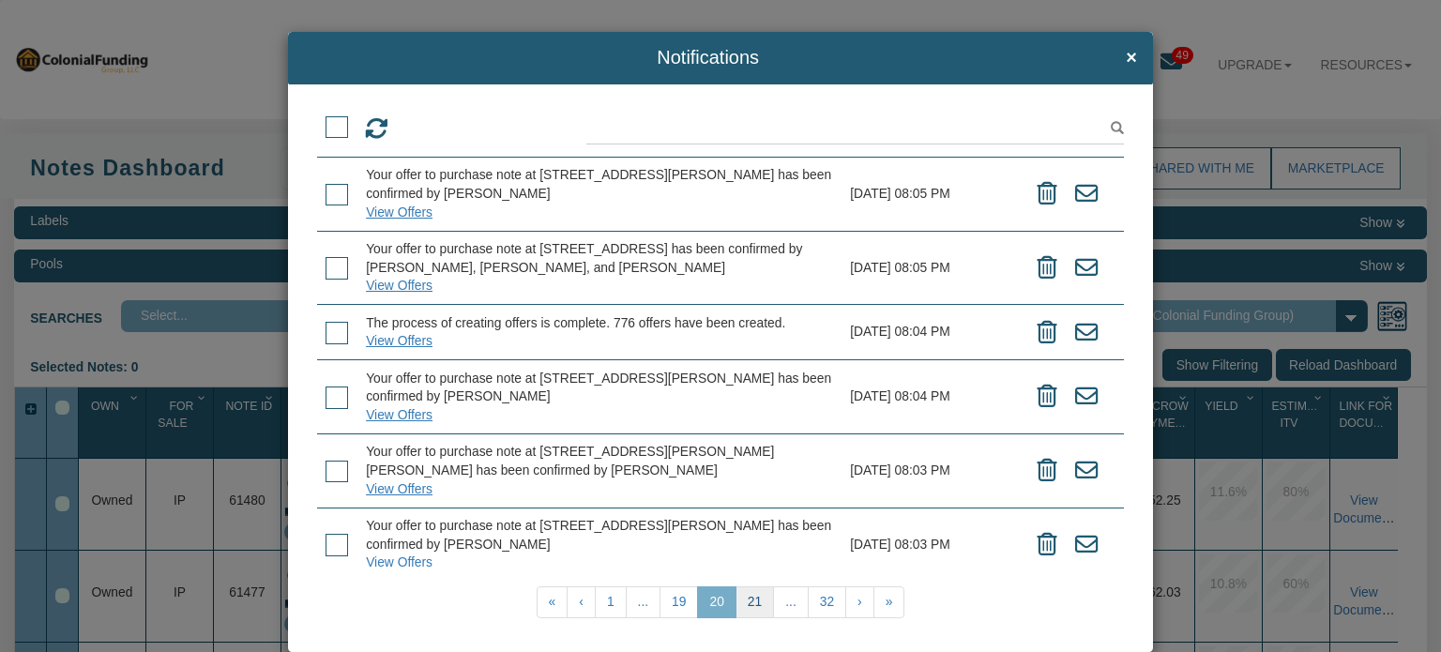
click at [744, 602] on link "21" at bounding box center [754, 602] width 38 height 32
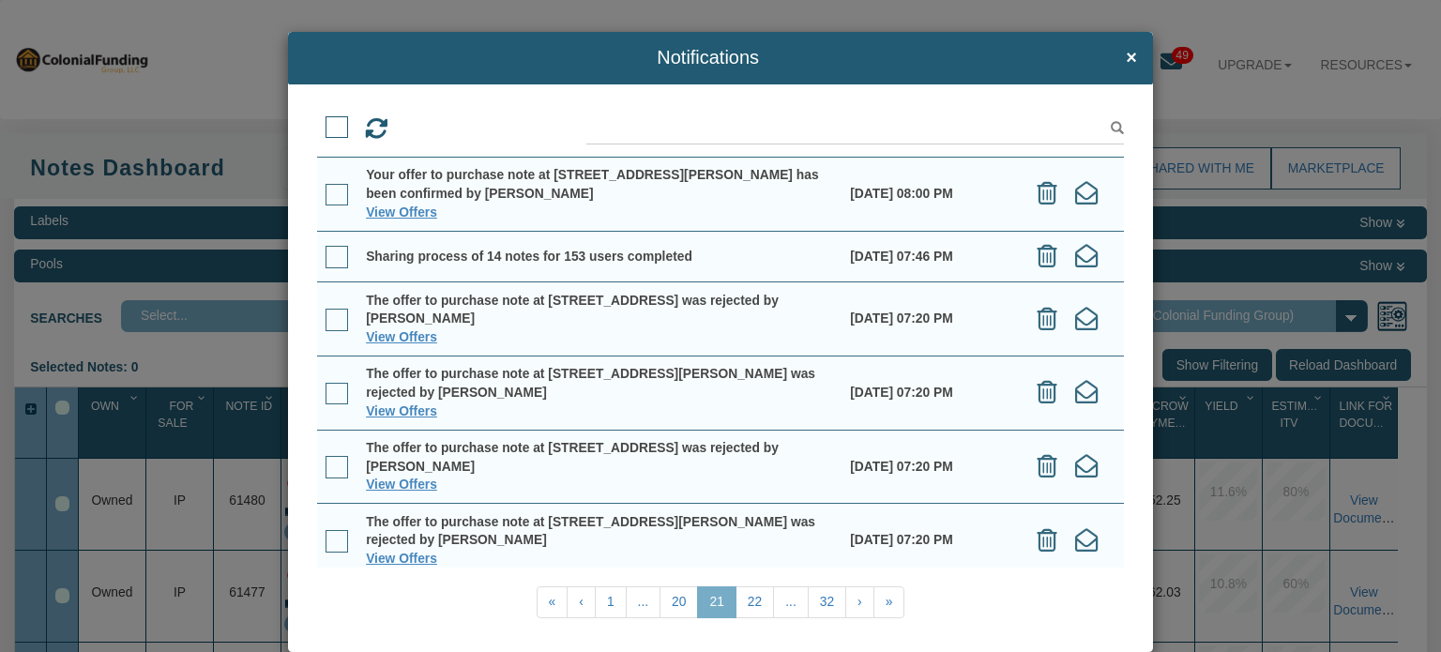
click at [329, 130] on span at bounding box center [336, 127] width 23 height 23
click at [325, 120] on input "checkbox" at bounding box center [325, 120] width 0 height 0
click at [454, 130] on icon at bounding box center [455, 128] width 23 height 23
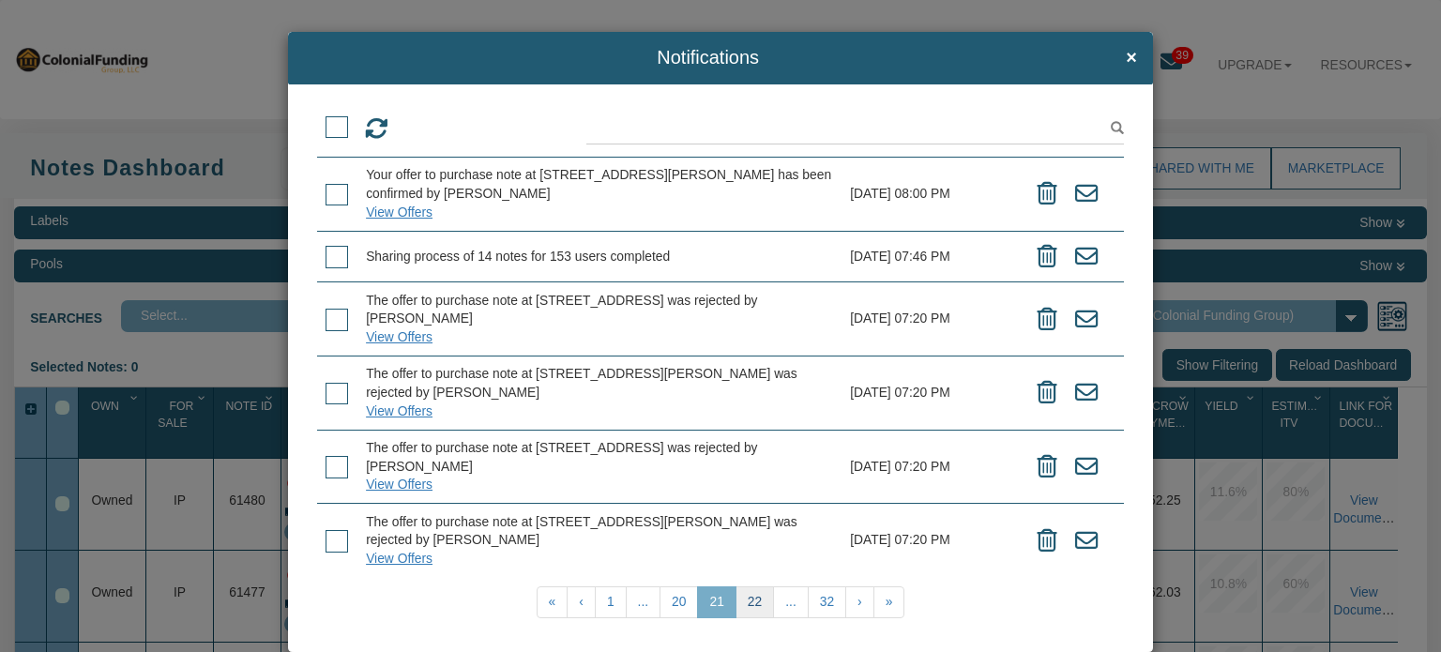
click at [754, 613] on link "22" at bounding box center [754, 602] width 38 height 32
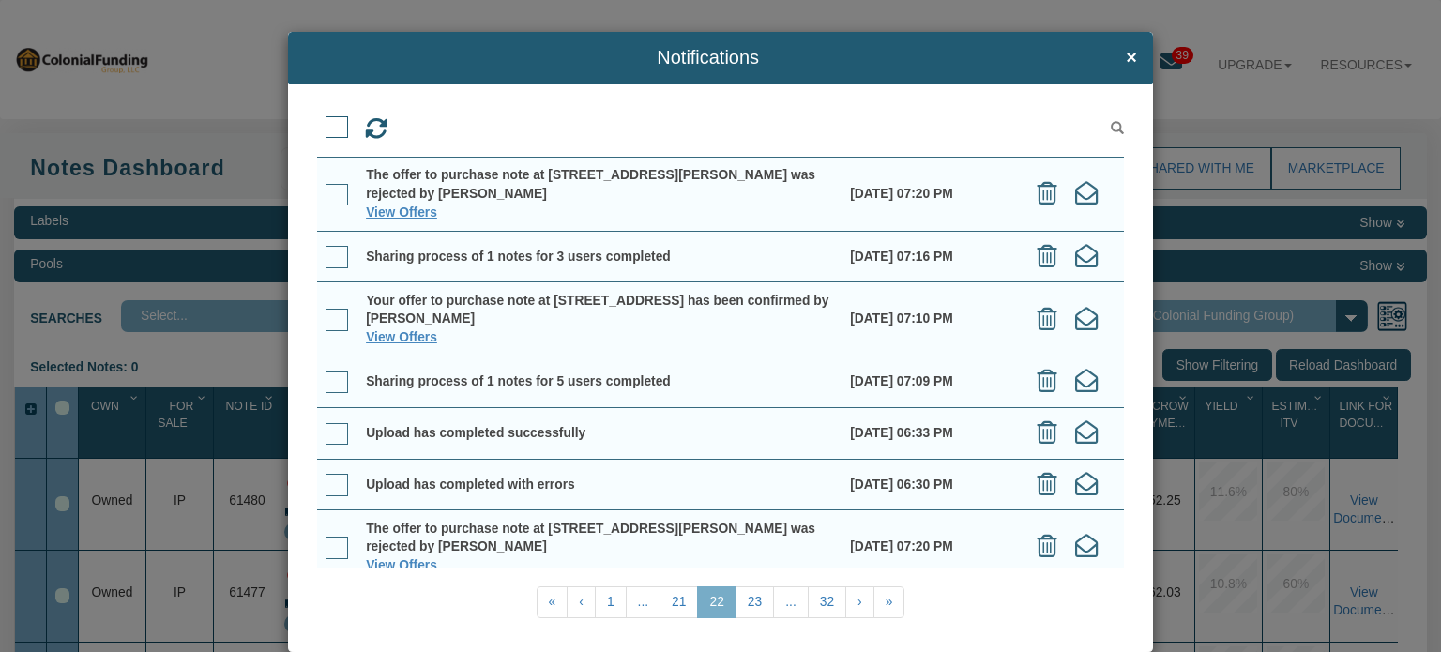
click at [336, 125] on span at bounding box center [336, 127] width 23 height 23
click at [325, 120] on input "checkbox" at bounding box center [325, 120] width 0 height 0
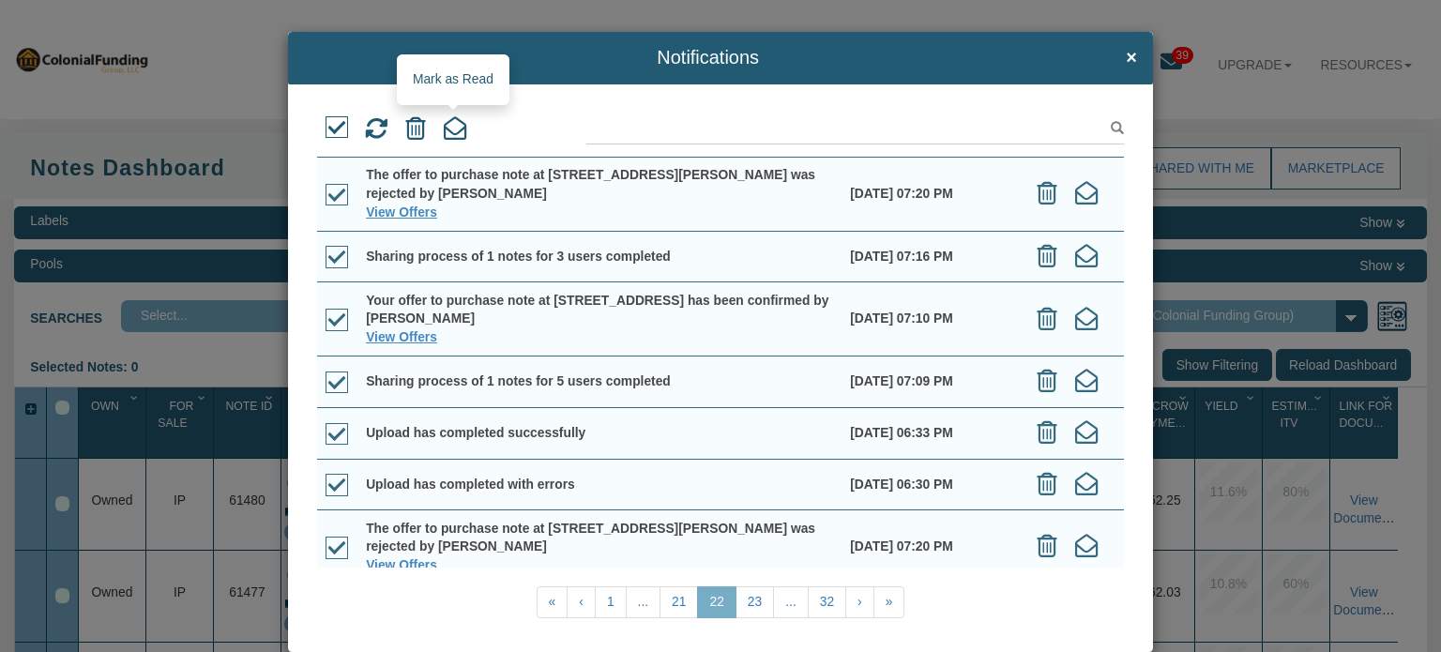
click at [460, 127] on icon at bounding box center [455, 128] width 23 height 23
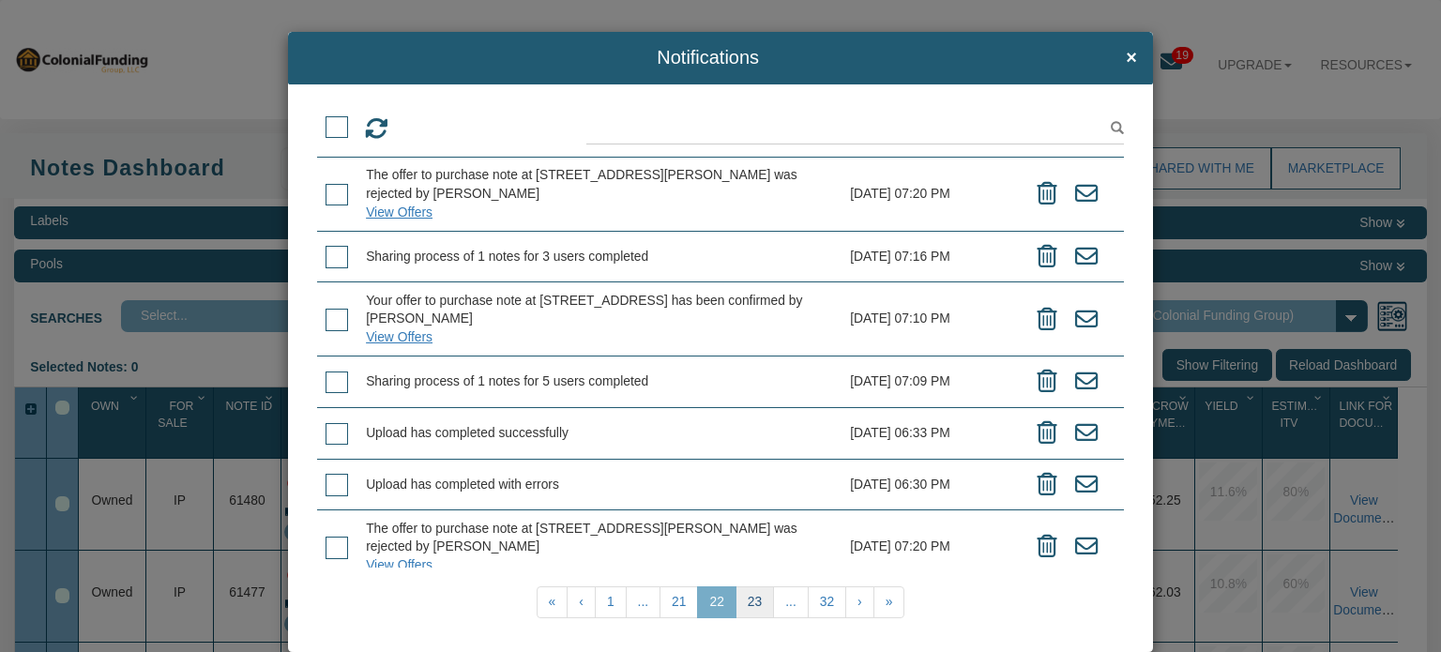
click at [757, 605] on link "23" at bounding box center [754, 602] width 38 height 32
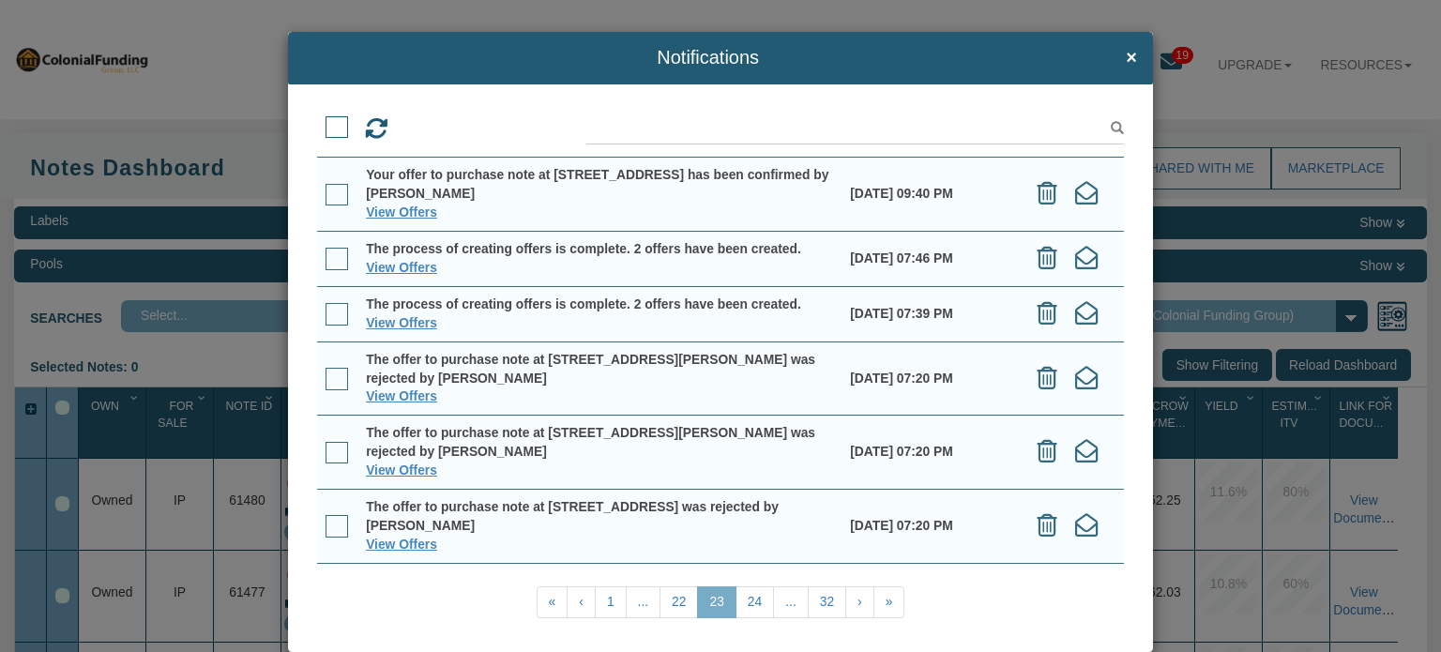
click at [330, 124] on span at bounding box center [336, 127] width 23 height 23
click at [325, 120] on input "checkbox" at bounding box center [325, 120] width 0 height 0
click at [458, 125] on icon at bounding box center [455, 128] width 23 height 23
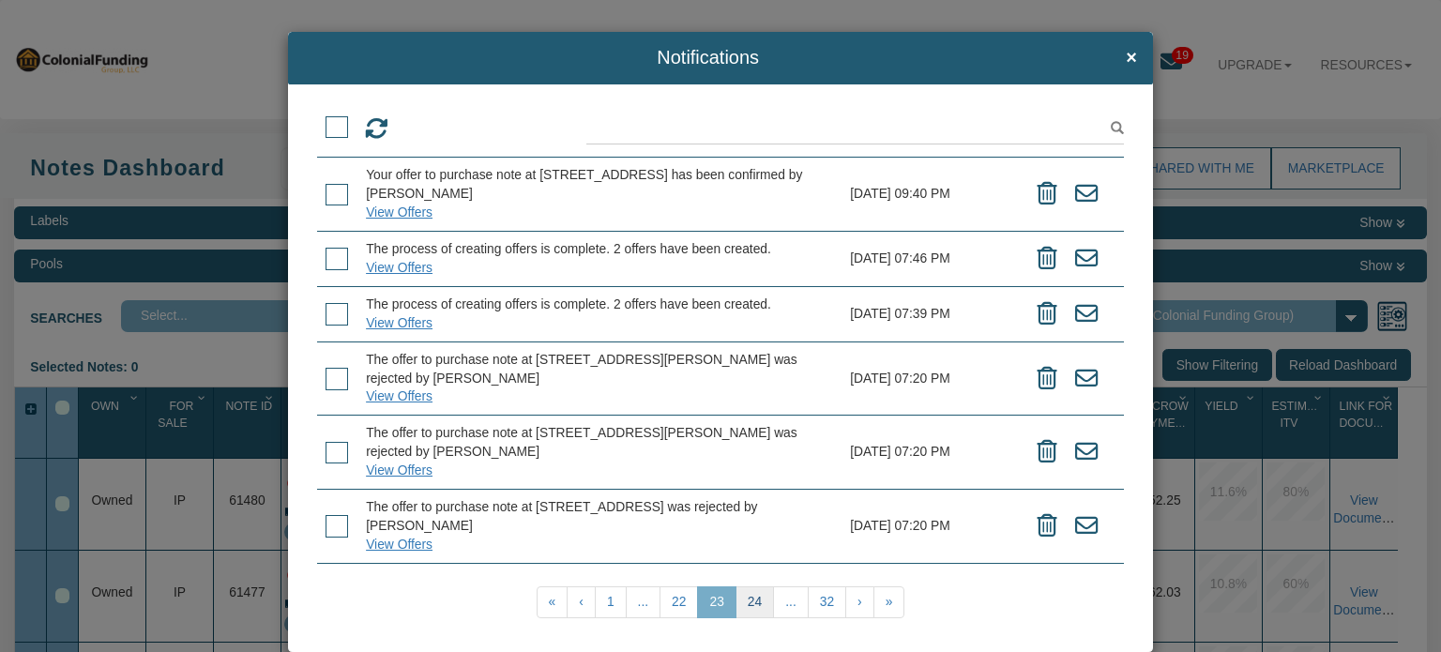
click at [747, 603] on link "24" at bounding box center [754, 602] width 38 height 32
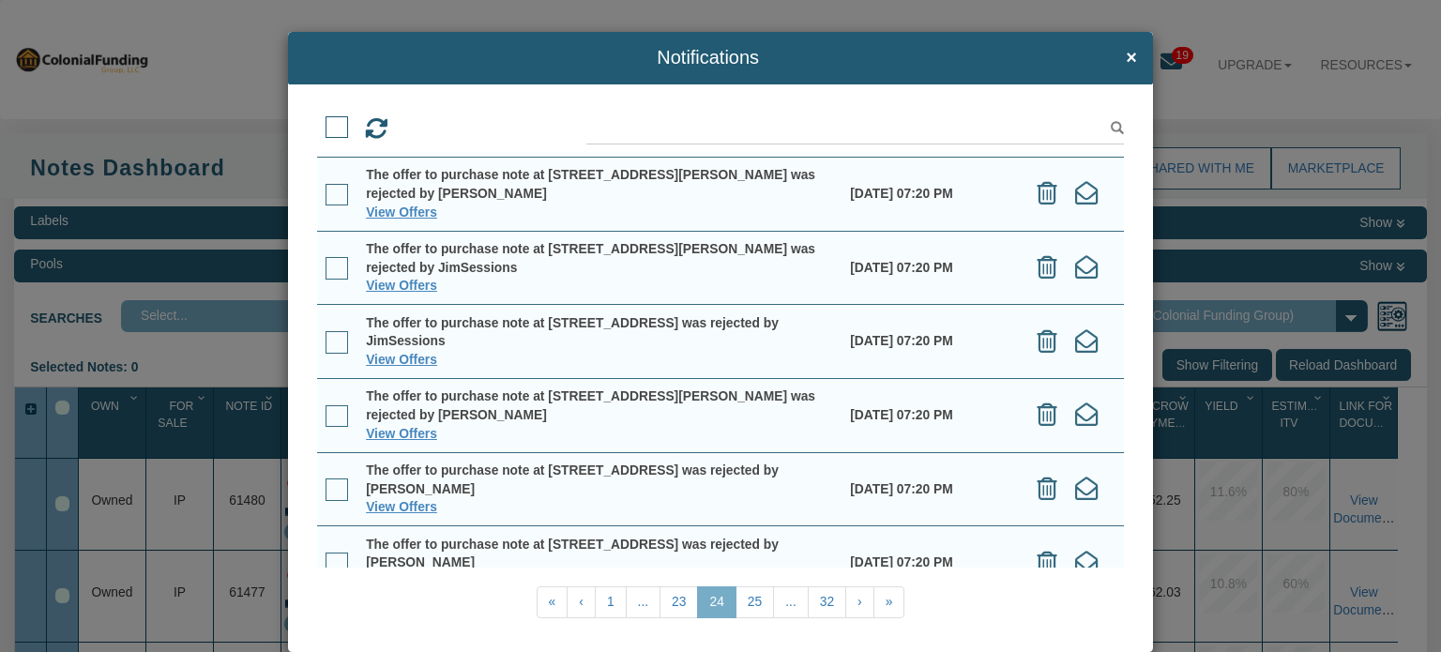
click at [332, 125] on span at bounding box center [336, 127] width 23 height 23
click at [325, 120] on input "checkbox" at bounding box center [325, 120] width 0 height 0
click at [456, 127] on icon at bounding box center [455, 128] width 23 height 23
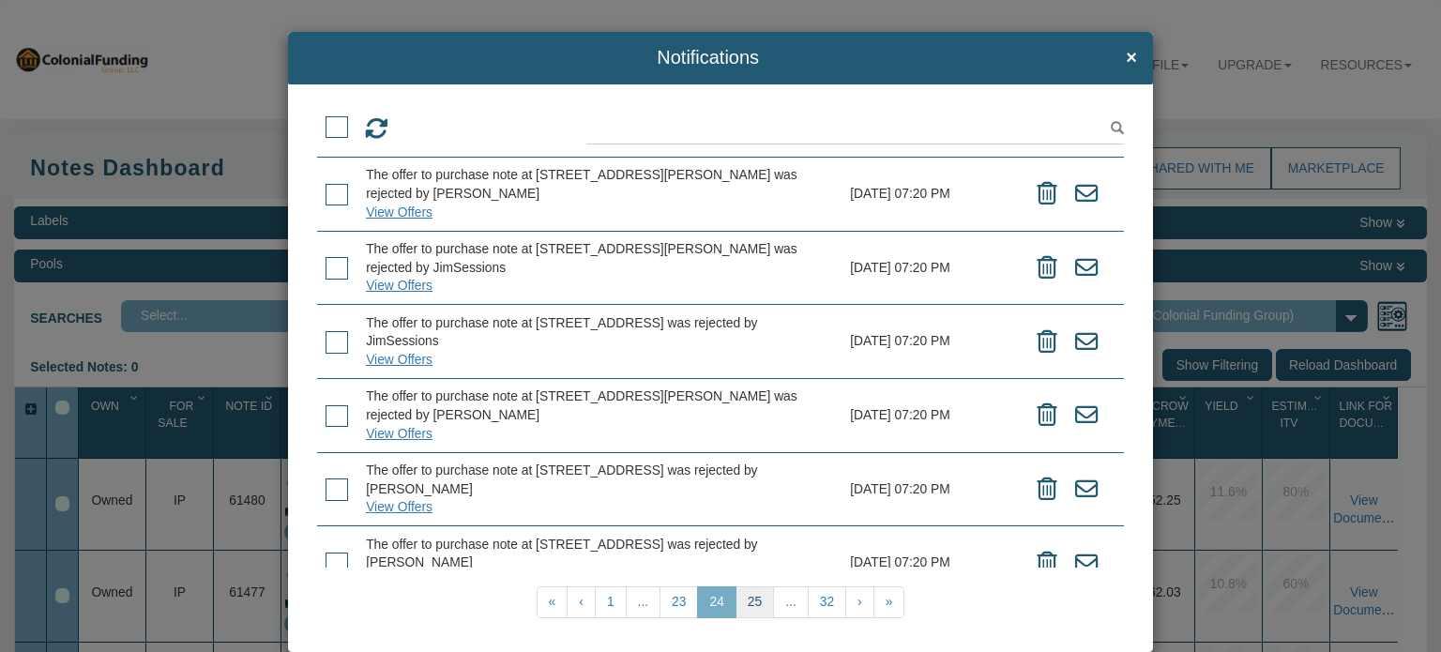
click at [755, 595] on link "25" at bounding box center [754, 602] width 38 height 32
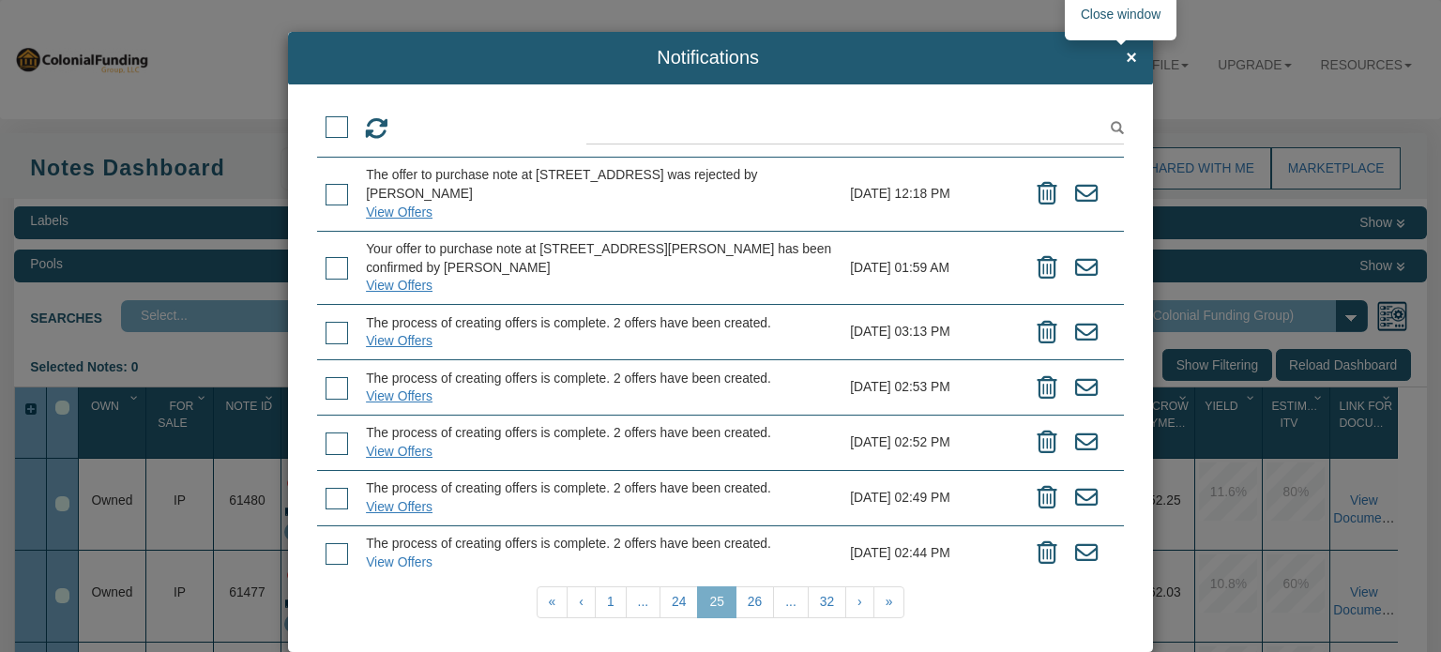
click at [1125, 52] on span "×" at bounding box center [1130, 58] width 11 height 21
